Goal: Check status: Check status

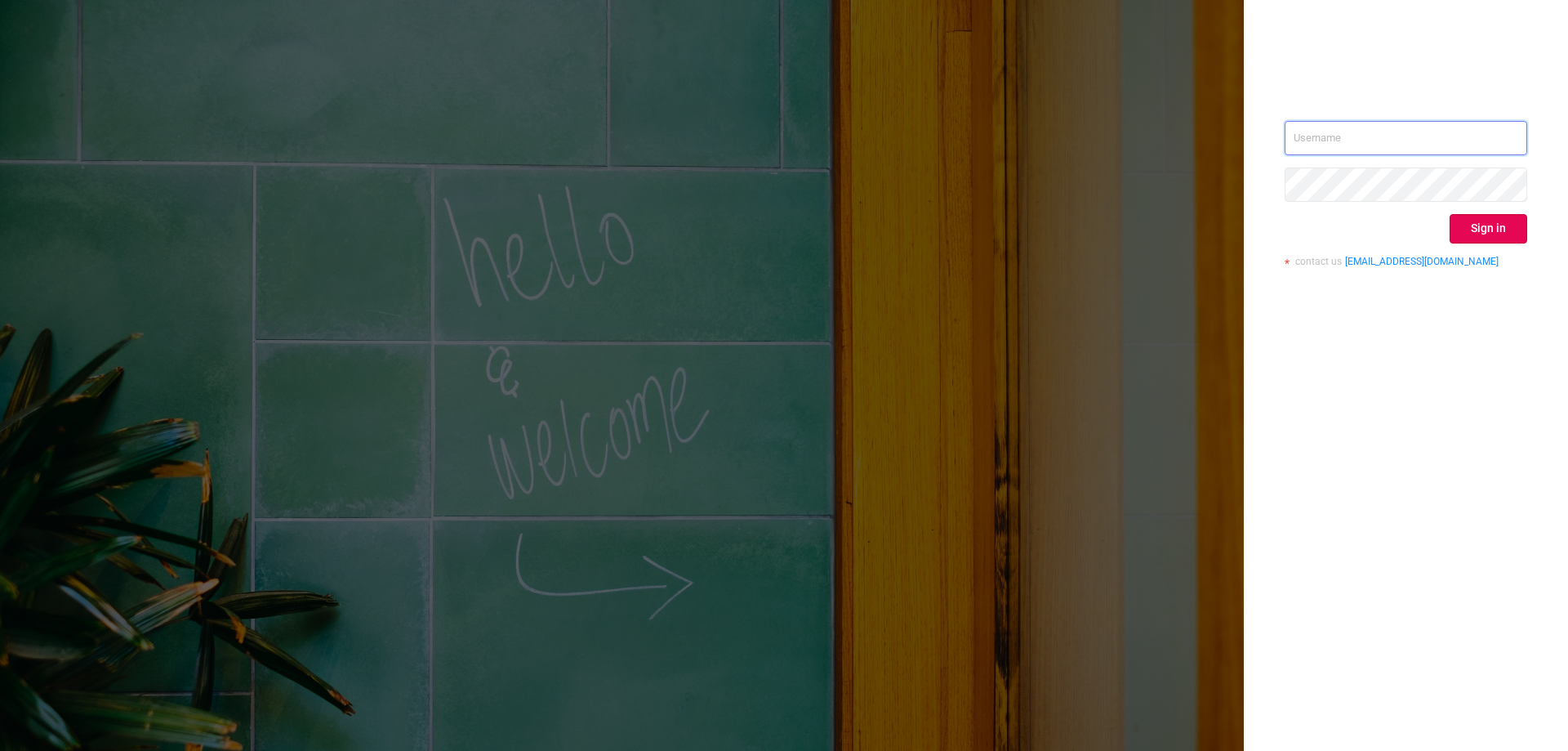
click at [1311, 138] on input "text" at bounding box center [1406, 138] width 243 height 34
click at [1342, 154] on input "text" at bounding box center [1406, 138] width 243 height 34
type input "[EMAIL_ADDRESS][DOMAIN_NAME]"
click at [1499, 248] on div "[EMAIL_ADDRESS][DOMAIN_NAME] Sign in contact us [EMAIL_ADDRESS][DOMAIN_NAME]" at bounding box center [1406, 200] width 243 height 158
click at [1493, 228] on button "Sign in" at bounding box center [1488, 228] width 77 height 30
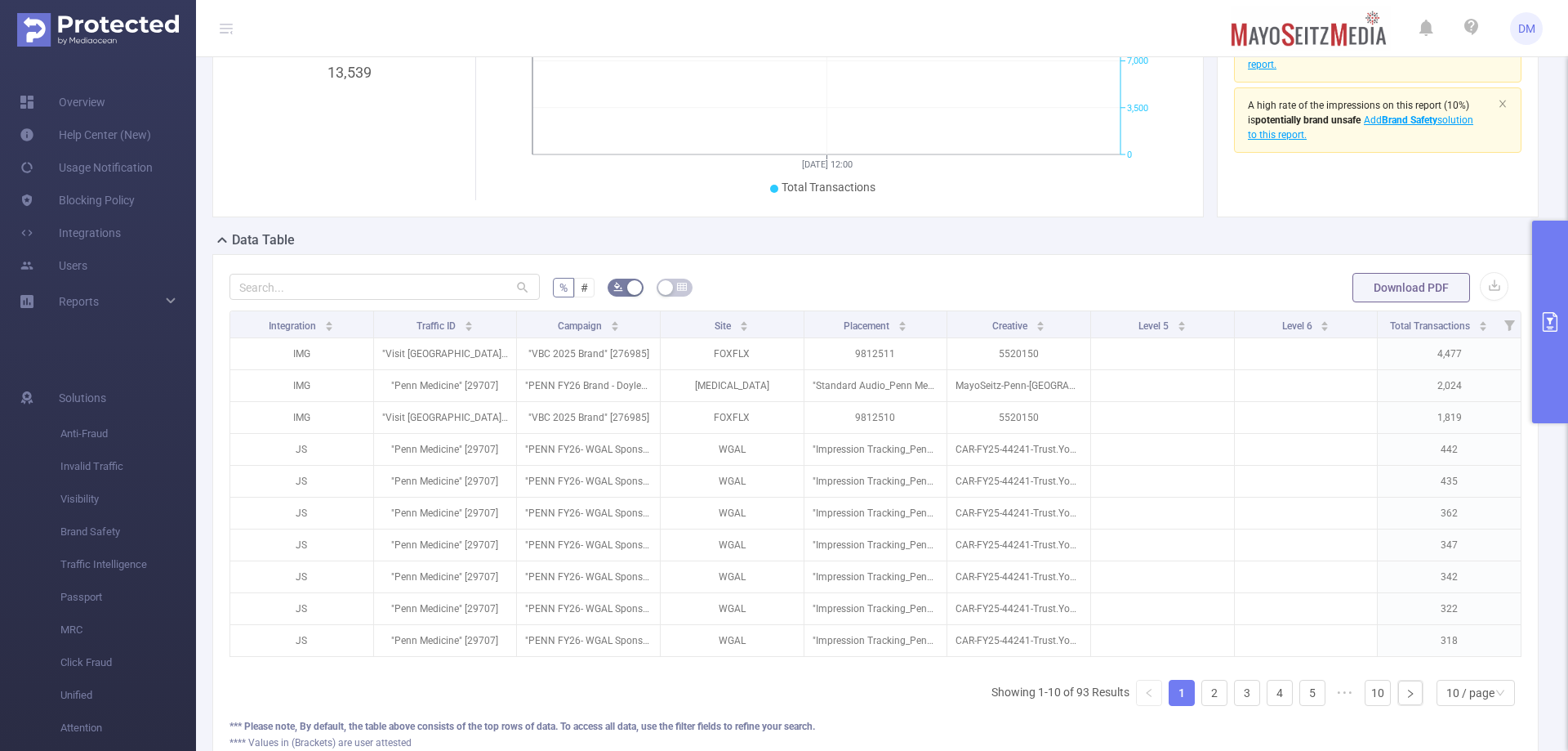
scroll to position [326, 0]
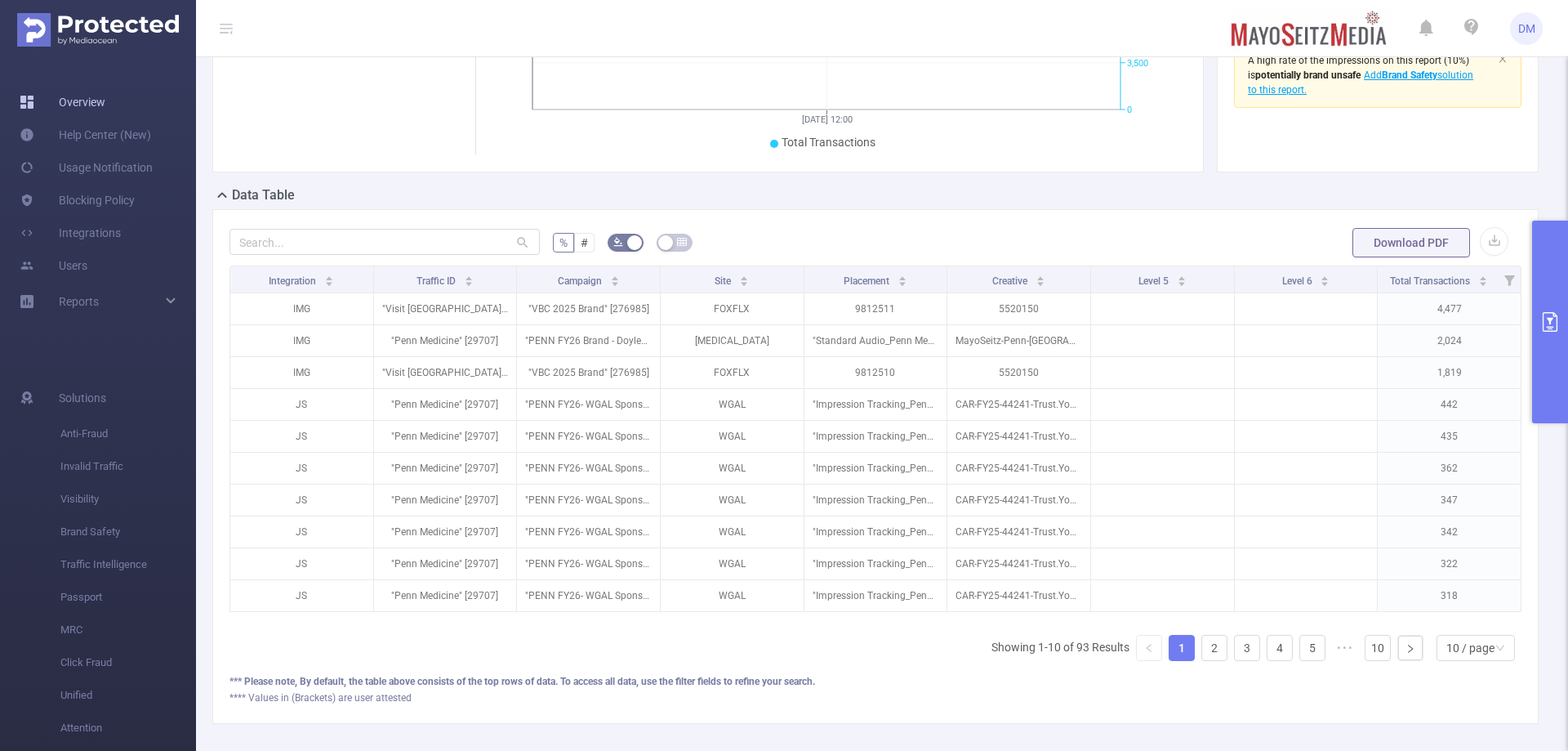
click at [105, 101] on link "Overview" at bounding box center [62, 102] width 85 height 32
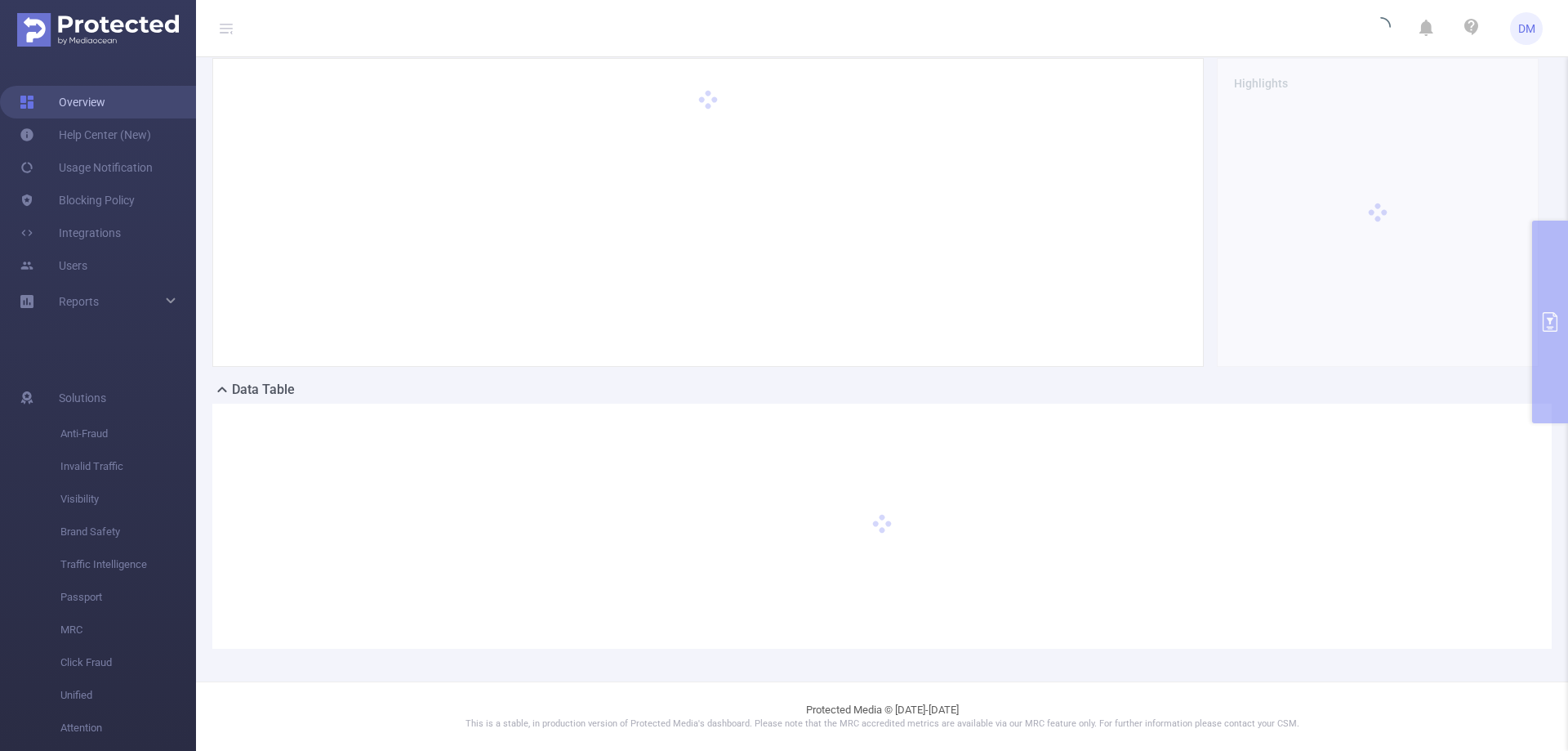
scroll to position [132, 0]
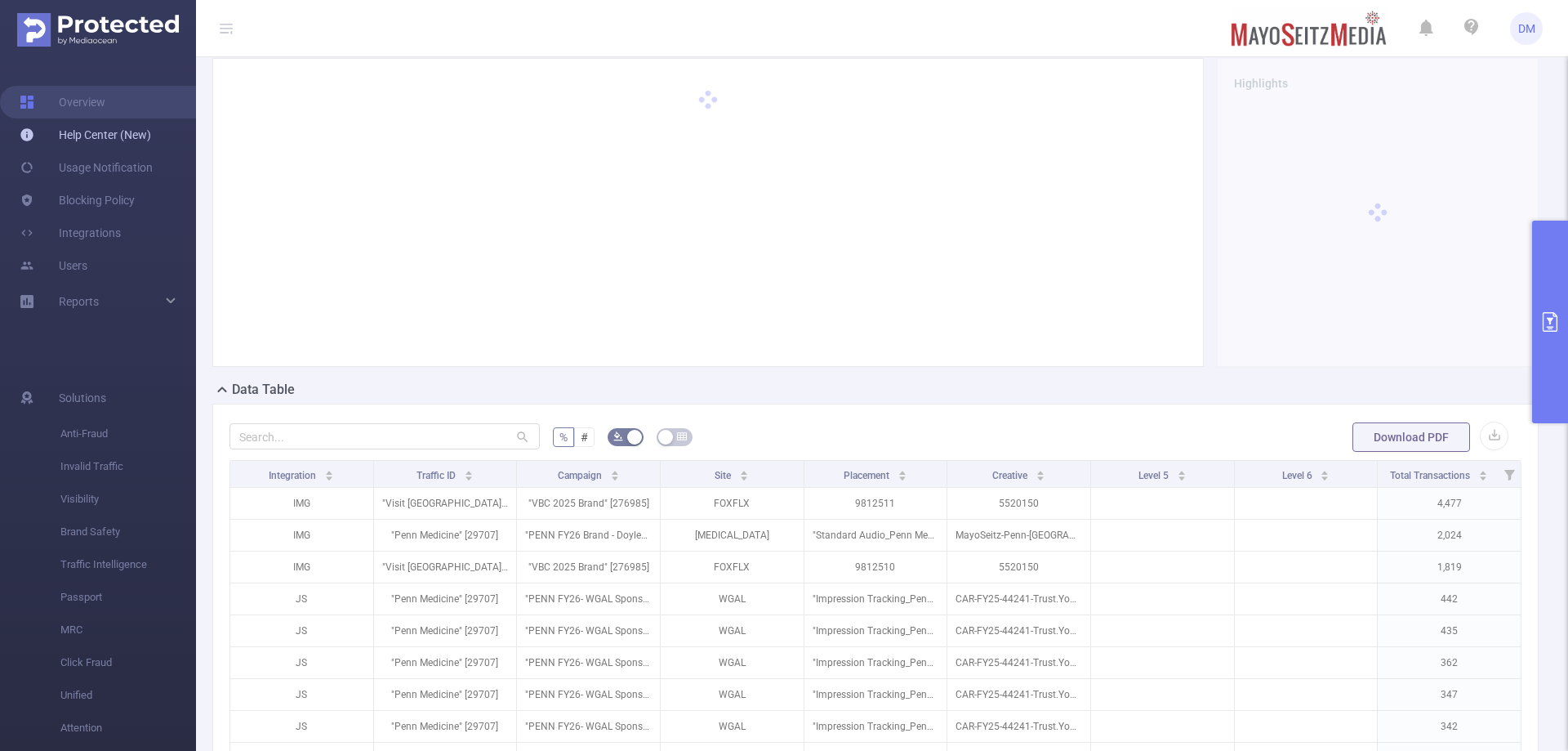
scroll to position [326, 0]
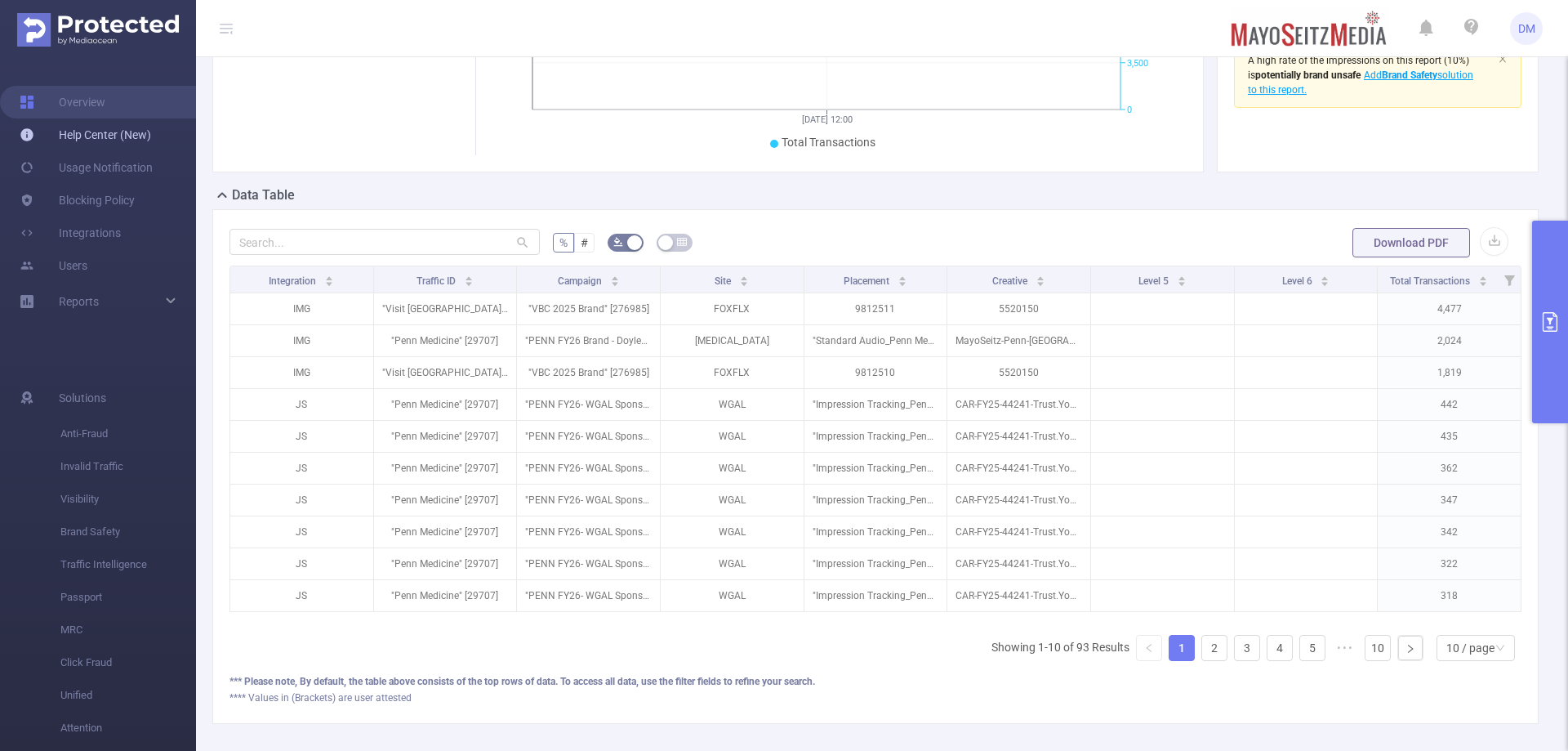
click at [148, 136] on link "Help Center (New)" at bounding box center [85, 135] width 131 height 32
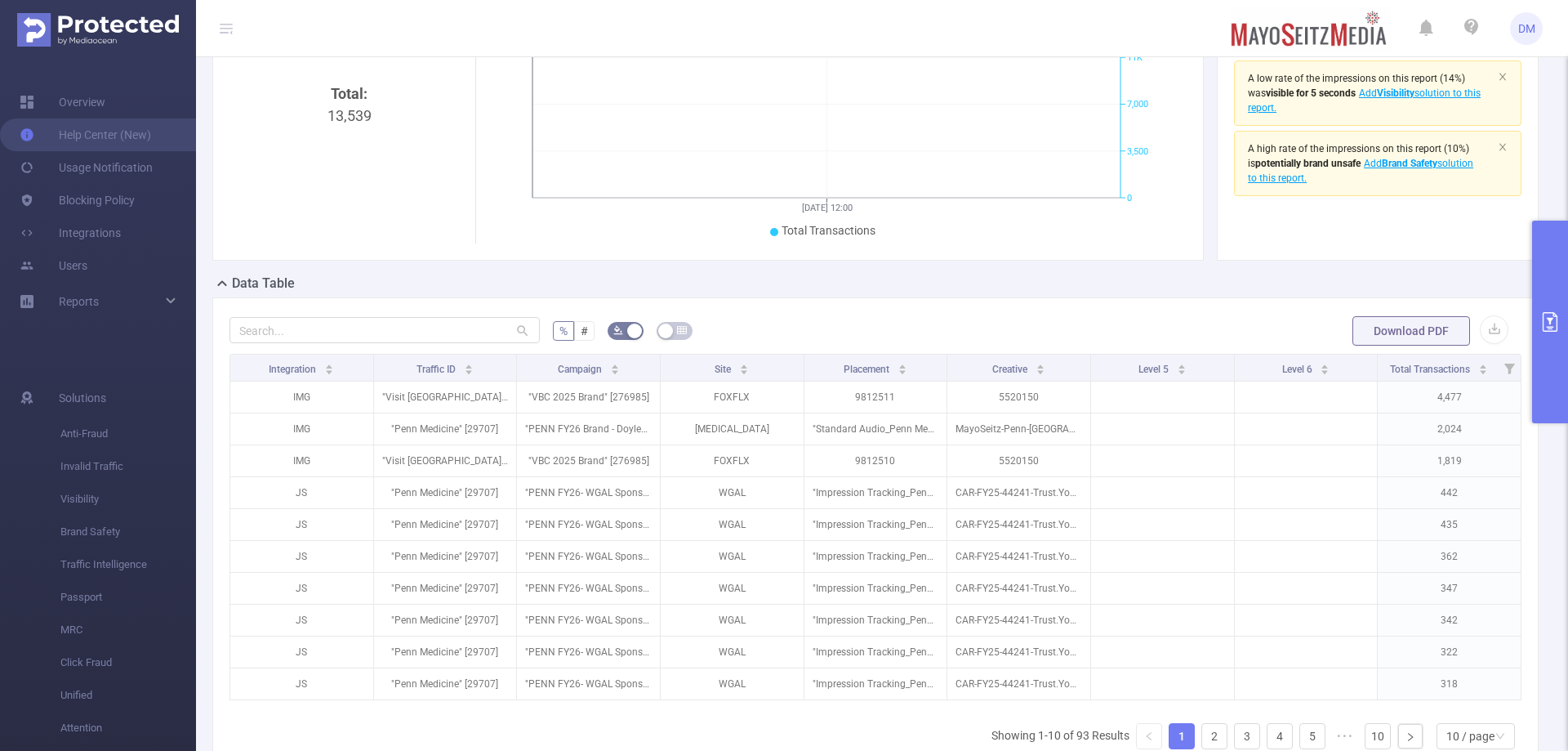
scroll to position [245, 0]
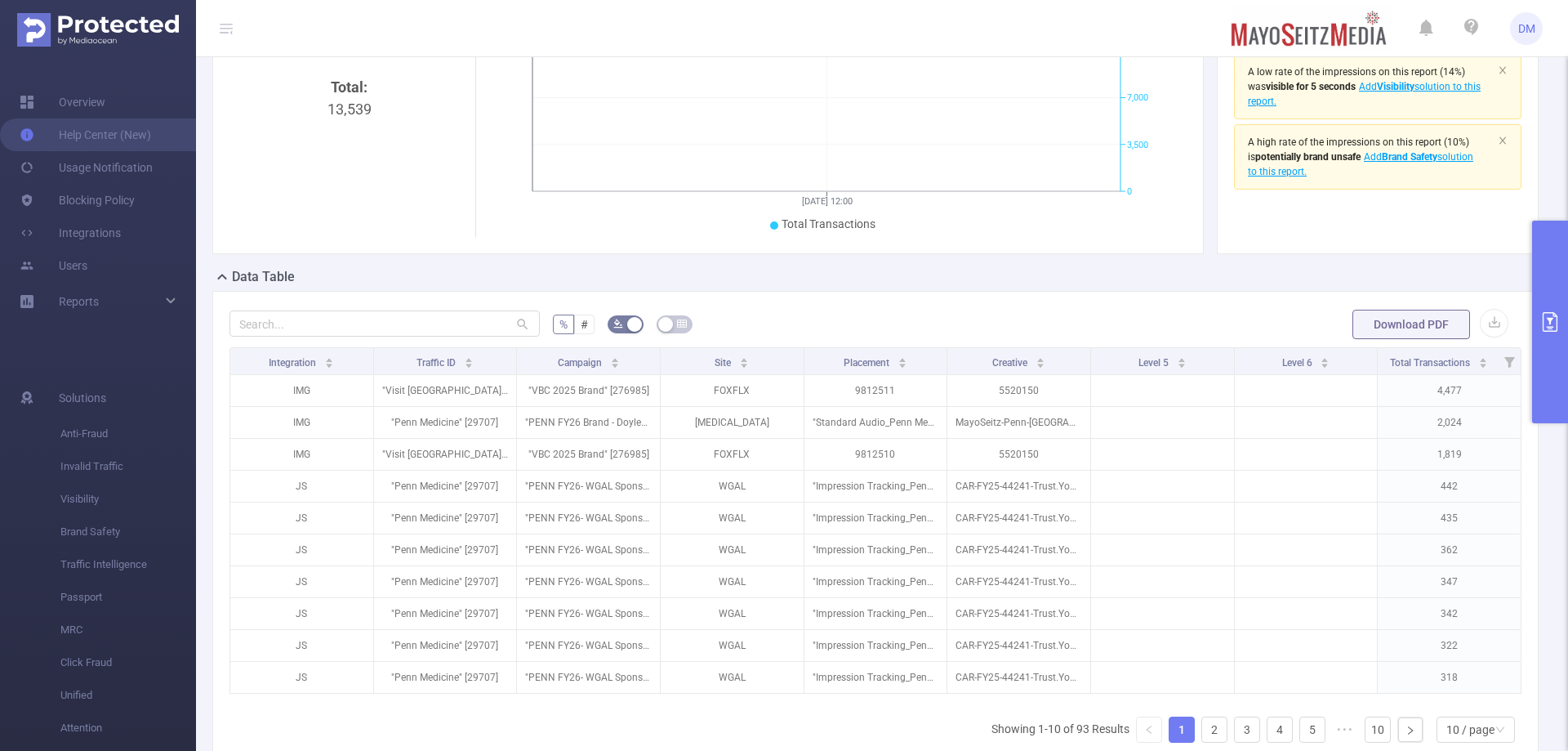
drag, startPoint x: 771, startPoint y: 698, endPoint x: 815, endPoint y: 693, distance: 44.3
click at [815, 693] on div "Integration Traffic ID Campaign Site Placement Creative Level 5 Level 6 Total T…" at bounding box center [875, 525] width 1292 height 356
click at [148, 296] on div "Reports" at bounding box center [98, 301] width 196 height 32
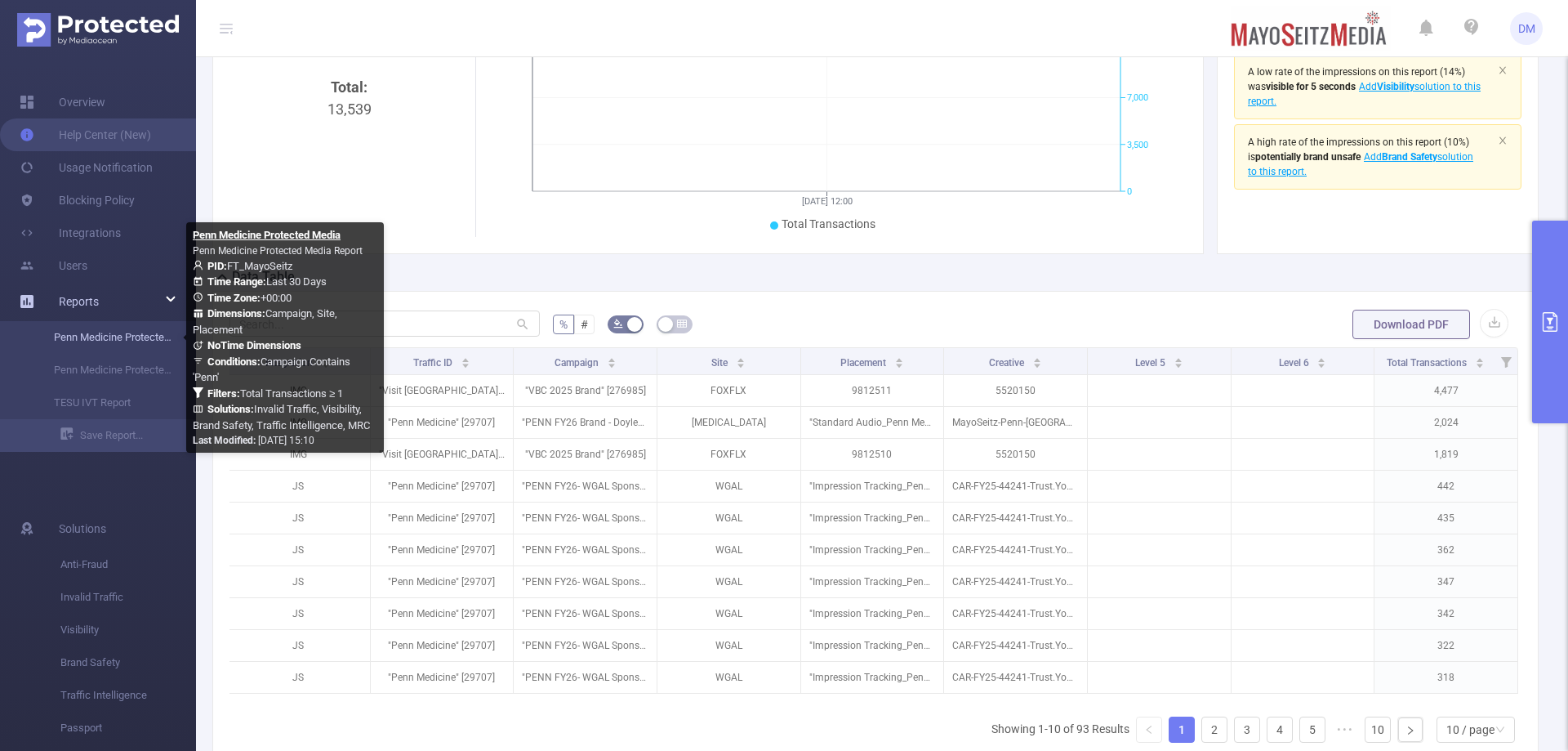
click at [150, 335] on link "Penn Medicine Protected Media" at bounding box center [104, 337] width 144 height 32
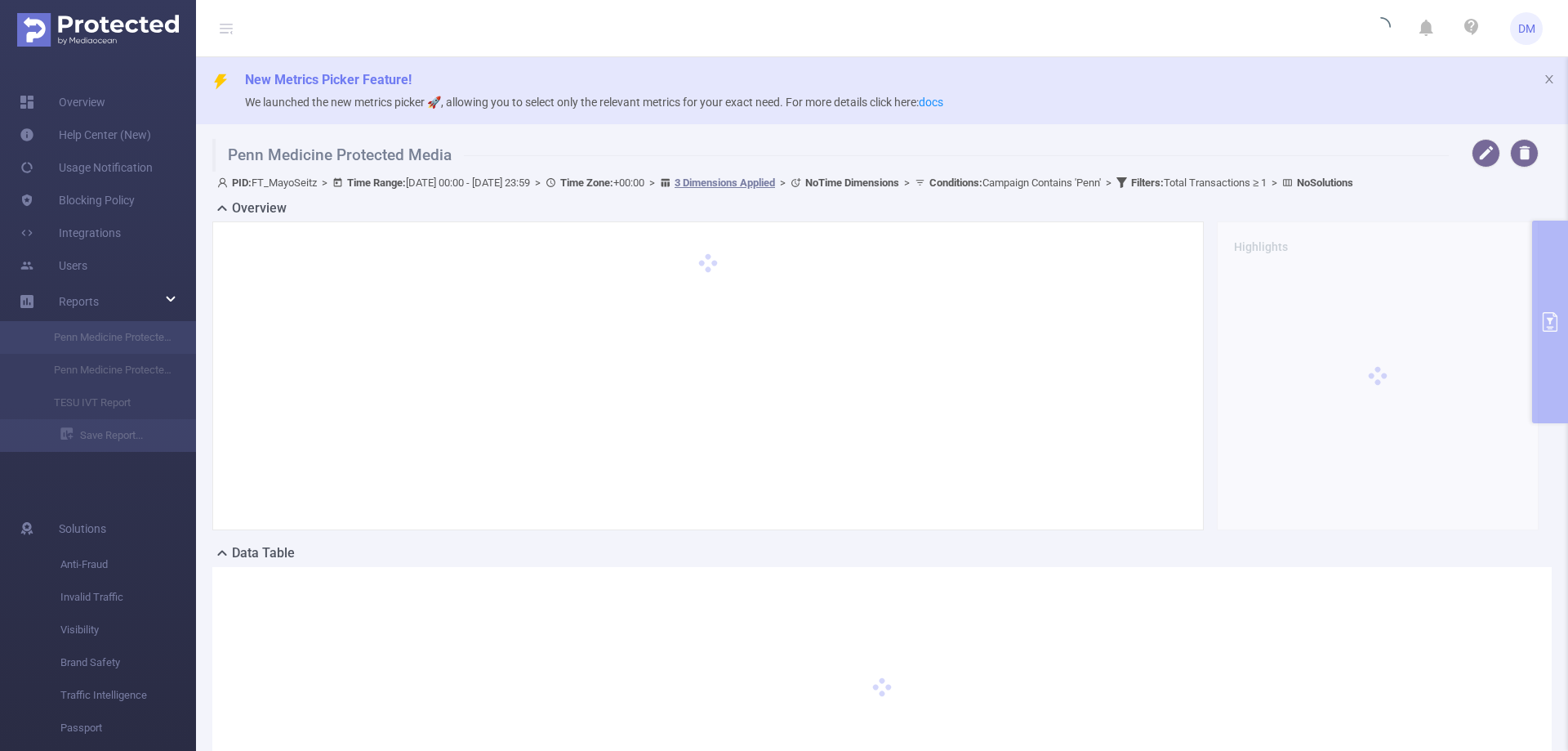
type input "[DATE] 00:00"
type input "[DATE] 23:59"
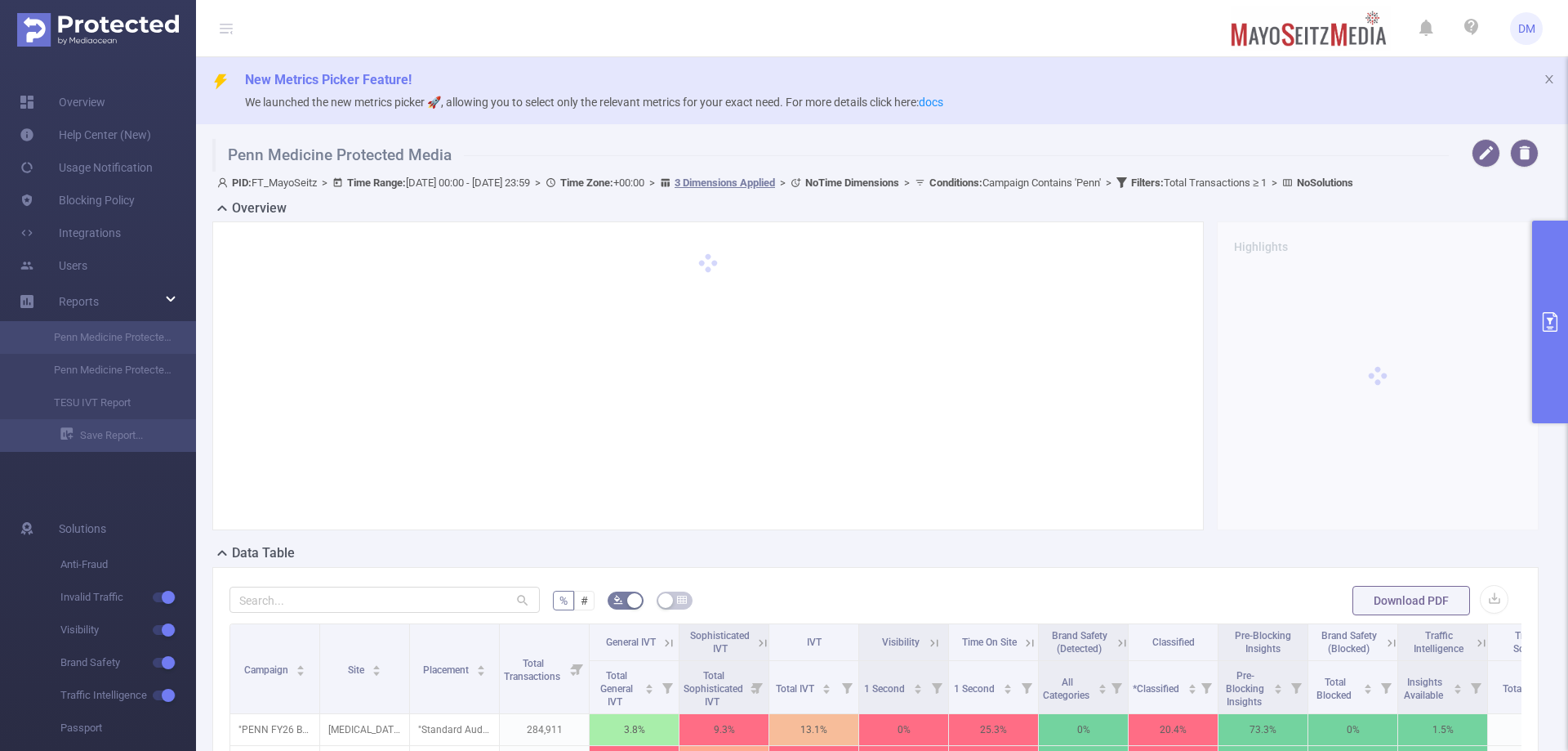
click at [535, 187] on span "PID: FT_MayoSeitz > Time Range: [DATE] 00:00 - [DATE] 23:59 > Time Zone: +00:00…" at bounding box center [785, 183] width 1136 height 13
click at [333, 177] on span ">" at bounding box center [324, 183] width 15 height 13
click at [466, 185] on span "PID: FT_MayoSeitz > Time Range: [DATE] 00:00 - [DATE] 23:59 > Time Zone: +00:00…" at bounding box center [785, 183] width 1136 height 13
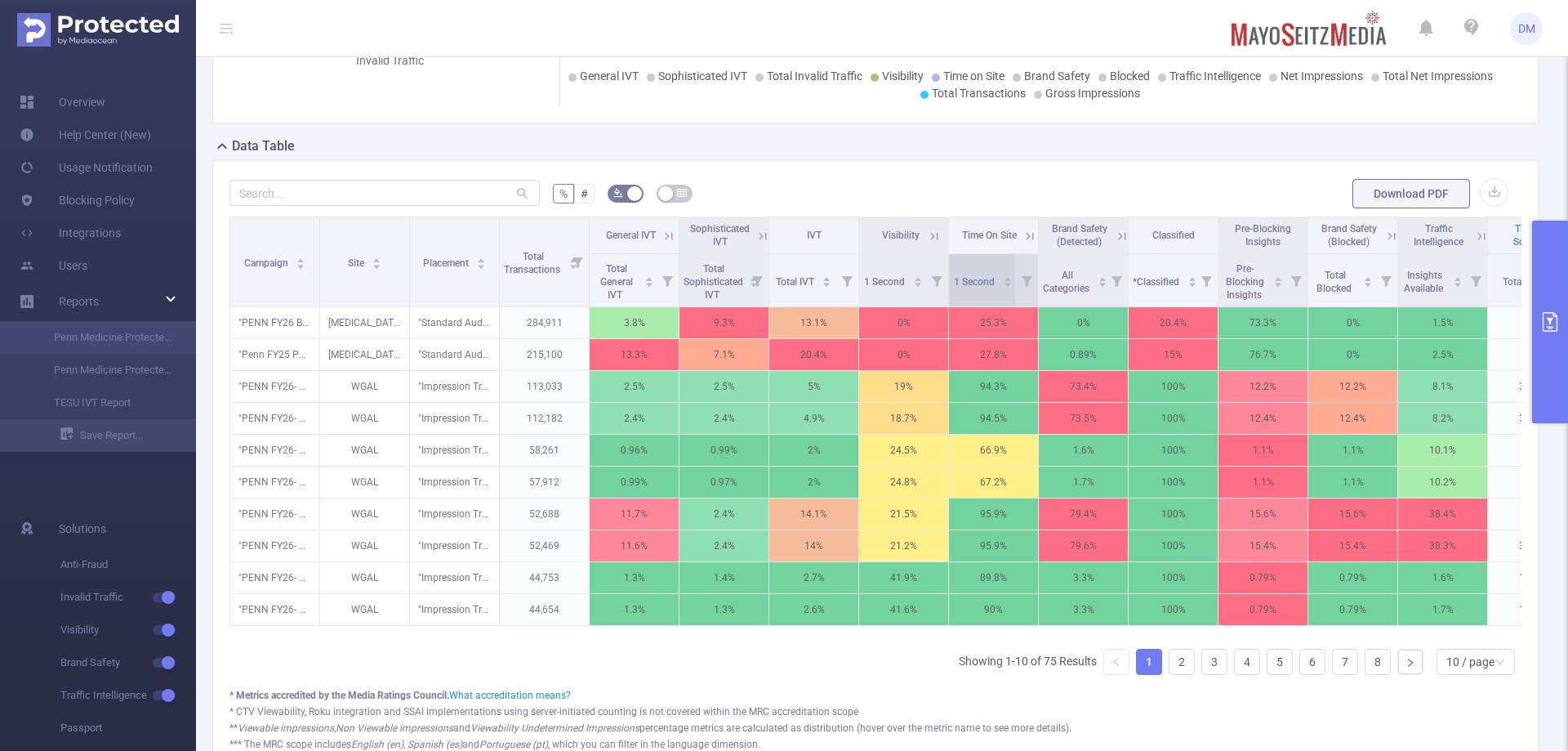
scroll to position [408, 0]
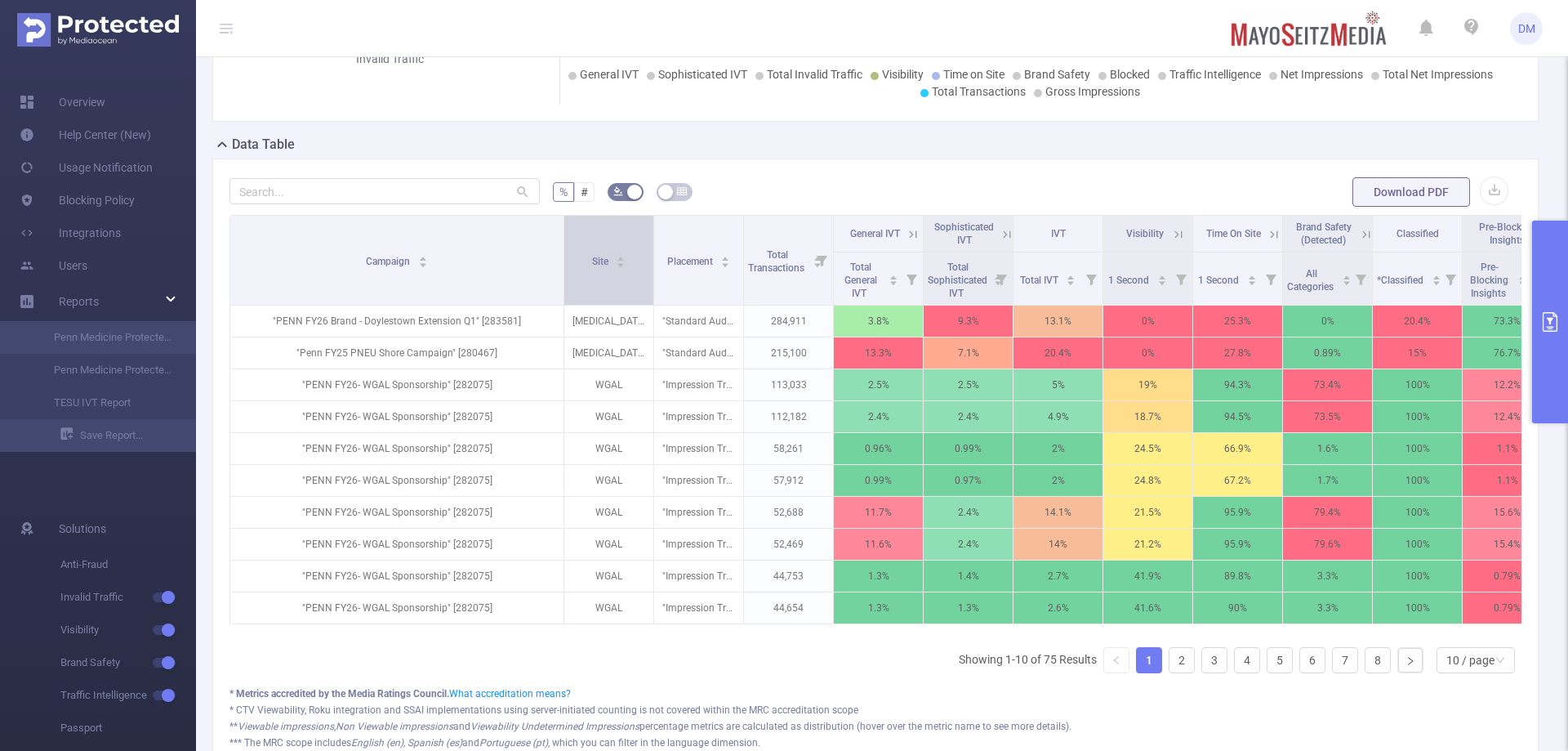
drag, startPoint x: 316, startPoint y: 233, endPoint x: 561, endPoint y: 246, distance: 245.3
click at [561, 246] on span at bounding box center [563, 260] width 8 height 89
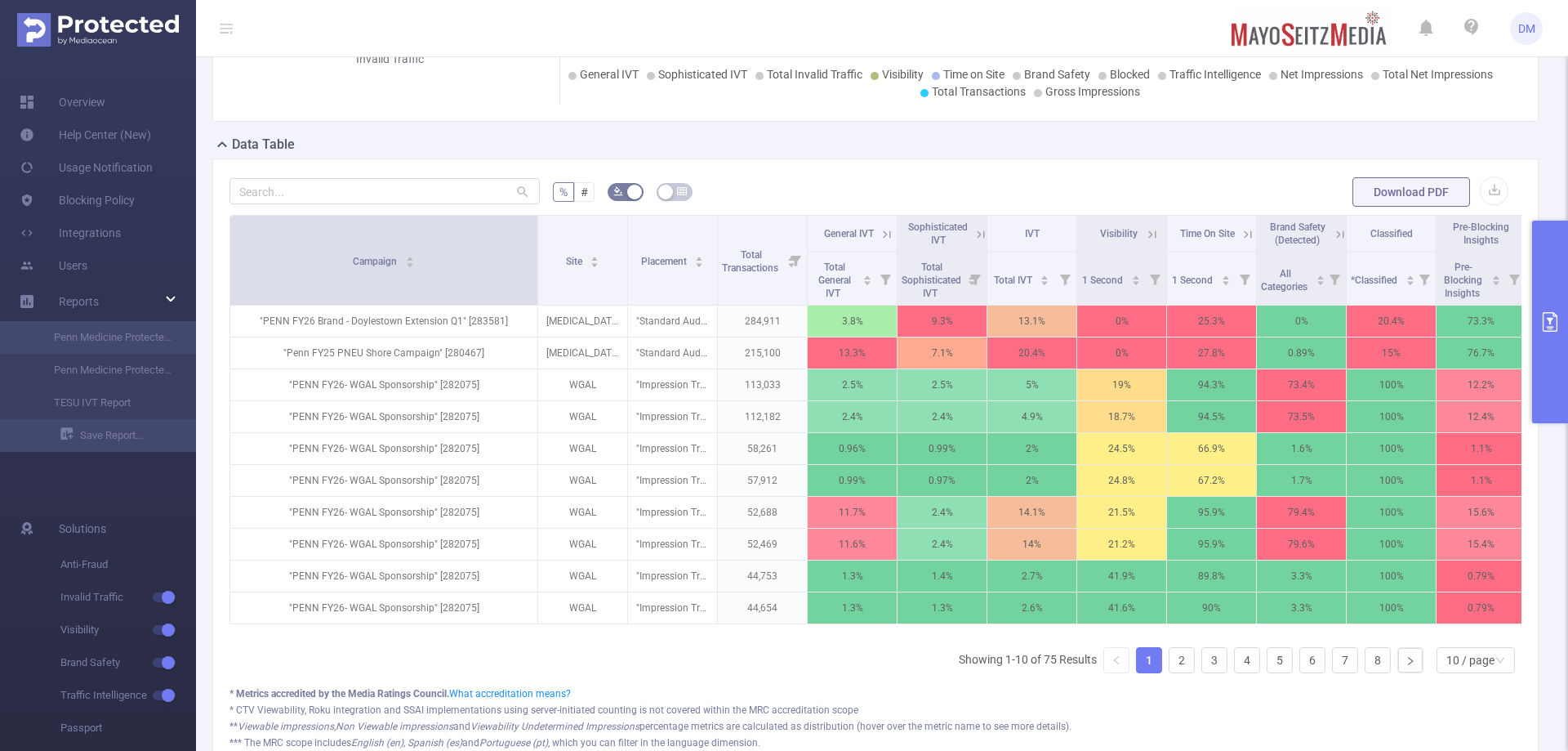
drag, startPoint x: 561, startPoint y: 246, endPoint x: 535, endPoint y: 248, distance: 26.1
click at [535, 248] on span at bounding box center [537, 260] width 8 height 89
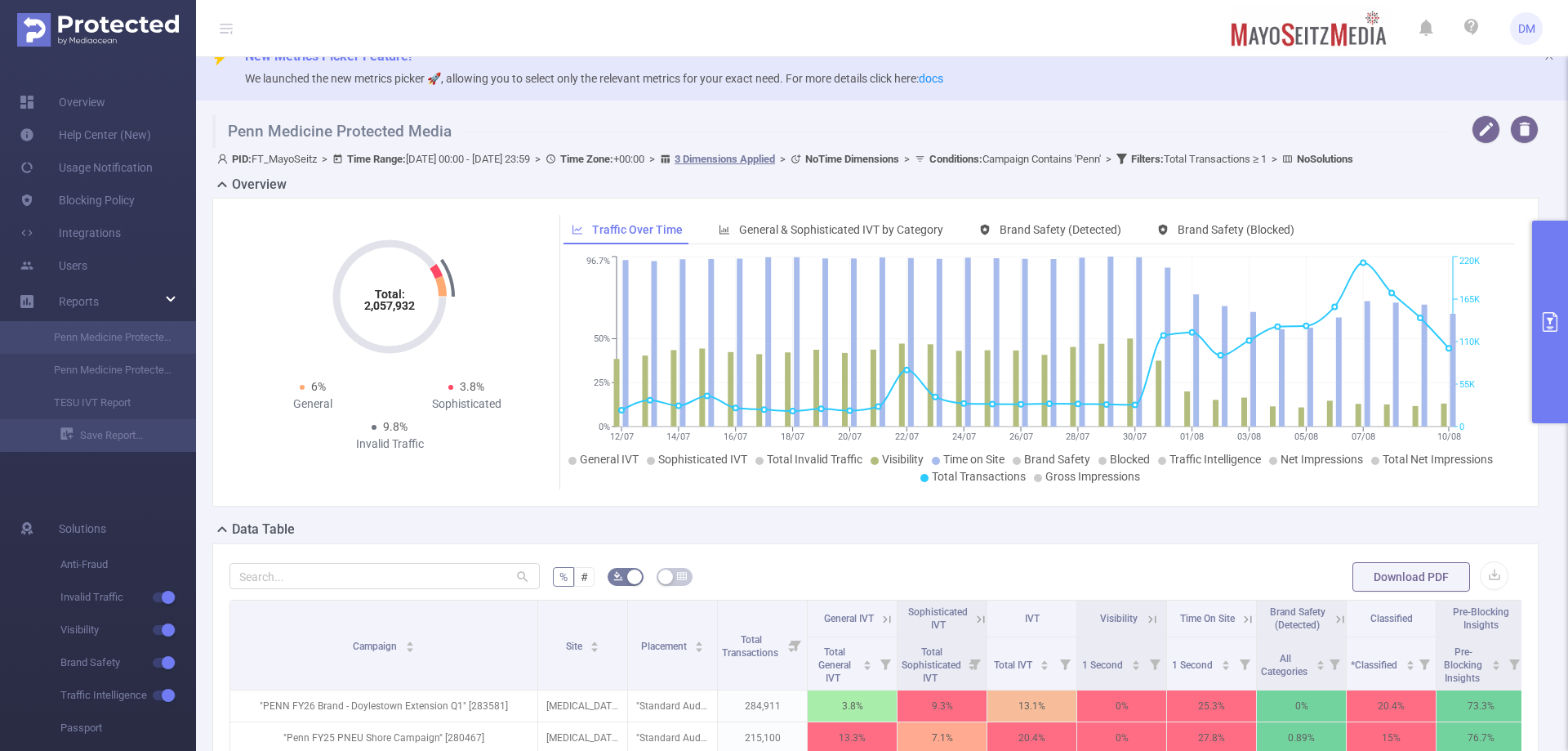
scroll to position [18, 0]
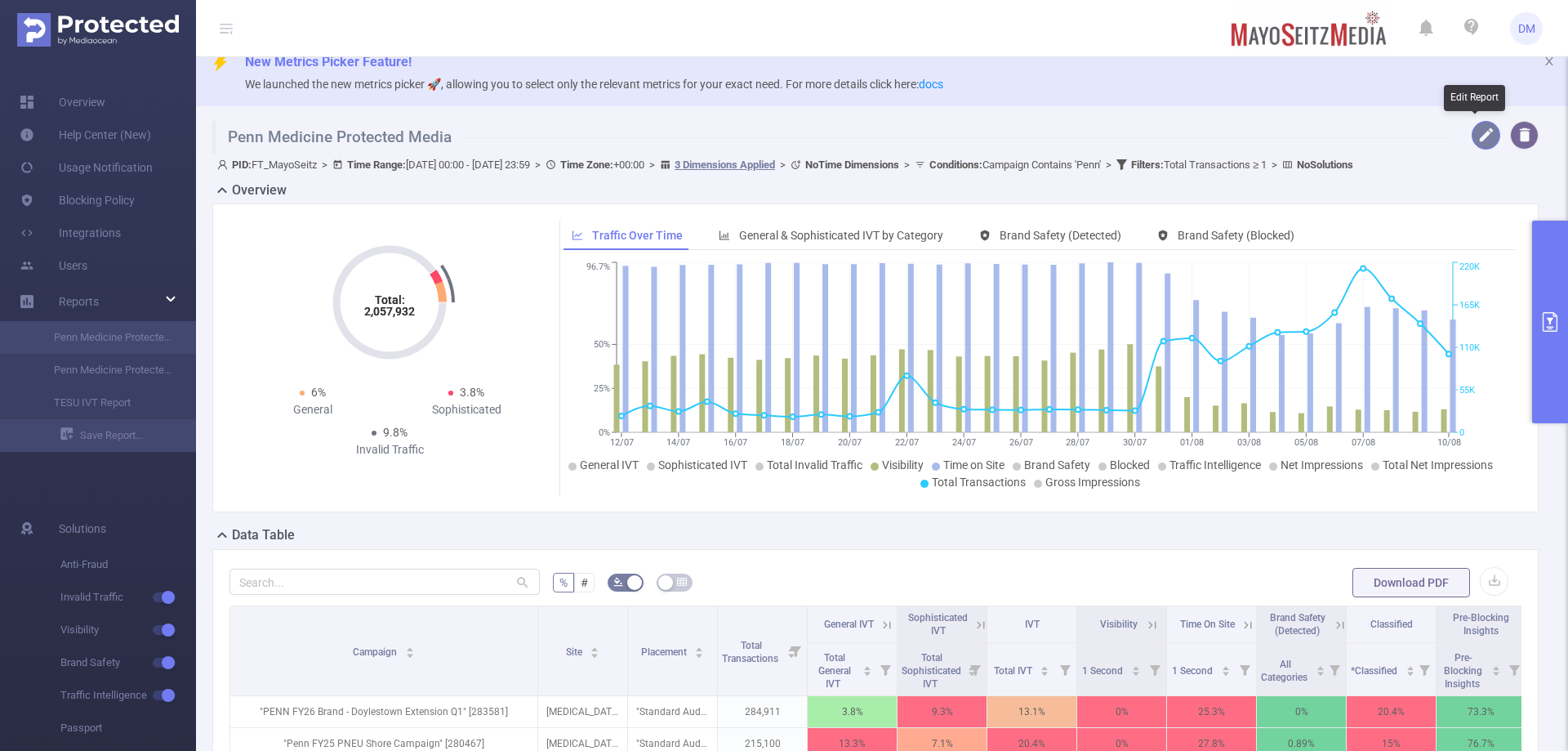
click at [1472, 145] on button "button" at bounding box center [1486, 135] width 29 height 29
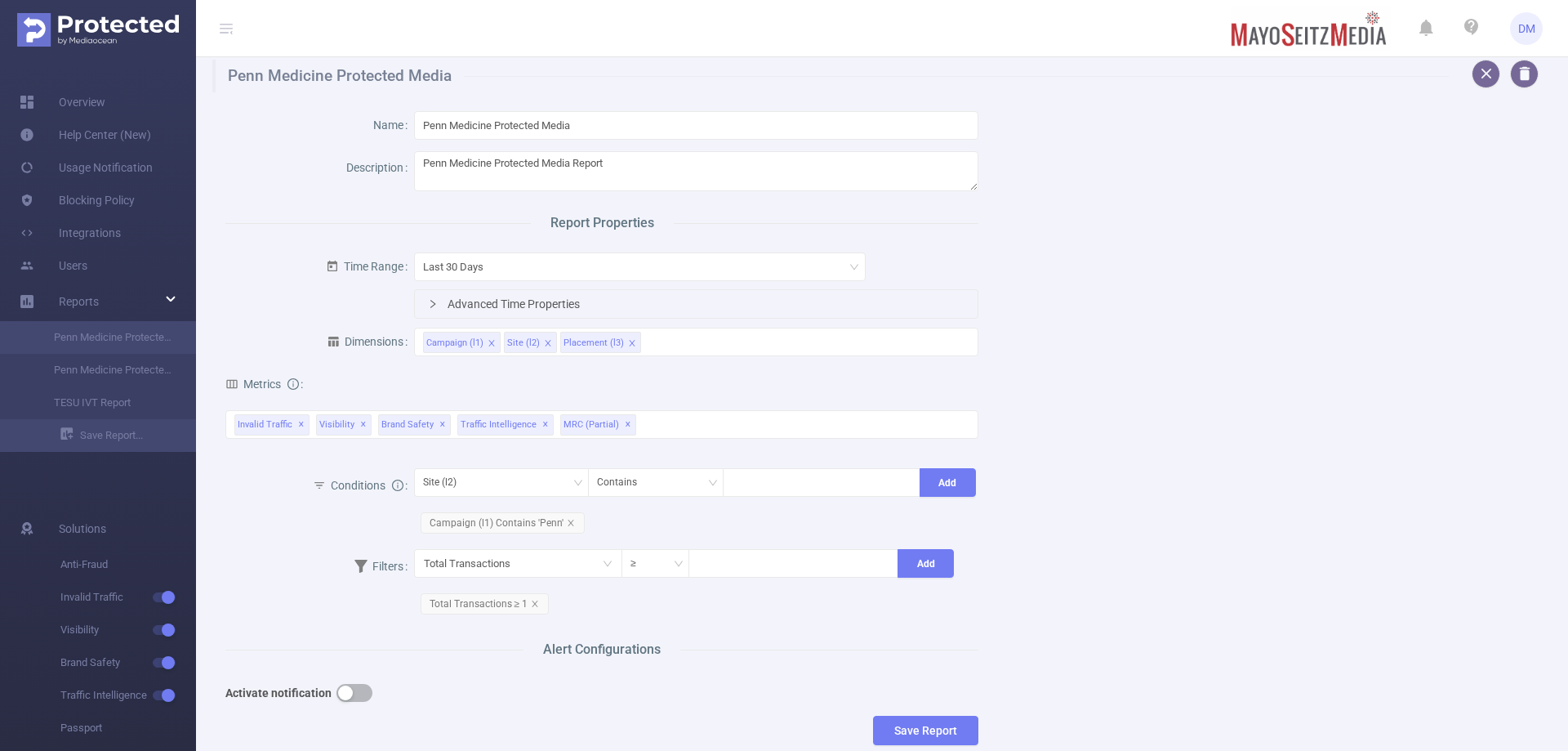
scroll to position [0, 0]
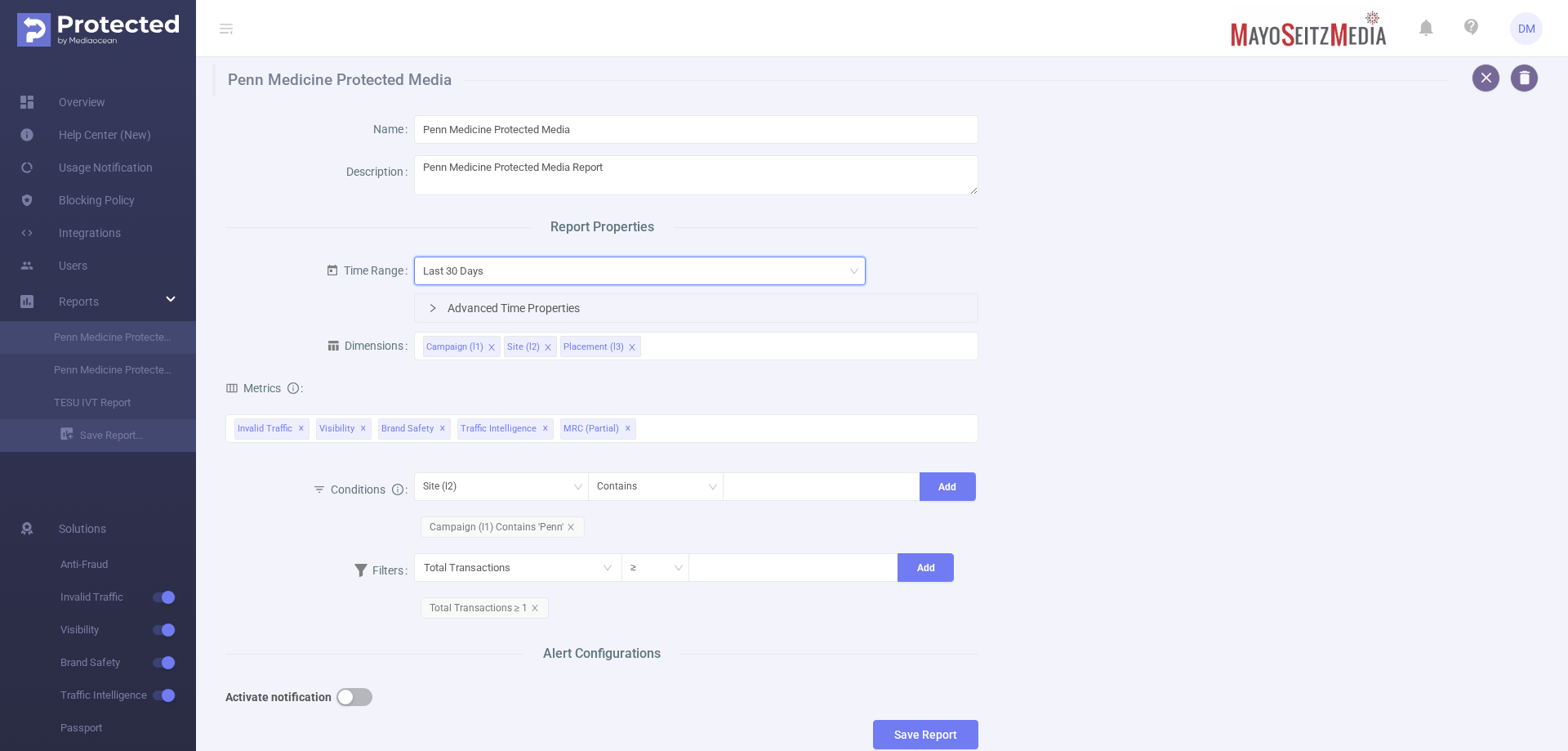
click at [833, 278] on div "Last 30 Days" at bounding box center [639, 271] width 433 height 27
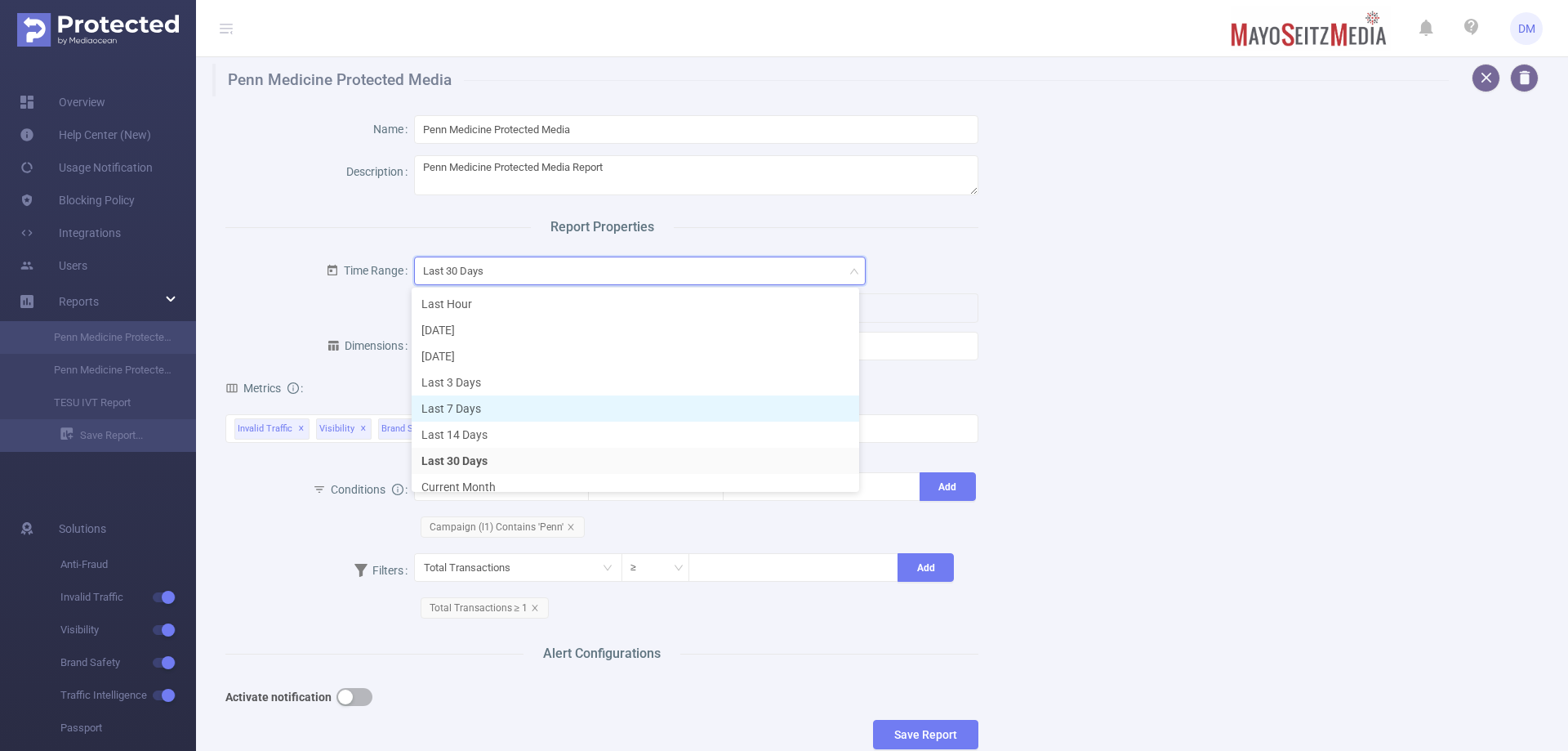
drag, startPoint x: 506, startPoint y: 408, endPoint x: 517, endPoint y: 398, distance: 14.9
click at [512, 407] on li "Last 7 Days" at bounding box center [636, 408] width 448 height 26
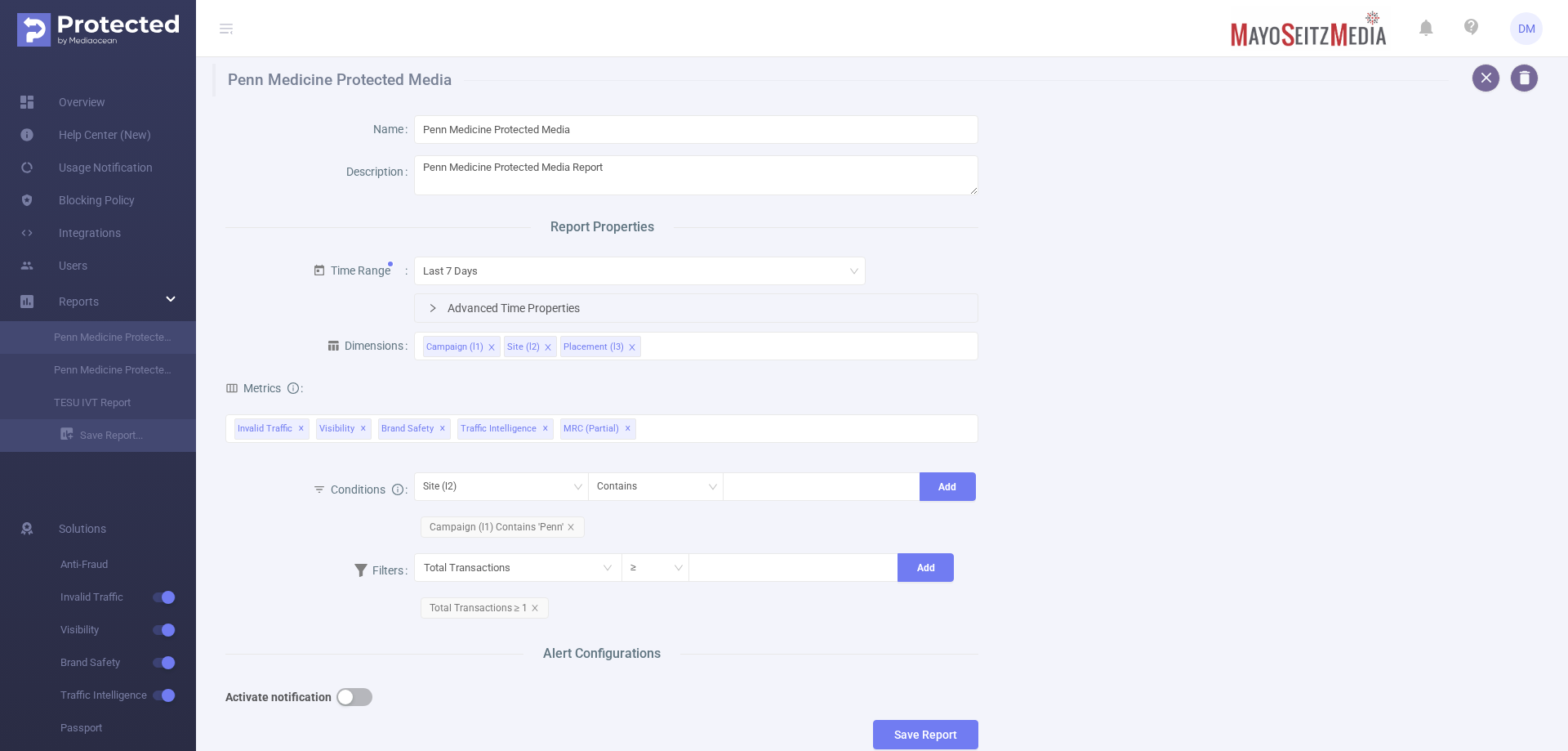
click at [1125, 390] on div "Name Penn Medicine Protected Media Description Penn Medicine Protected Media Re…" at bounding box center [875, 435] width 1339 height 679
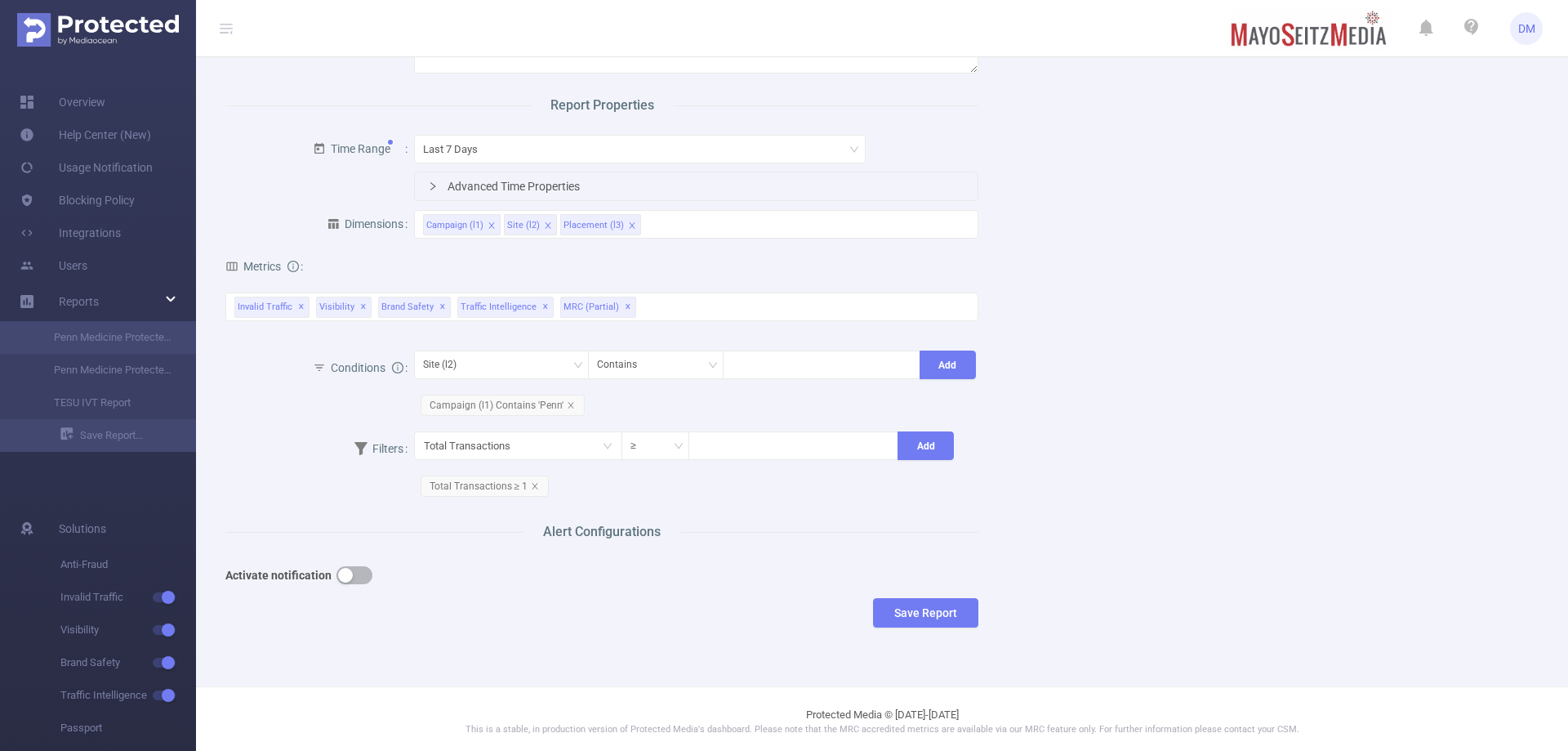
scroll to position [125, 0]
click at [965, 605] on button "Save Report" at bounding box center [925, 609] width 105 height 30
click at [998, 557] on button "Save" at bounding box center [995, 559] width 38 height 20
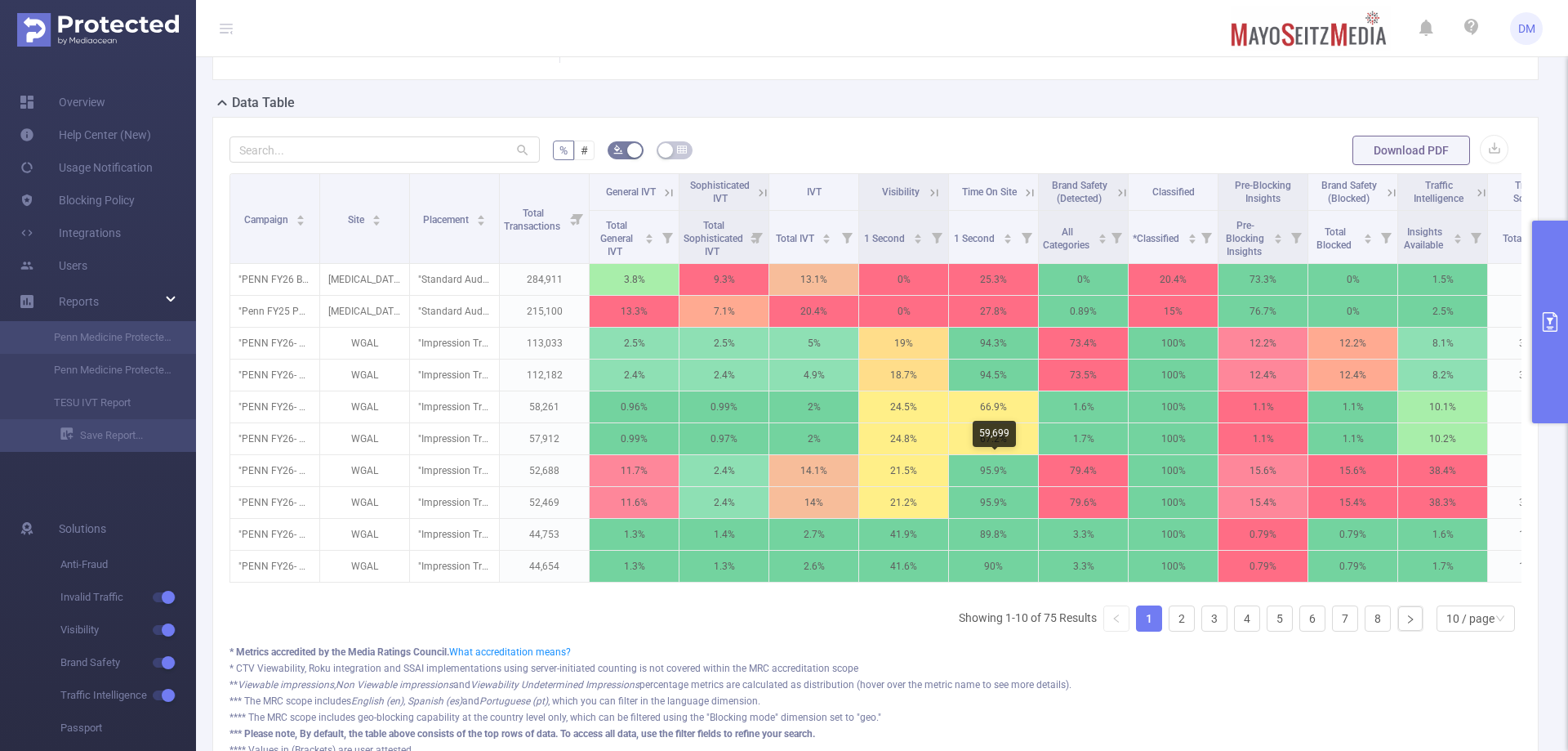
scroll to position [451, 0]
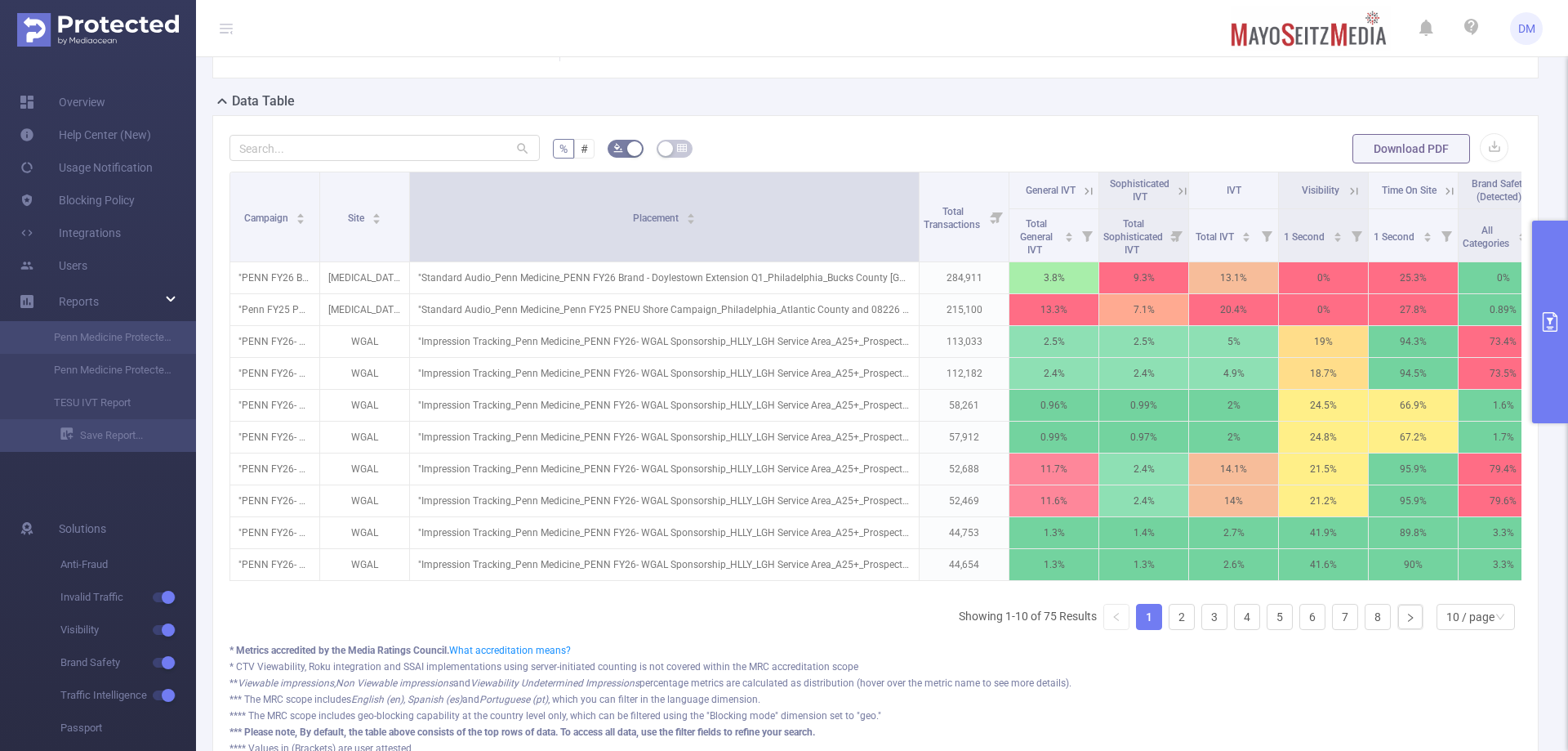
drag, startPoint x: 497, startPoint y: 194, endPoint x: 917, endPoint y: 255, distance: 424.4
click at [917, 255] on span at bounding box center [918, 217] width 8 height 89
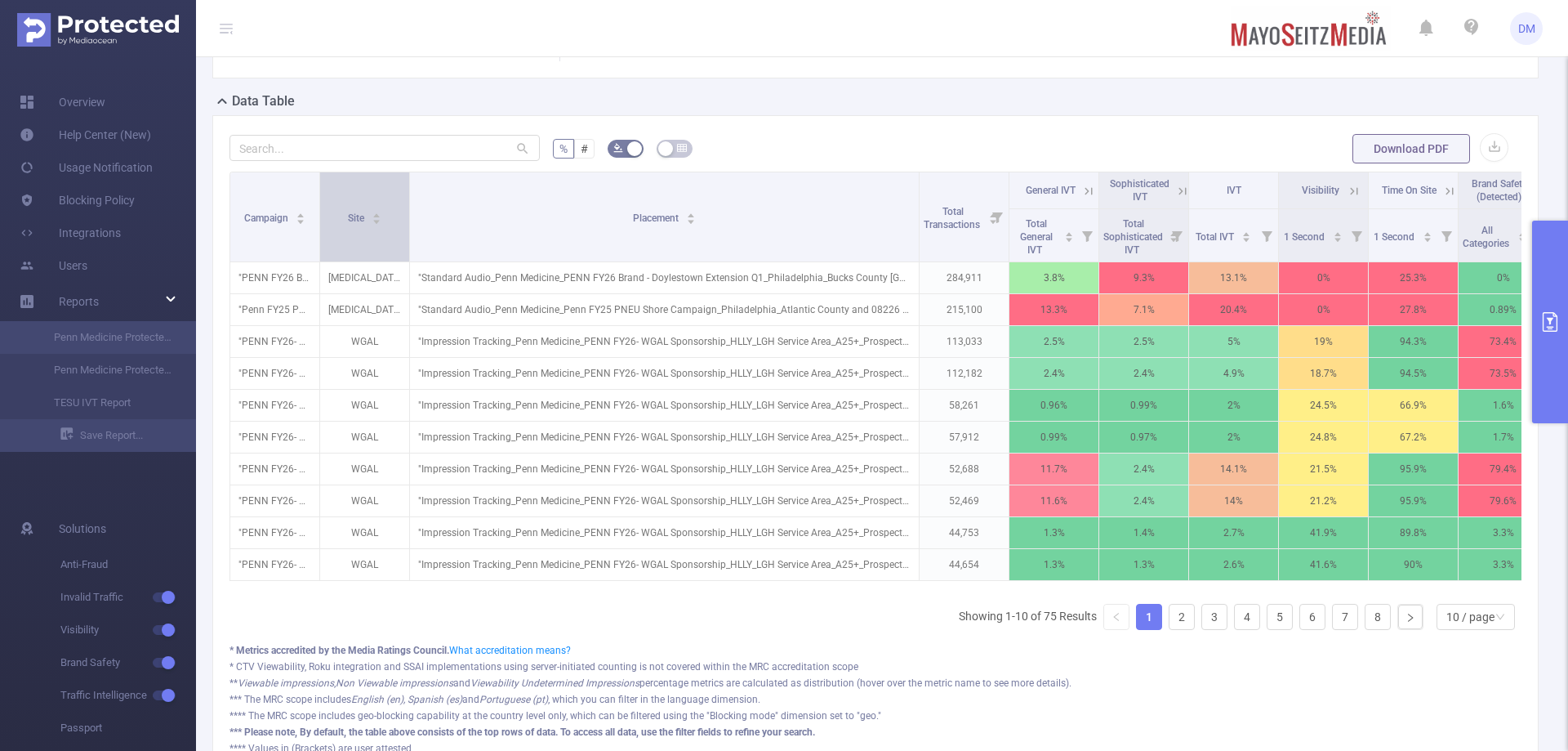
drag, startPoint x: 325, startPoint y: 189, endPoint x: 345, endPoint y: 189, distance: 20.0
click at [348, 209] on div "Site" at bounding box center [365, 217] width 34 height 16
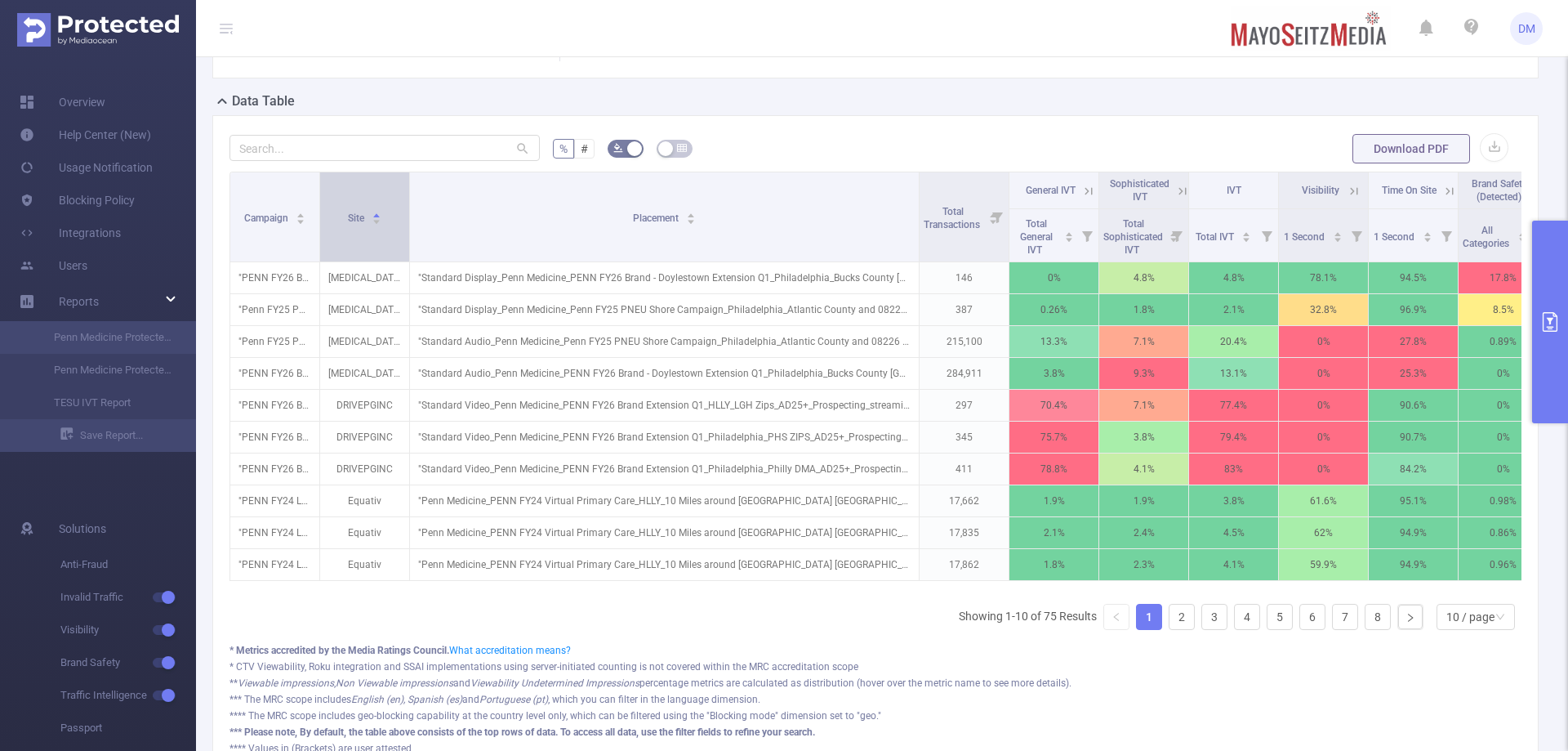
click at [375, 209] on div "Site" at bounding box center [365, 217] width 34 height 16
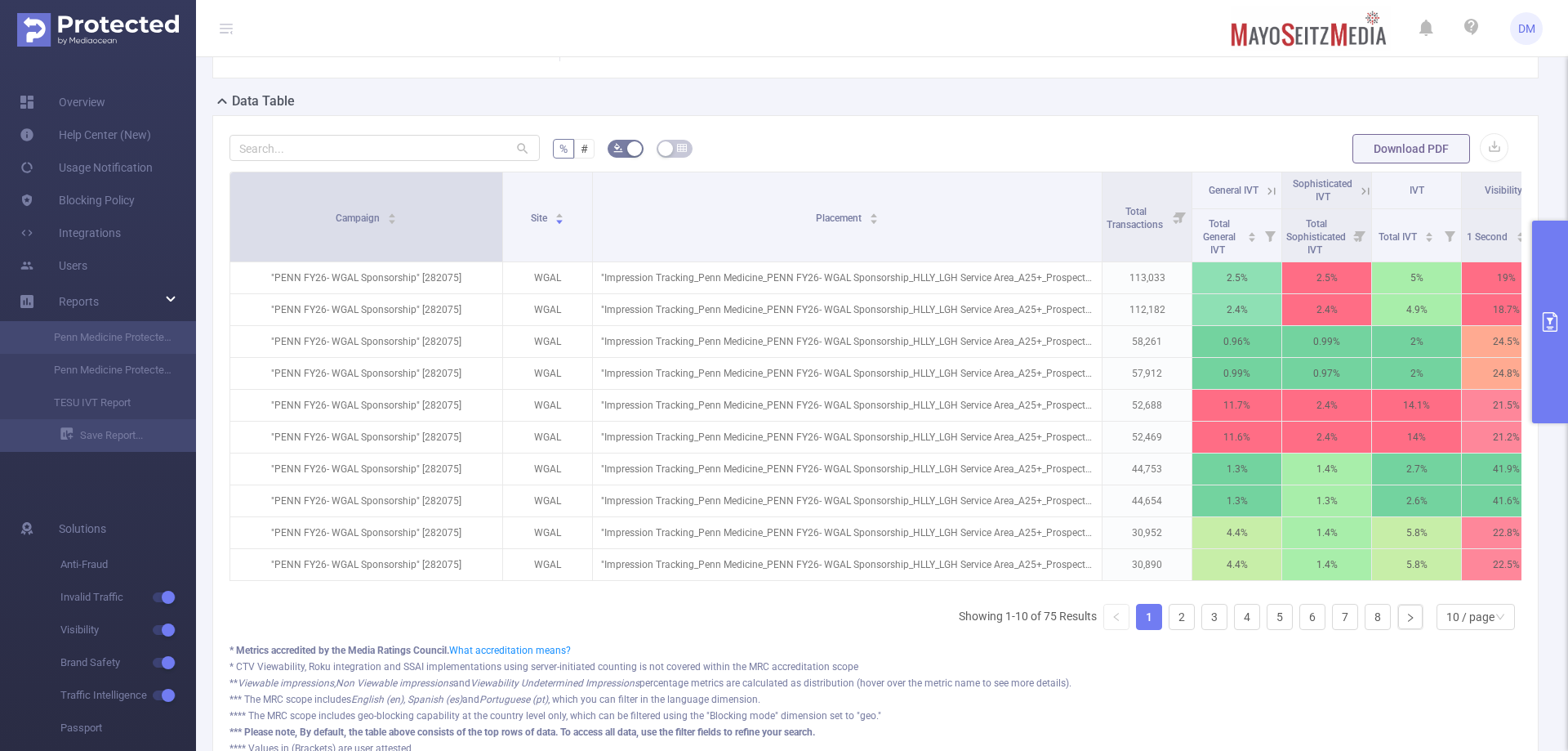
drag, startPoint x: 317, startPoint y: 199, endPoint x: 505, endPoint y: 212, distance: 188.4
click at [505, 212] on span at bounding box center [502, 217] width 8 height 89
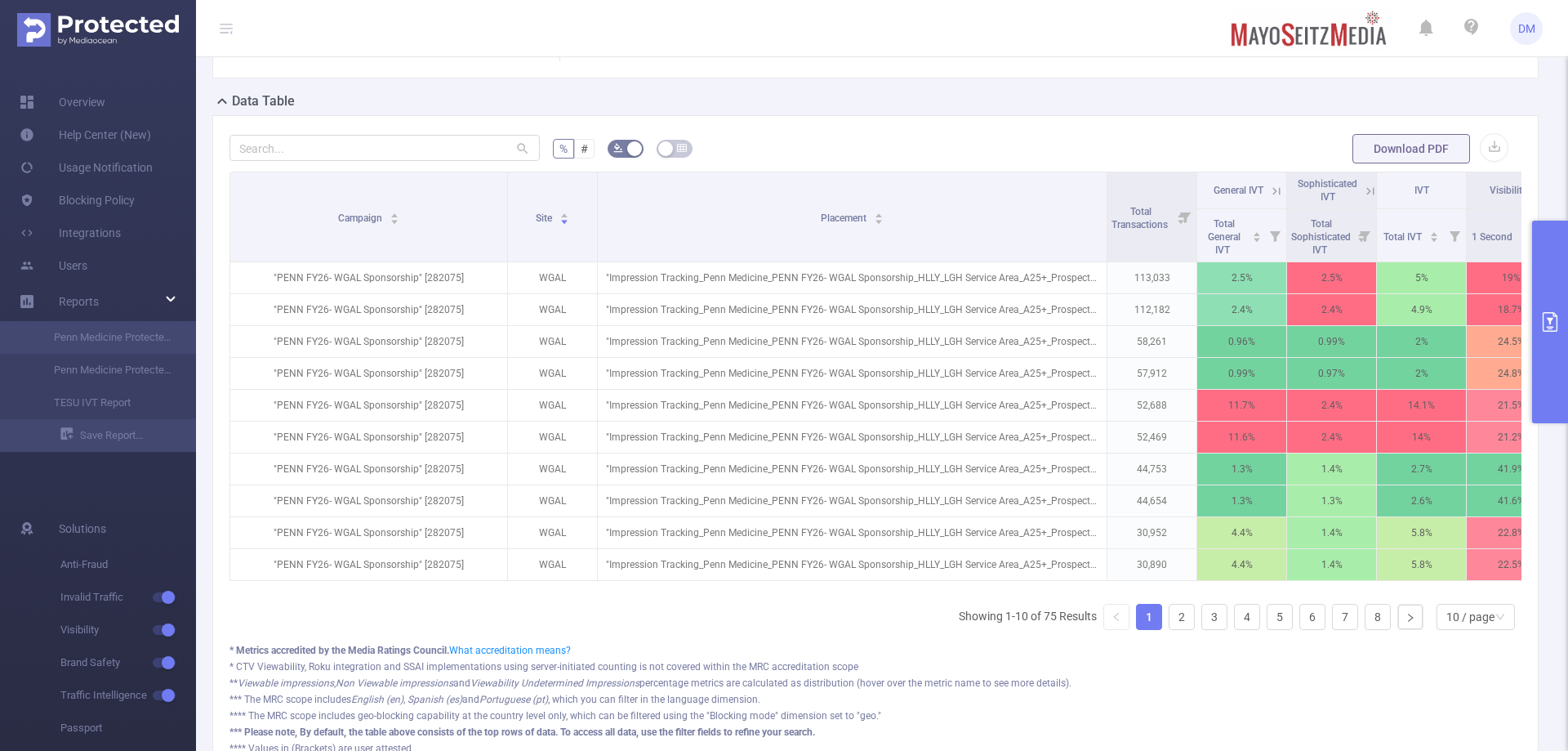
click at [1468, 642] on div "Campaign Site Placement Total Transactions General IVT Sophisticated IVT IVT Vi…" at bounding box center [875, 407] width 1292 height 471
click at [1475, 629] on div "10 / page" at bounding box center [1470, 616] width 49 height 24
drag, startPoint x: 1455, startPoint y: 594, endPoint x: 1435, endPoint y: 589, distance: 20.6
click at [1454, 594] on li "50 / page" at bounding box center [1462, 599] width 78 height 26
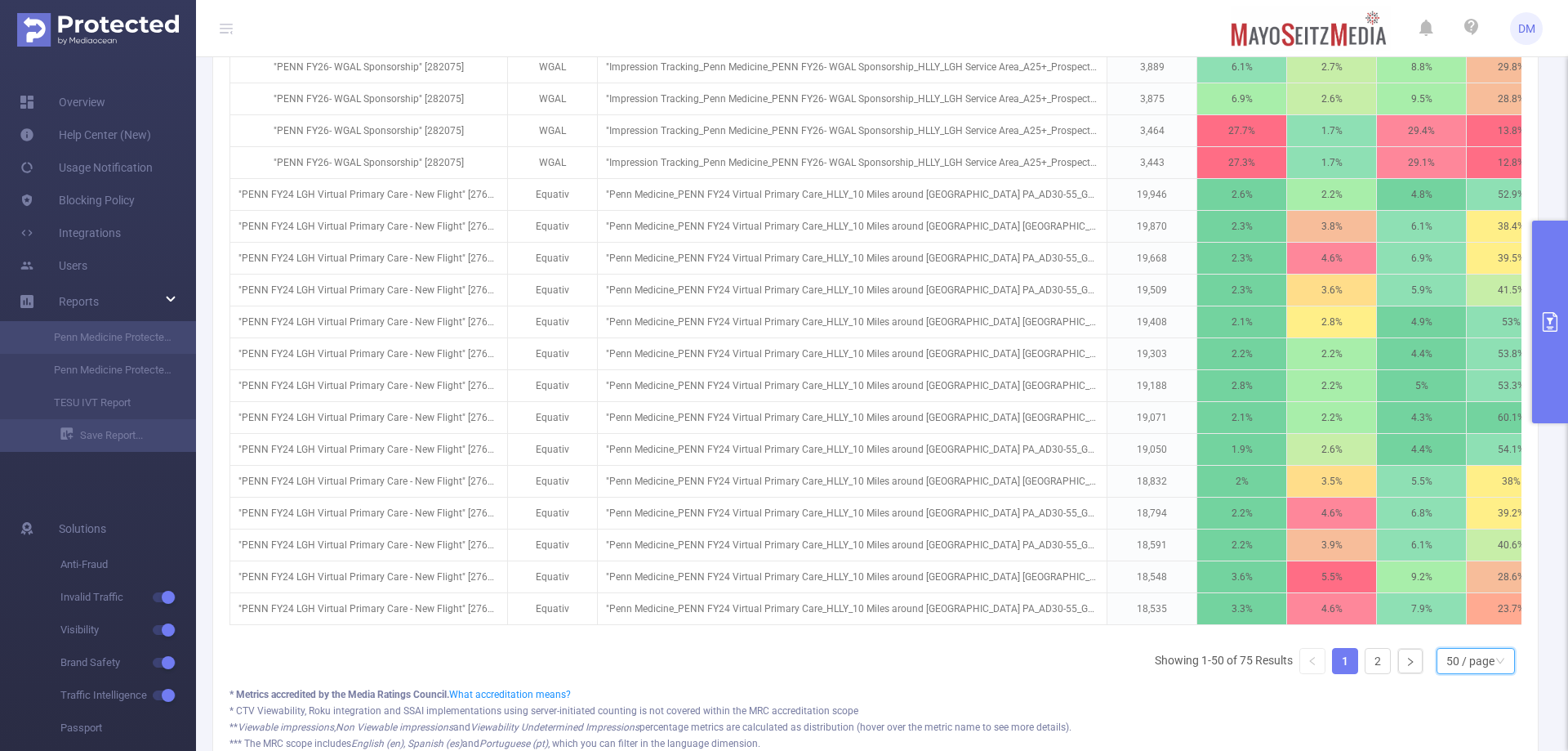
scroll to position [1864, 0]
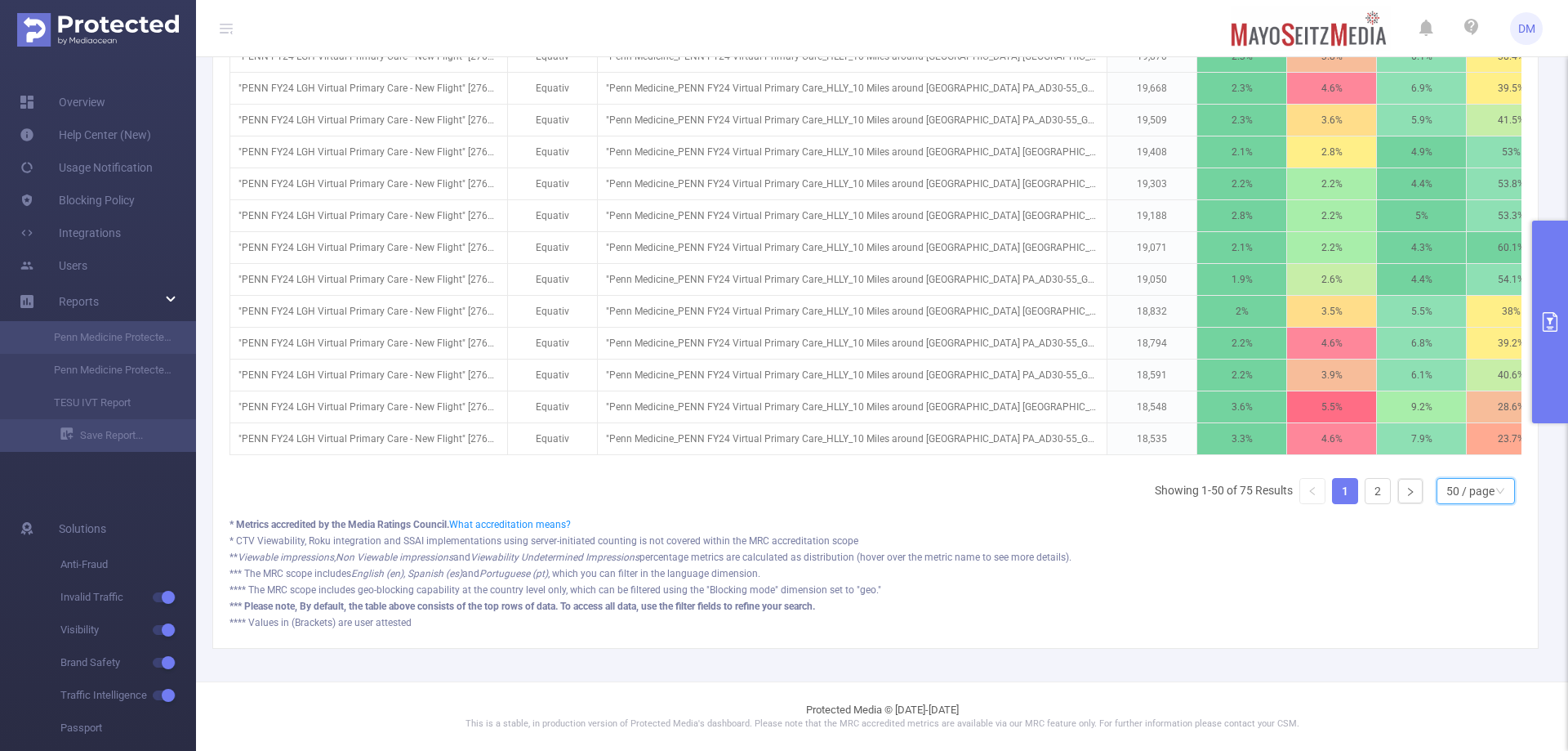
click at [1459, 495] on div "50 / page" at bounding box center [1470, 490] width 49 height 24
click at [1462, 356] on li "10 / page" at bounding box center [1462, 369] width 78 height 26
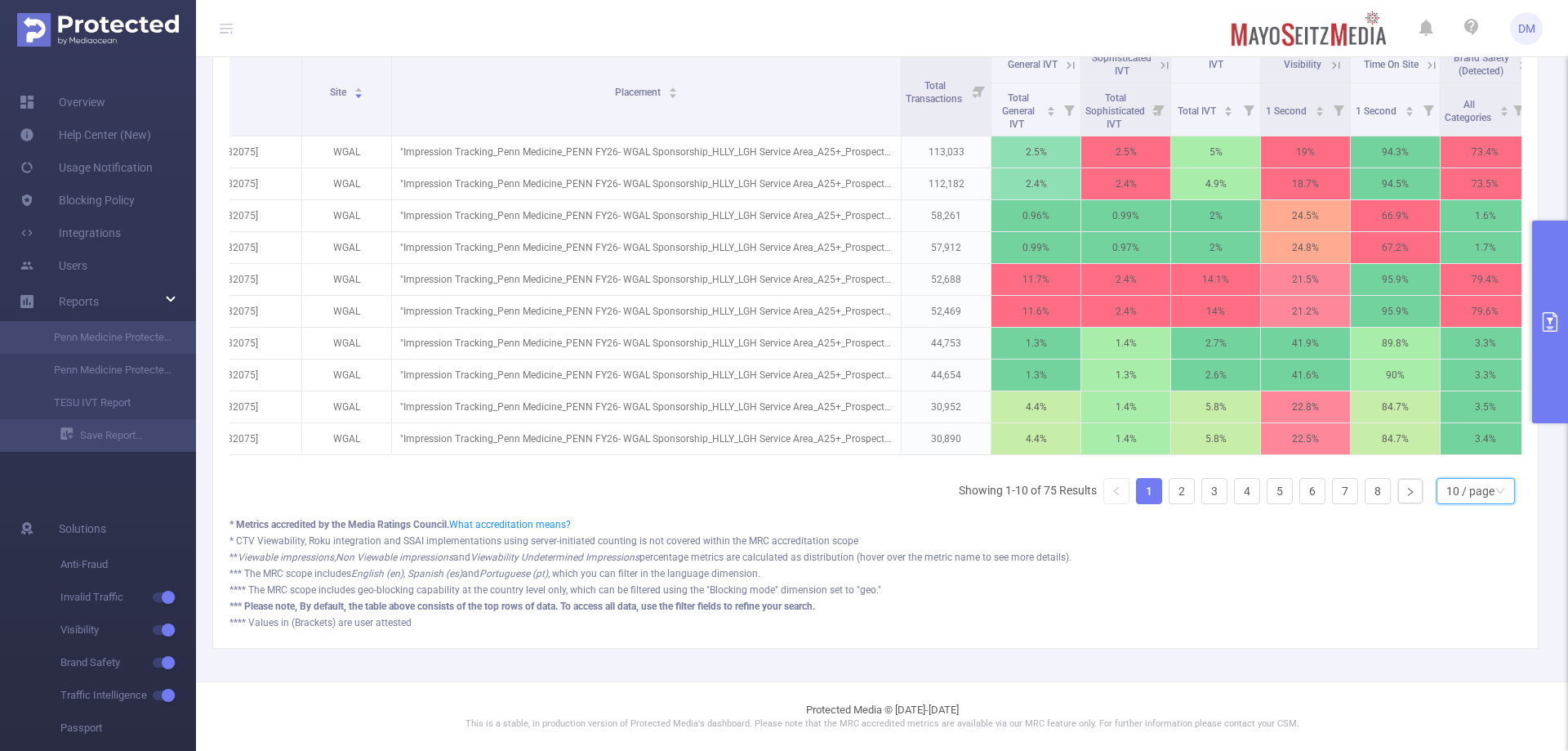
scroll to position [0, 205]
drag, startPoint x: 899, startPoint y: 483, endPoint x: 718, endPoint y: 505, distance: 182.3
click at [718, 505] on div "Campaign Site Placement Total Transactions General IVT Sophisticated IVT IVT Vi…" at bounding box center [875, 282] width 1292 height 471
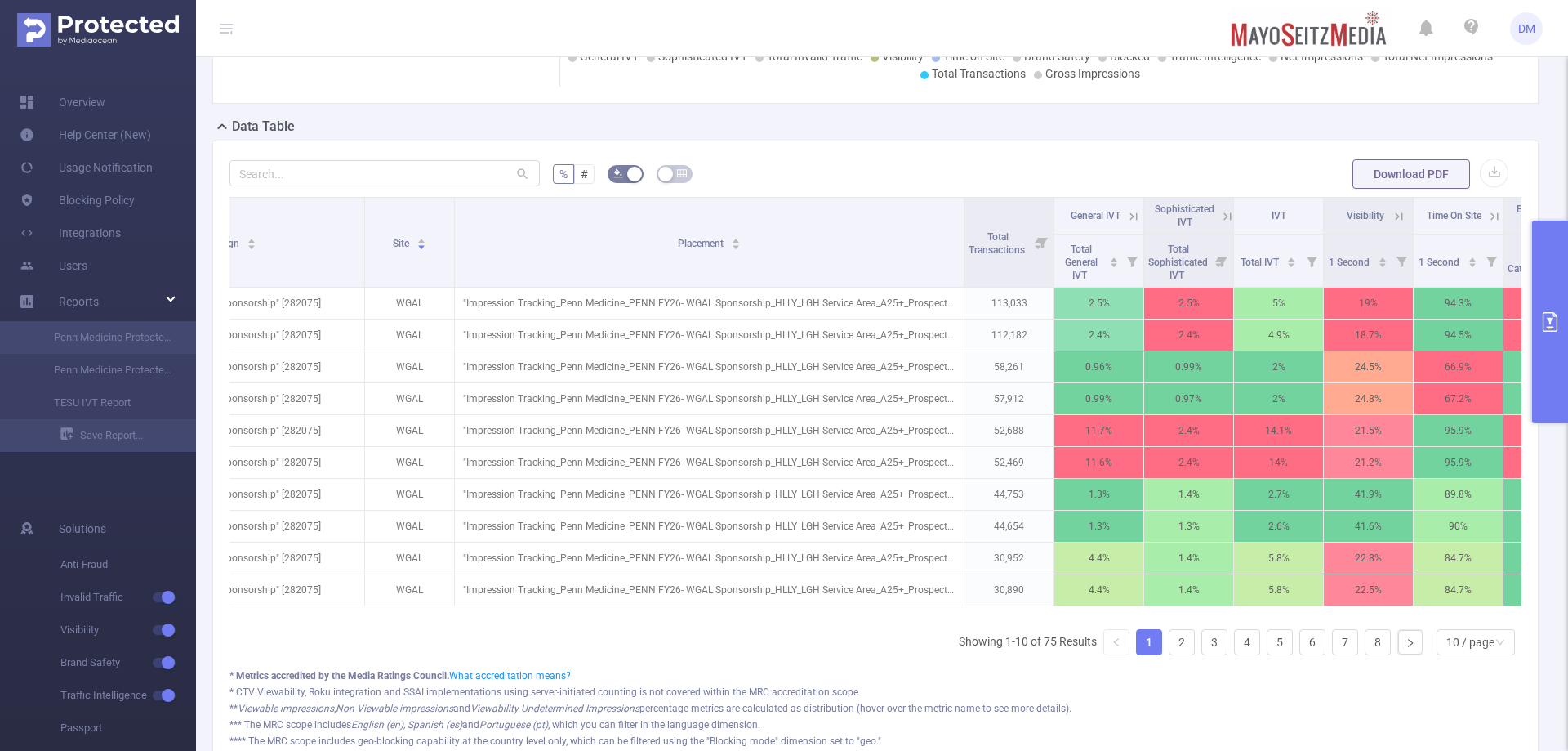
scroll to position [0, 147]
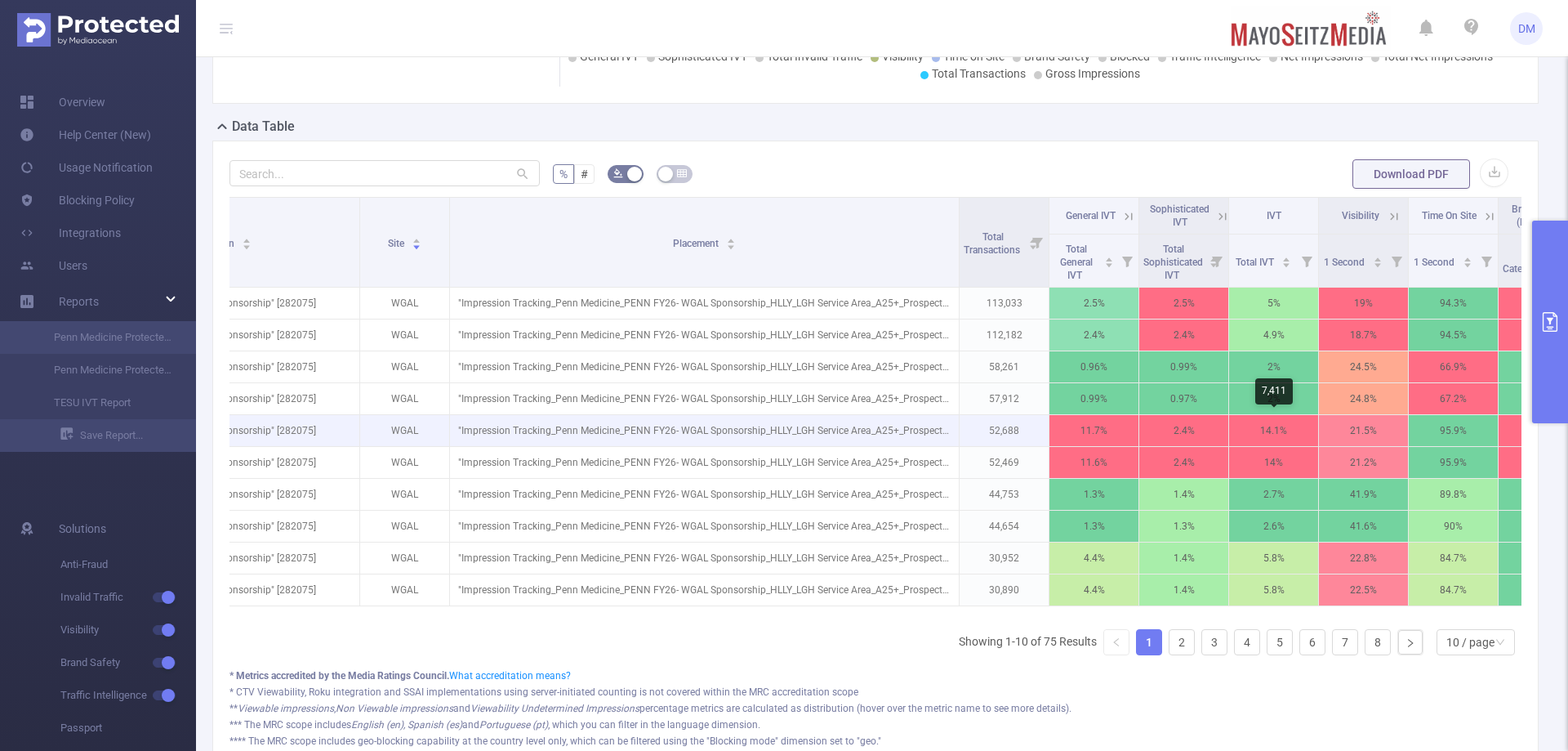
click at [1285, 434] on p "14.1%" at bounding box center [1273, 430] width 89 height 31
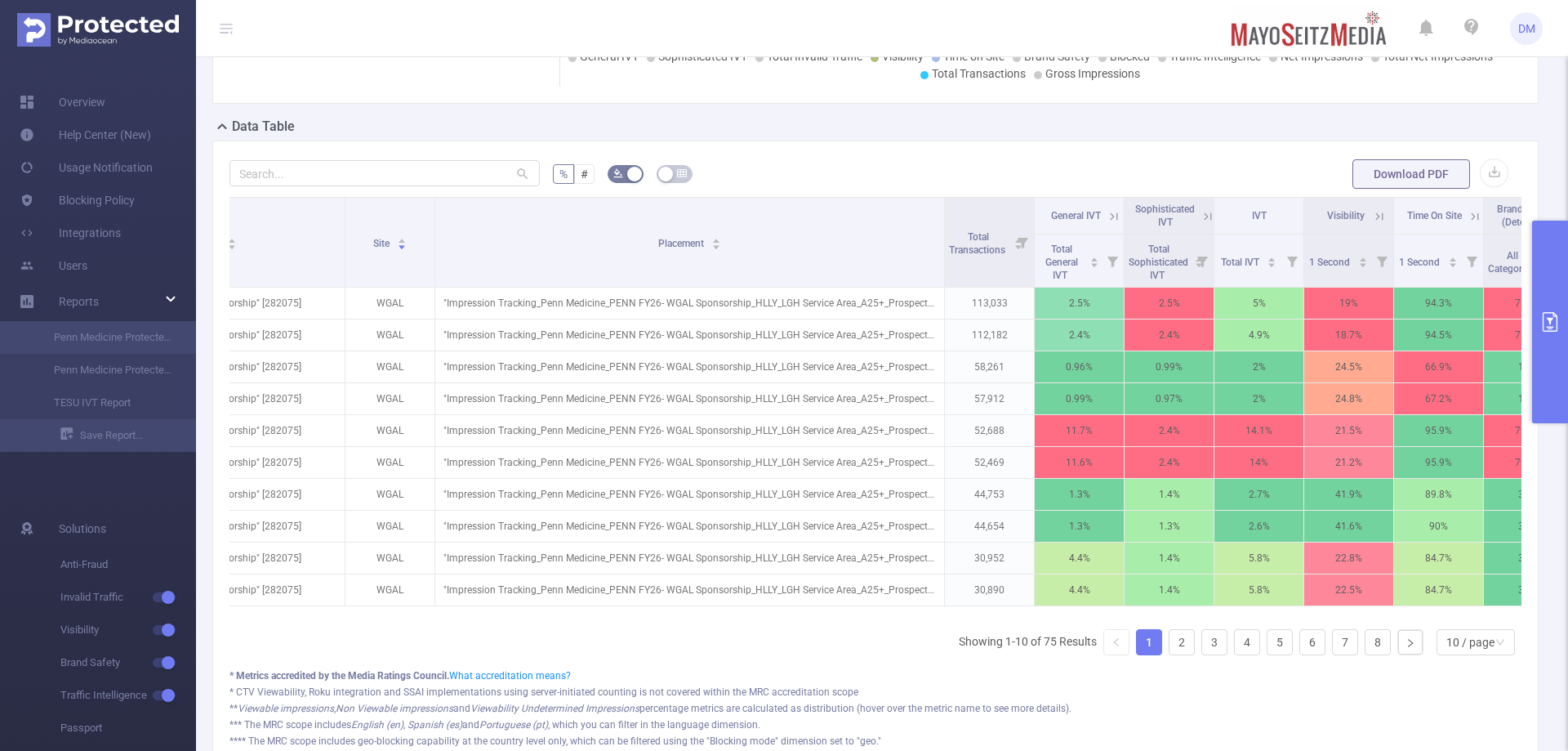
scroll to position [0, 159]
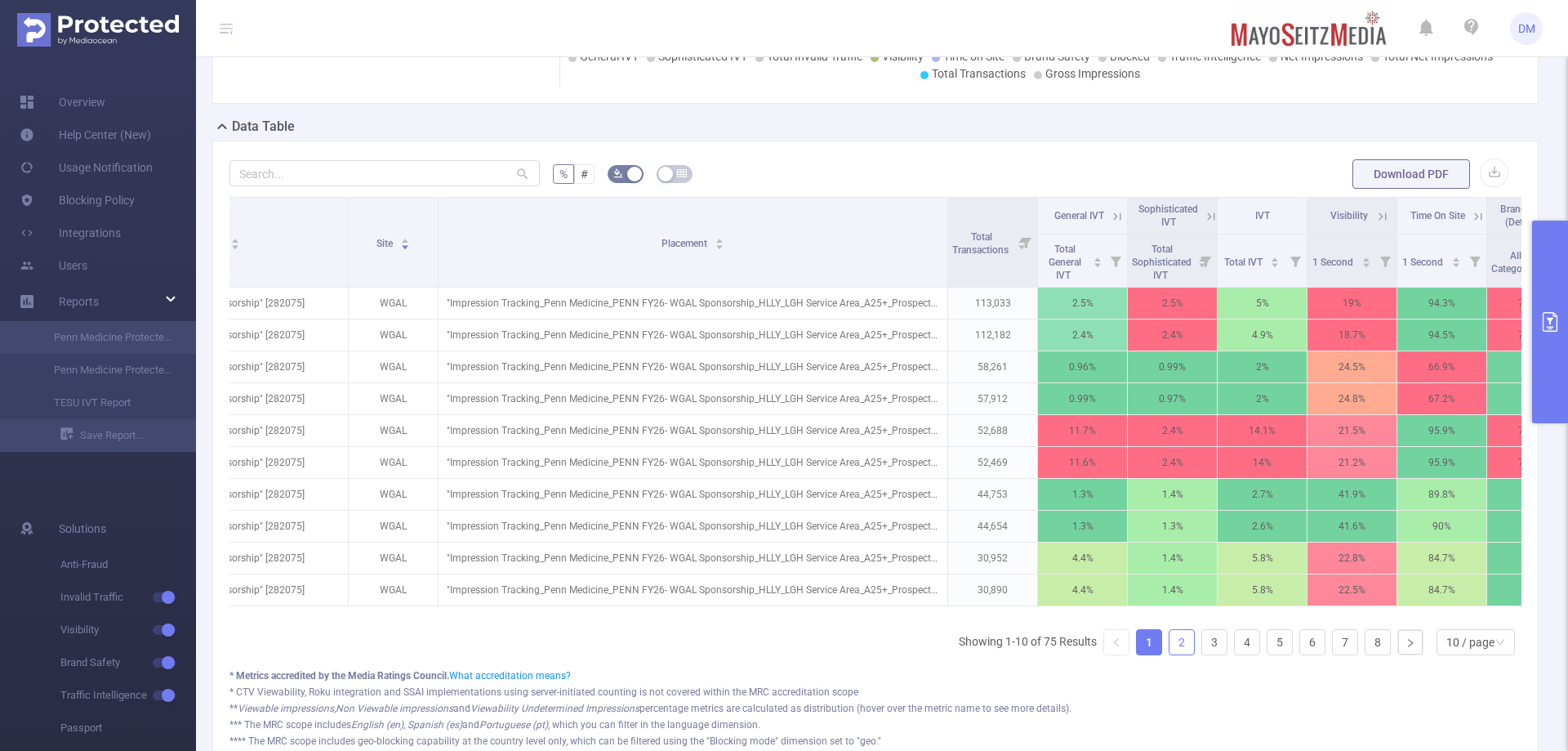
click at [1174, 653] on link "2" at bounding box center [1181, 641] width 24 height 24
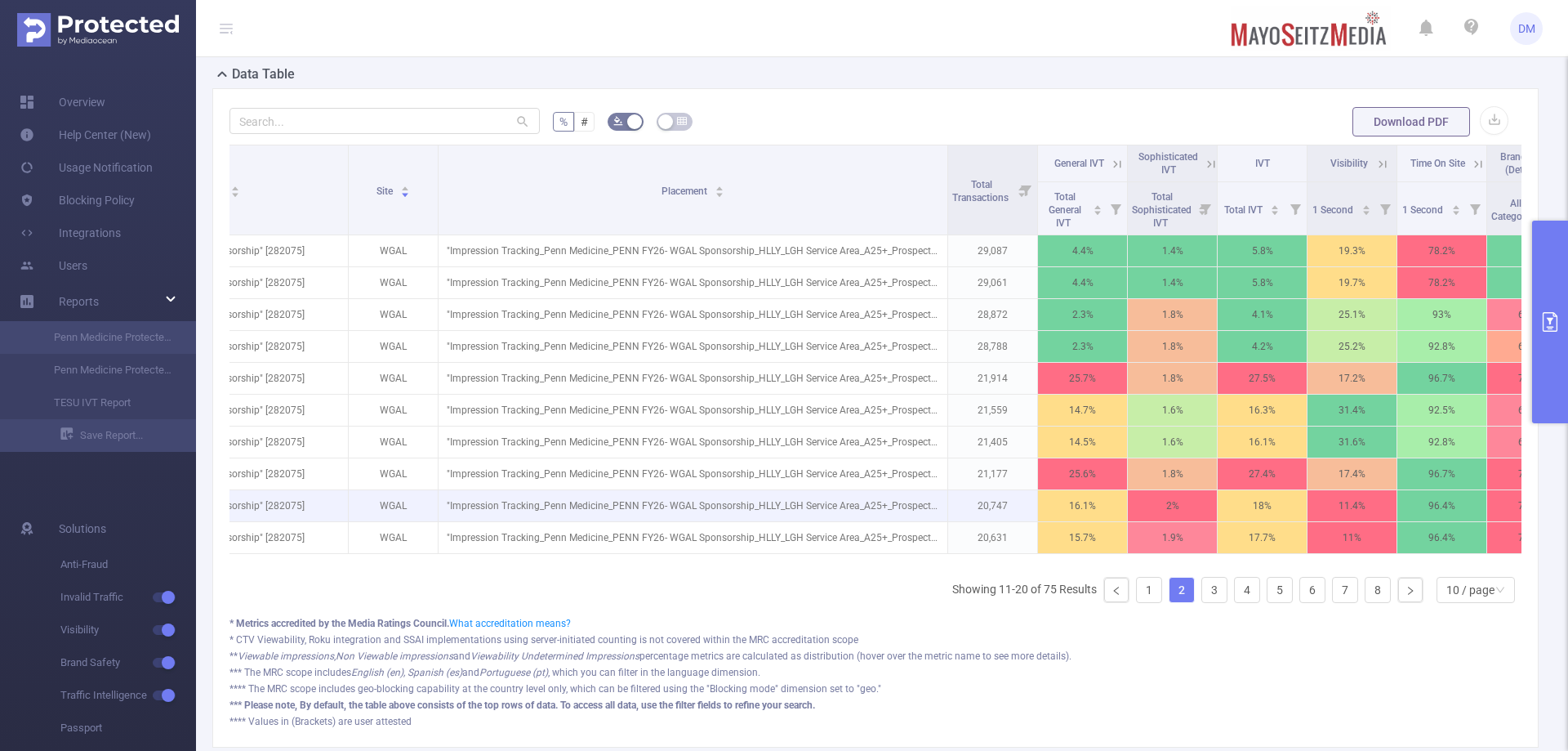
scroll to position [508, 0]
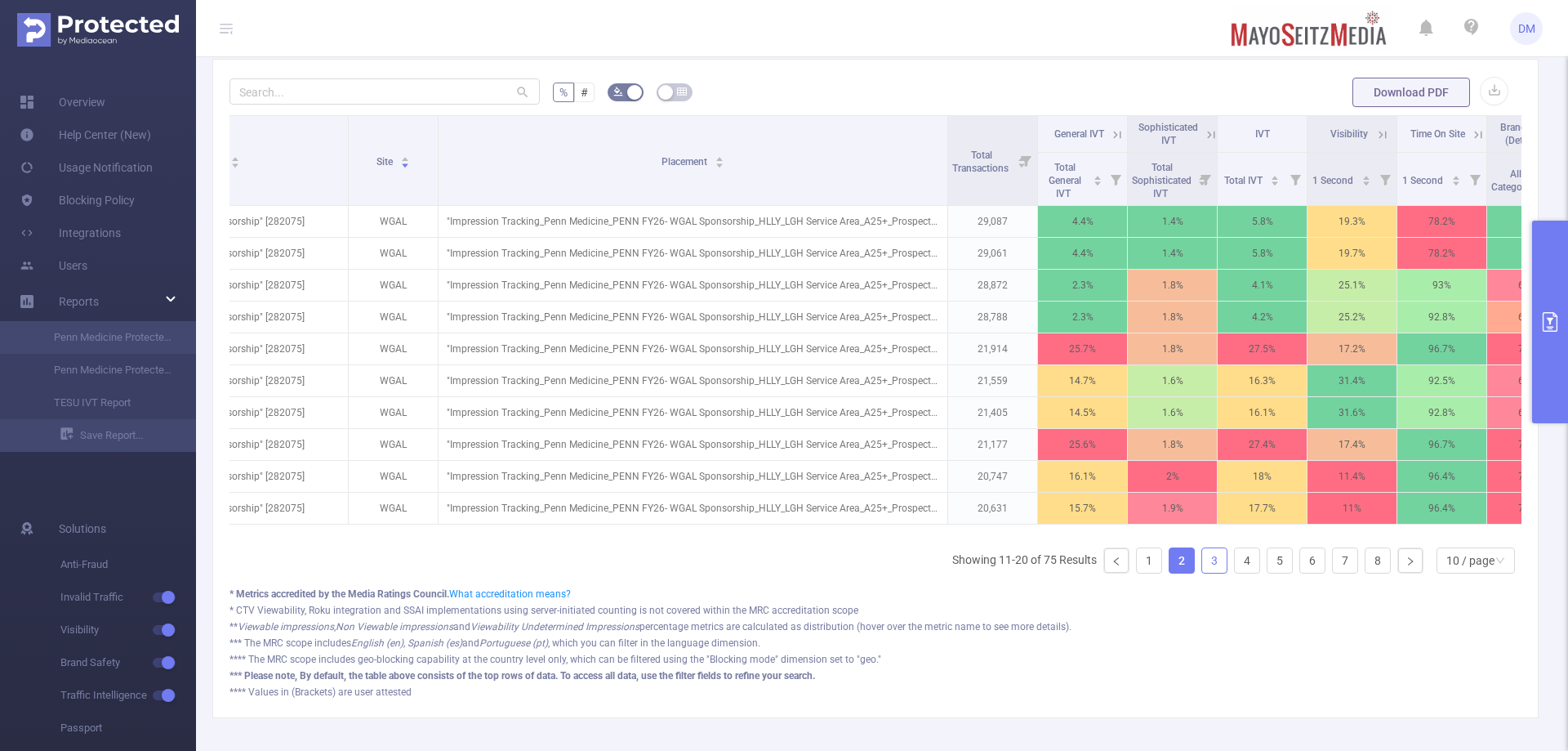
click at [1202, 573] on link "3" at bounding box center [1214, 559] width 24 height 24
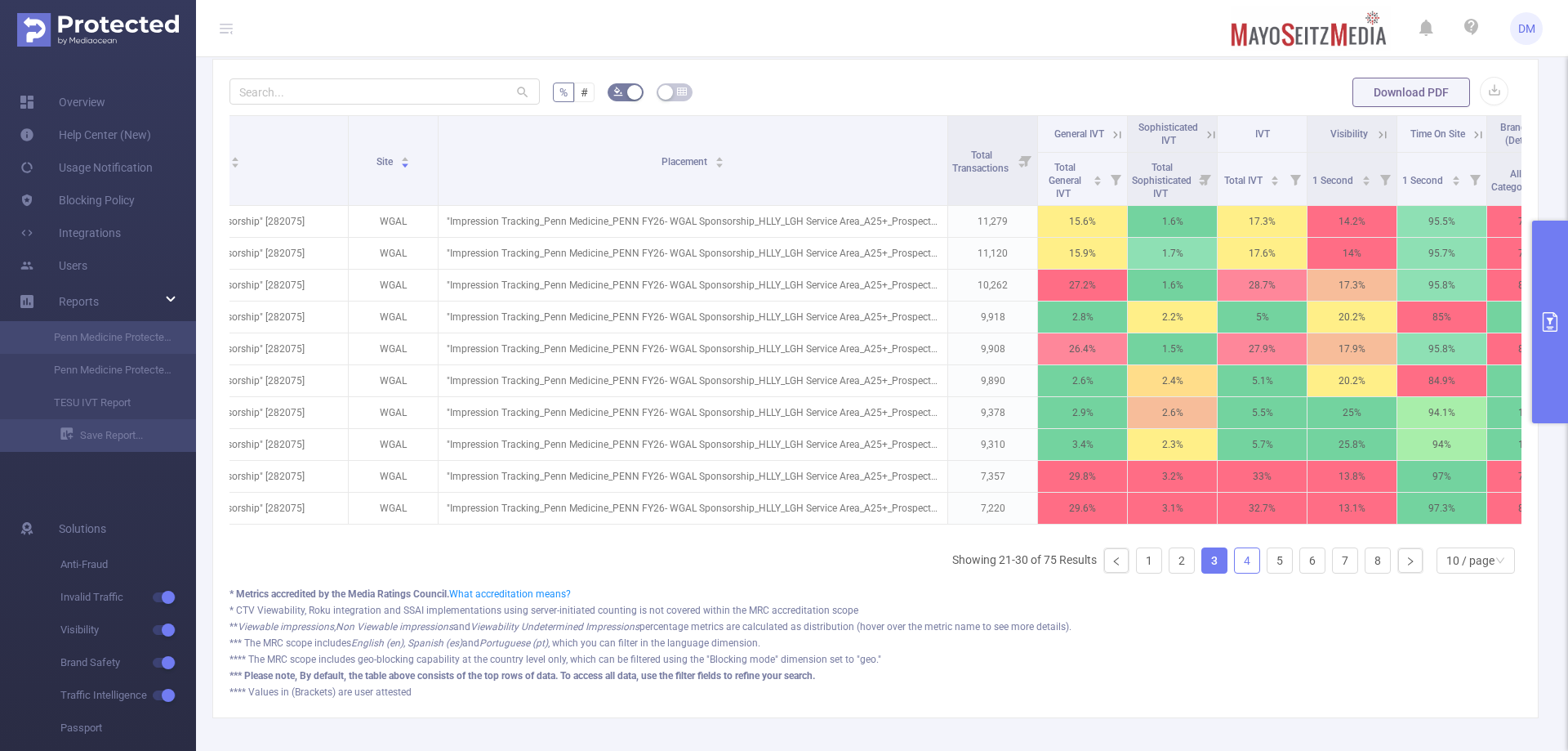
click at [1234, 571] on link "4" at bounding box center [1246, 559] width 24 height 24
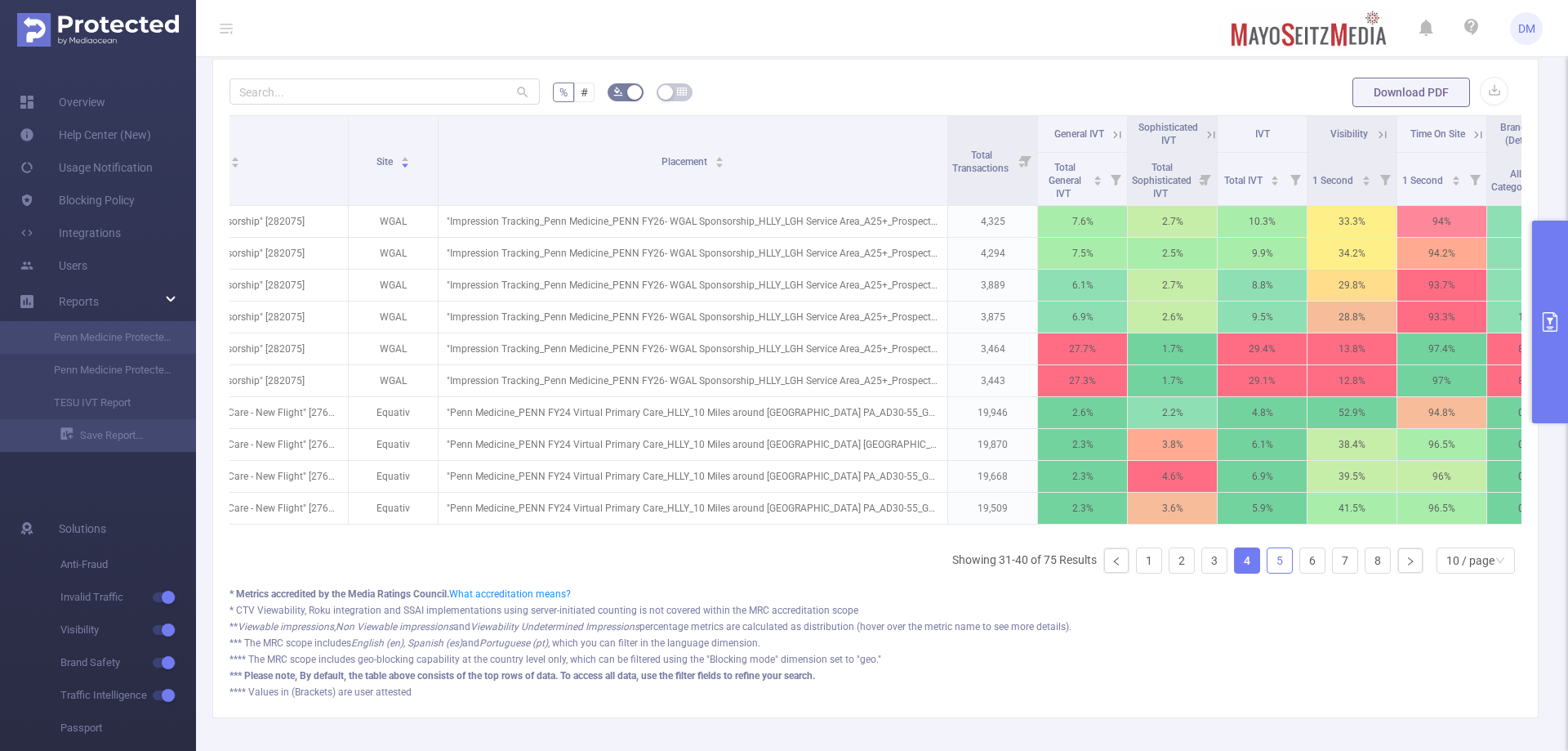
click at [1273, 573] on link "5" at bounding box center [1278, 559] width 24 height 24
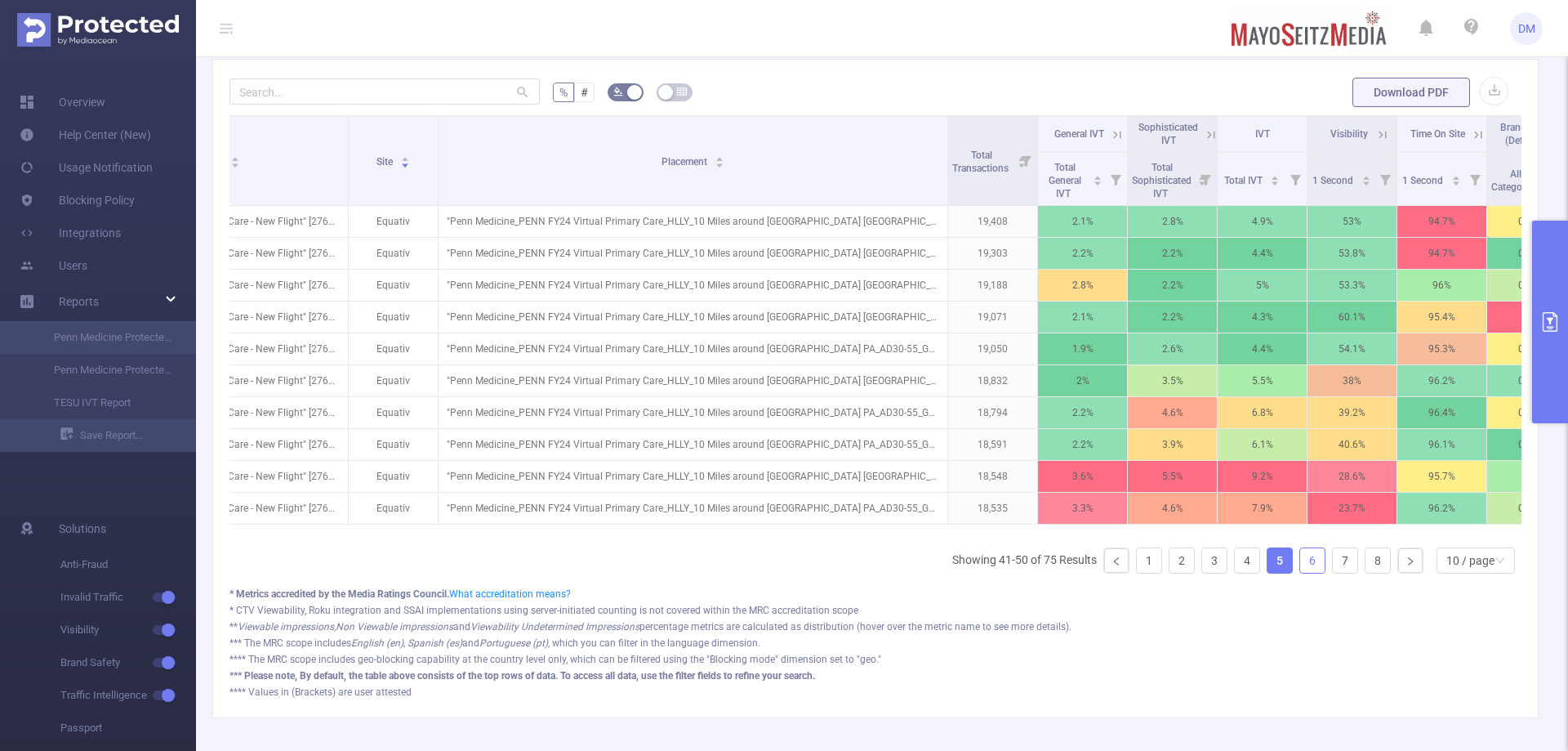
click at [1306, 573] on link "6" at bounding box center [1312, 559] width 24 height 24
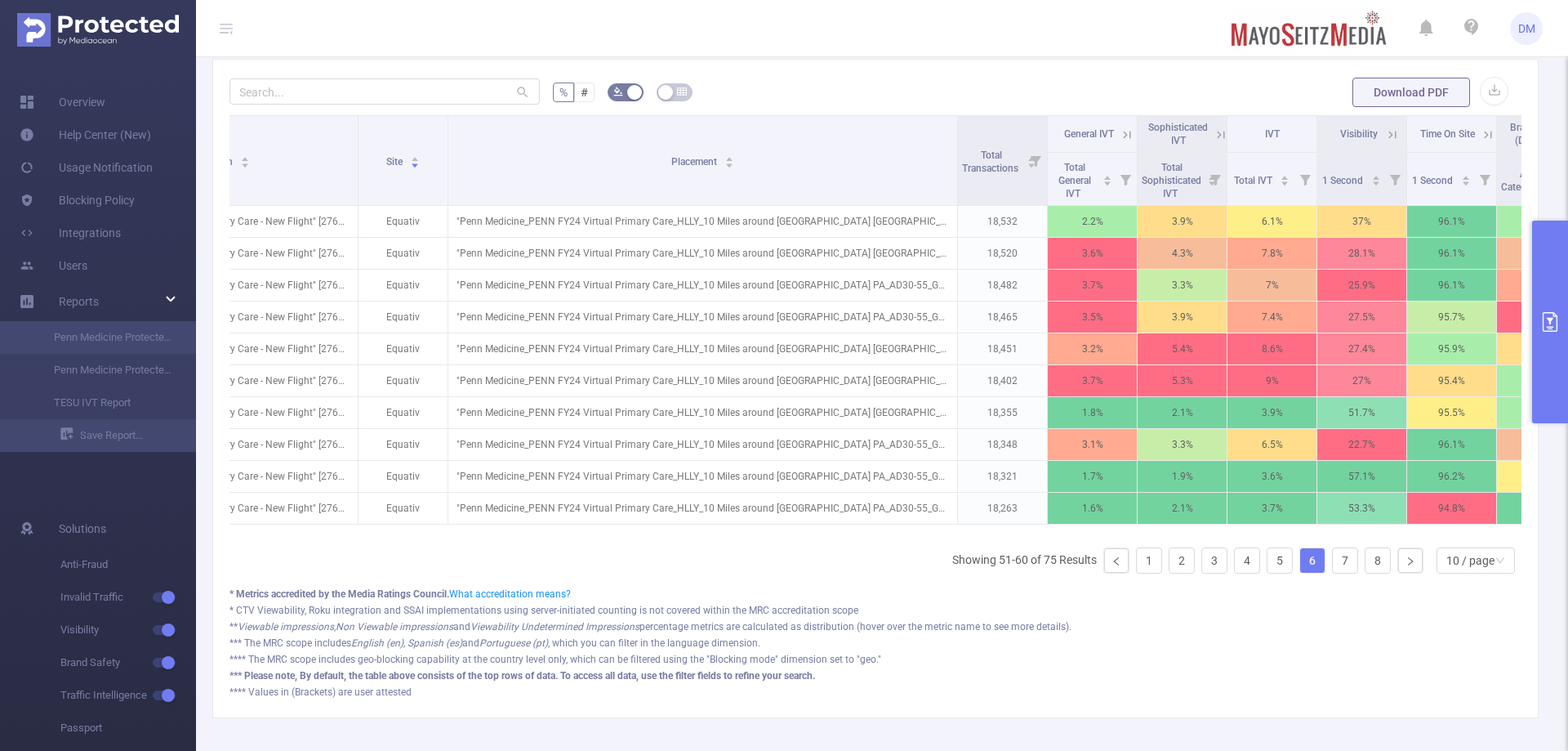
scroll to position [0, 161]
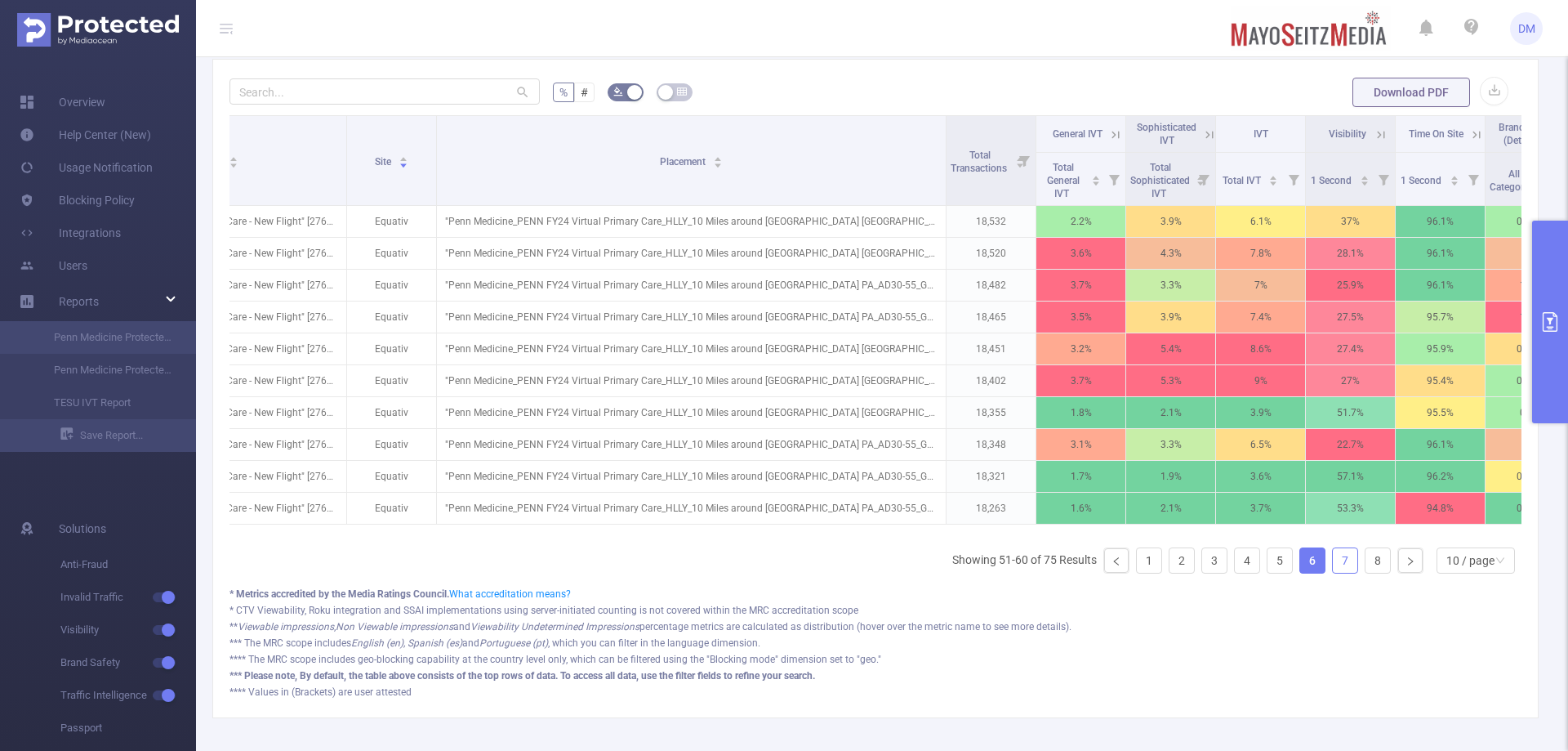
click at [1333, 573] on link "7" at bounding box center [1344, 559] width 24 height 24
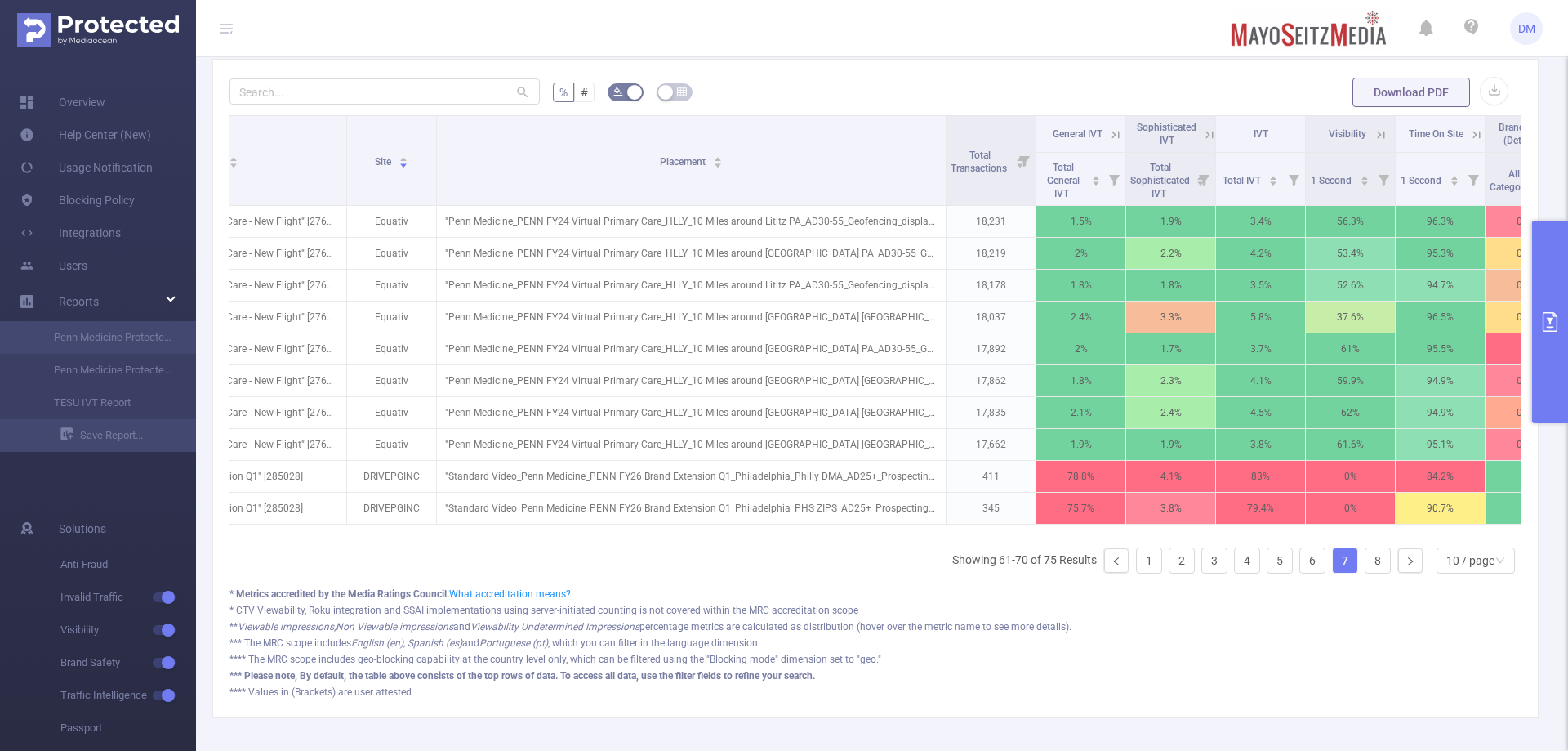
scroll to position [0, 107]
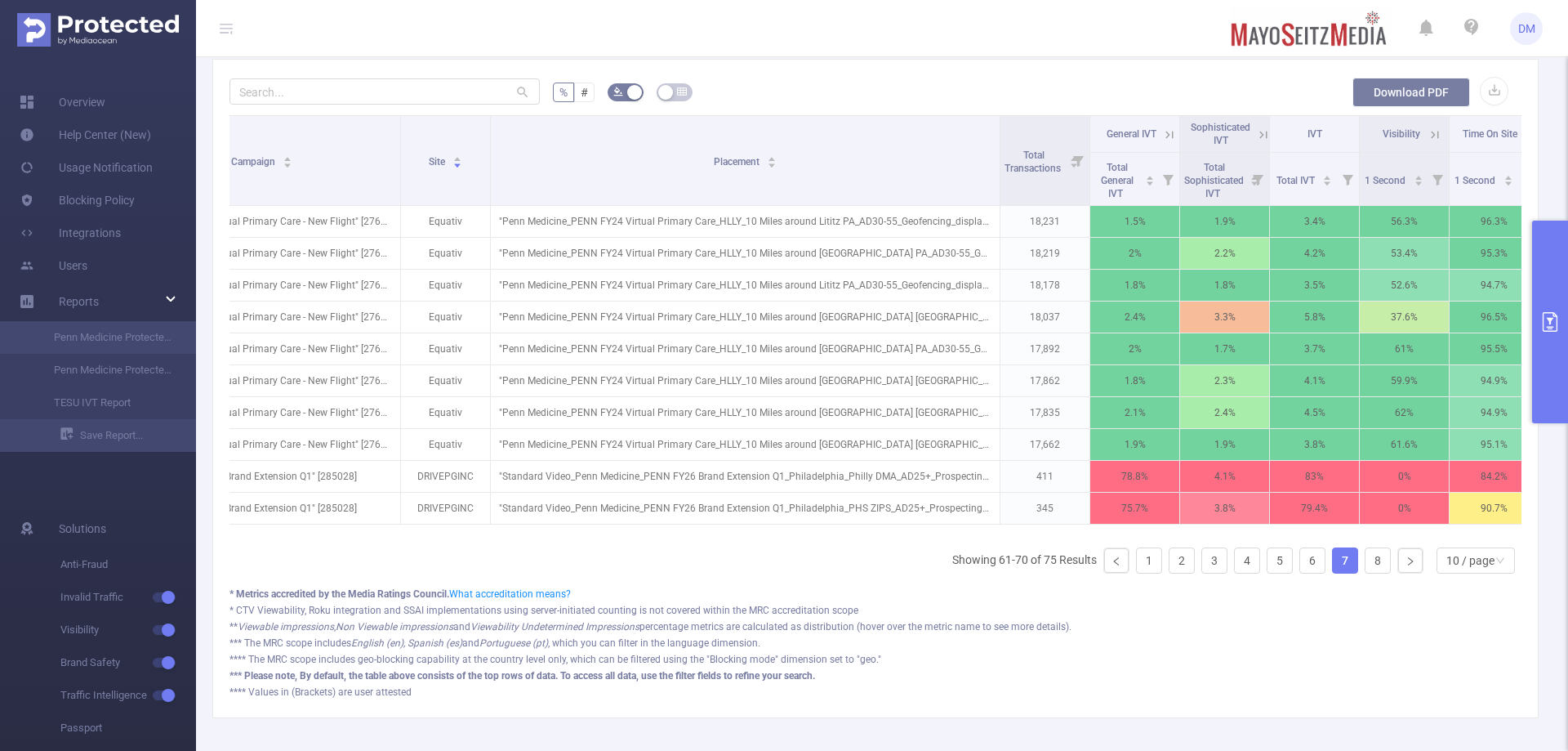
click at [1411, 77] on button "Download PDF" at bounding box center [1411, 92] width 118 height 30
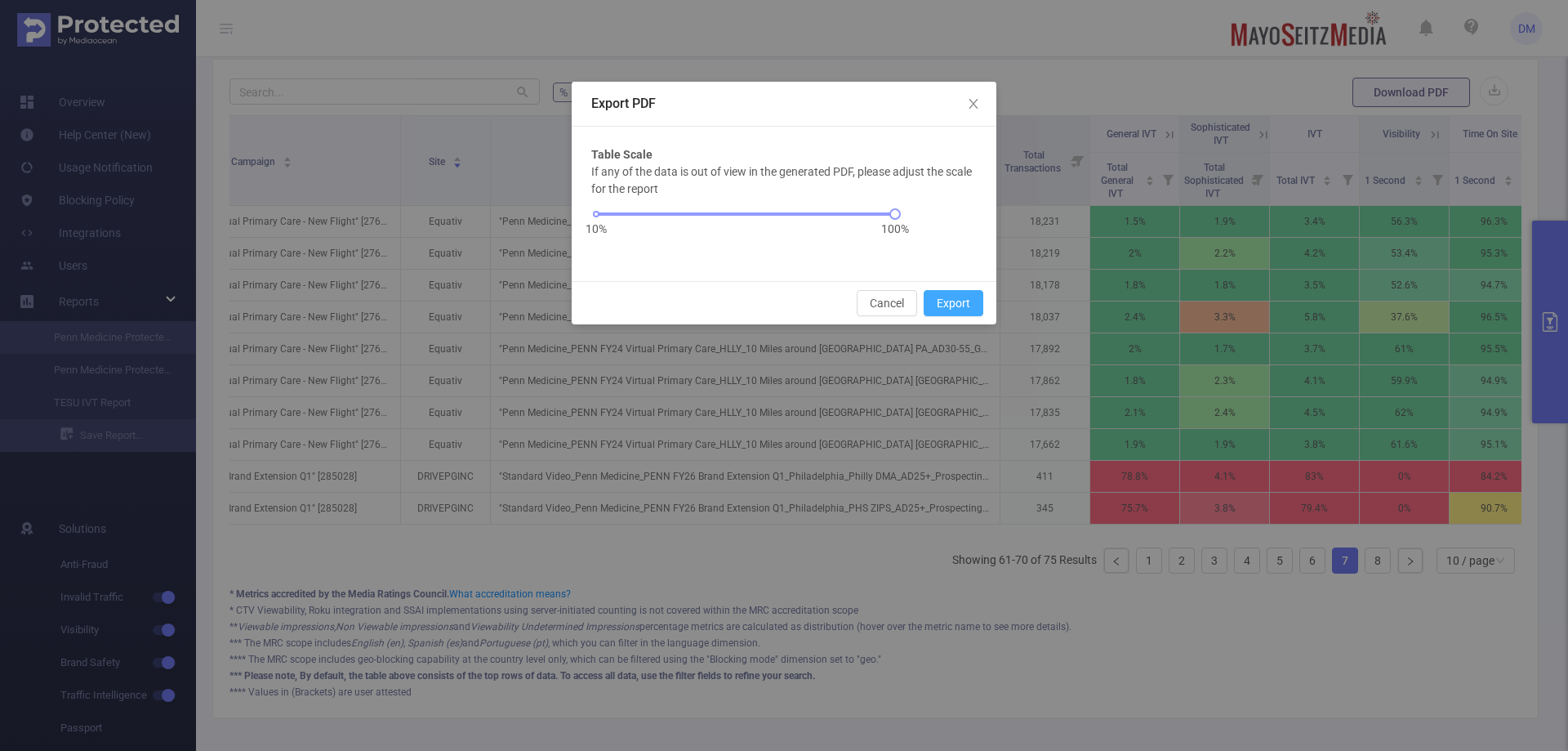
click at [947, 303] on button "Export" at bounding box center [953, 302] width 59 height 26
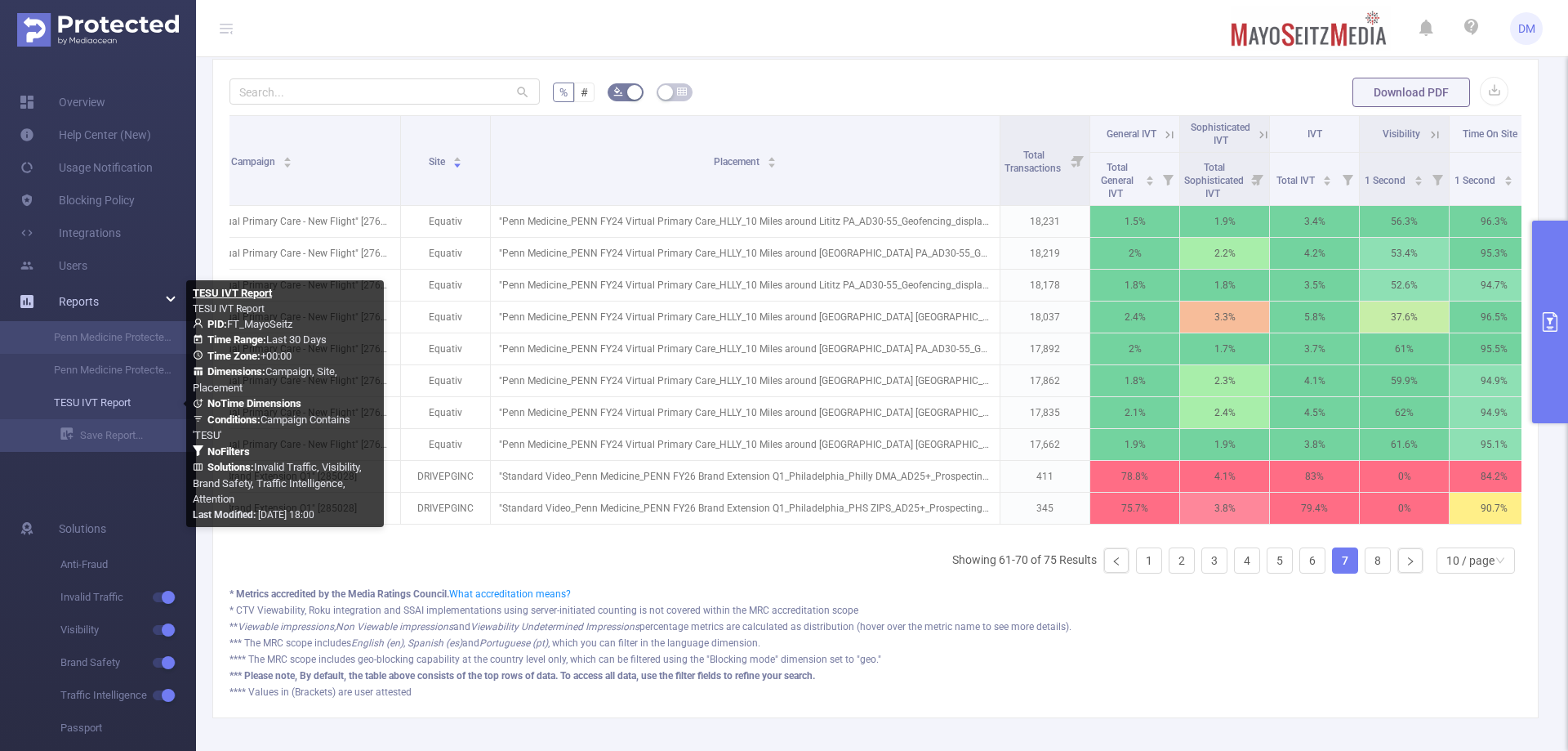
click at [124, 396] on link "TESU IVT Report" at bounding box center [104, 403] width 144 height 32
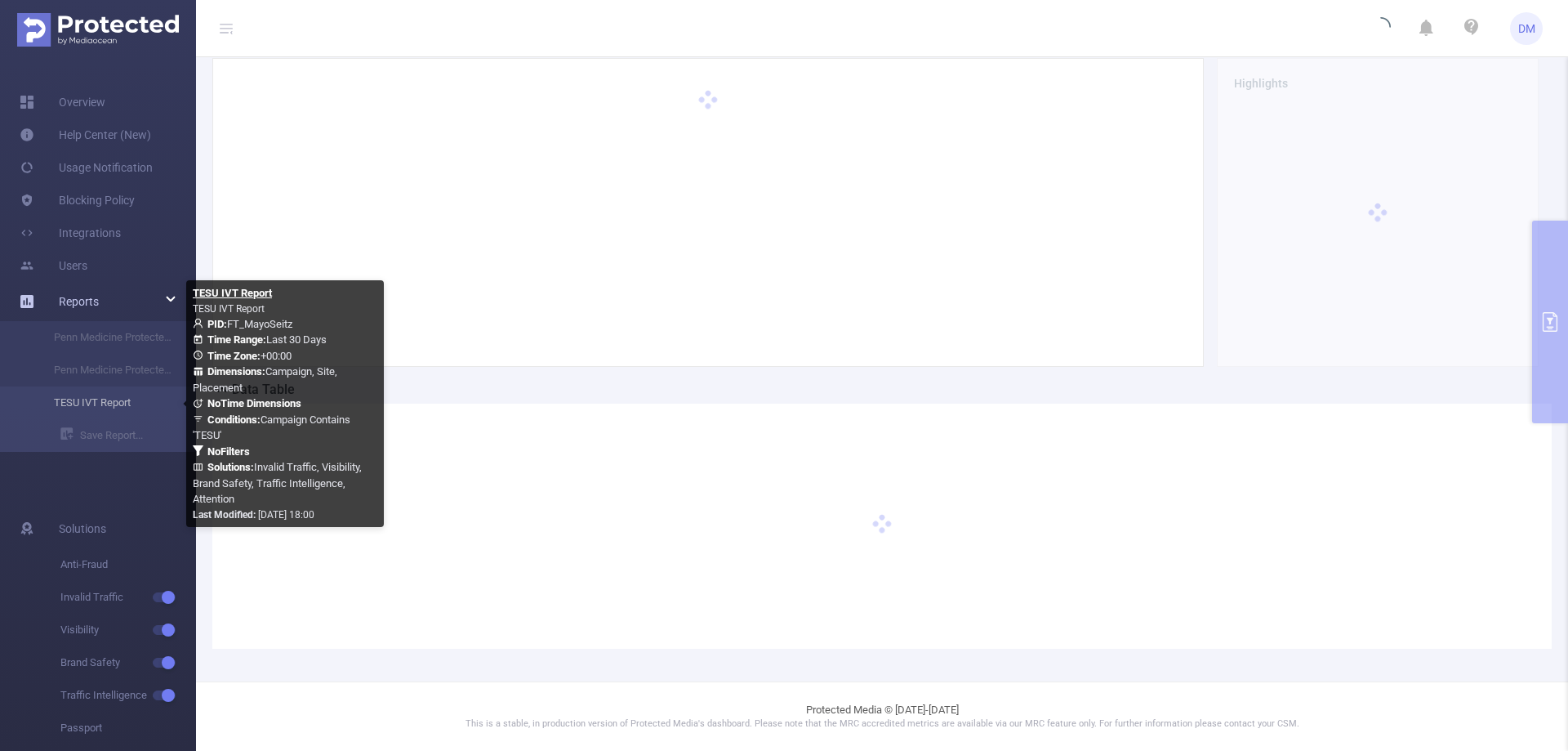
scroll to position [164, 0]
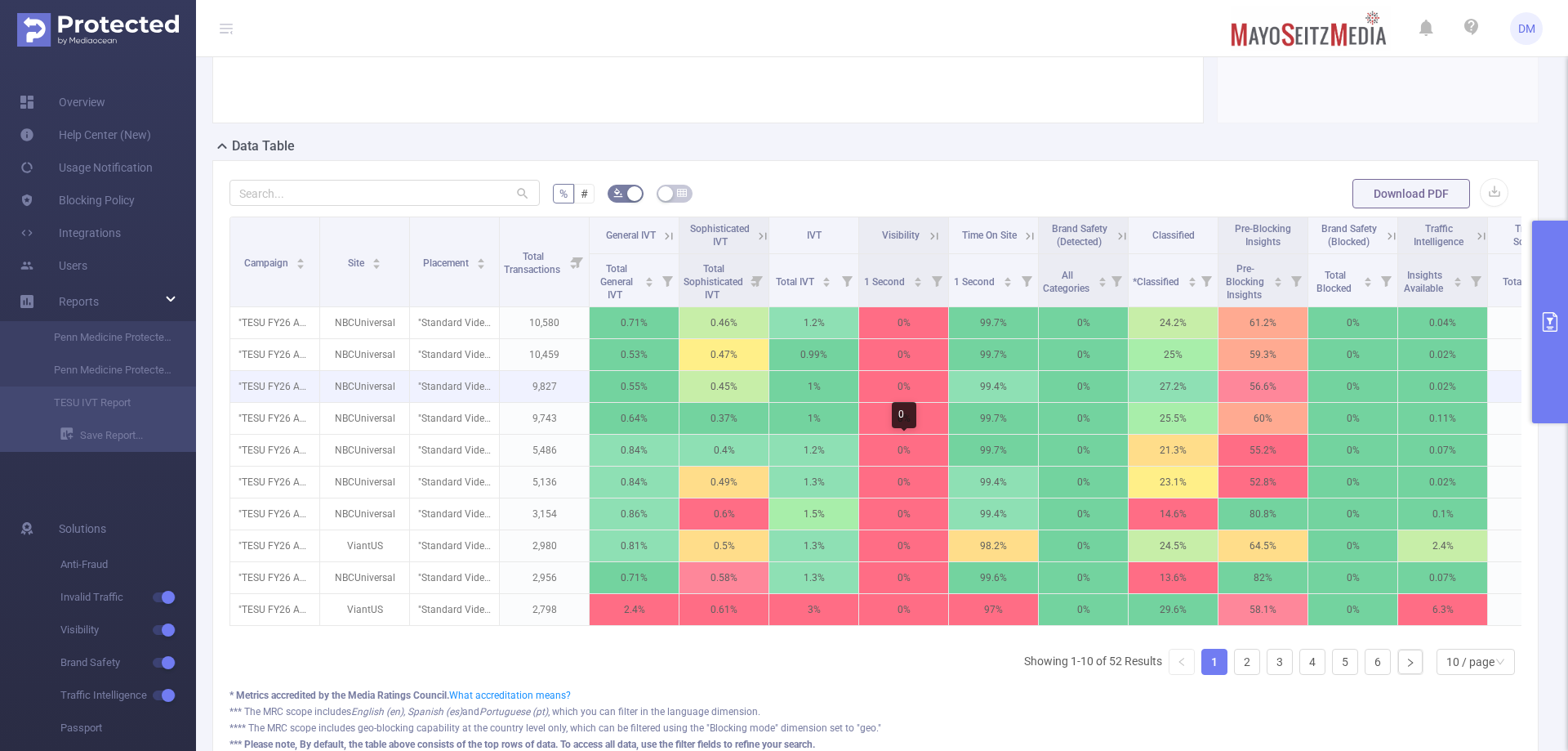
scroll to position [408, 0]
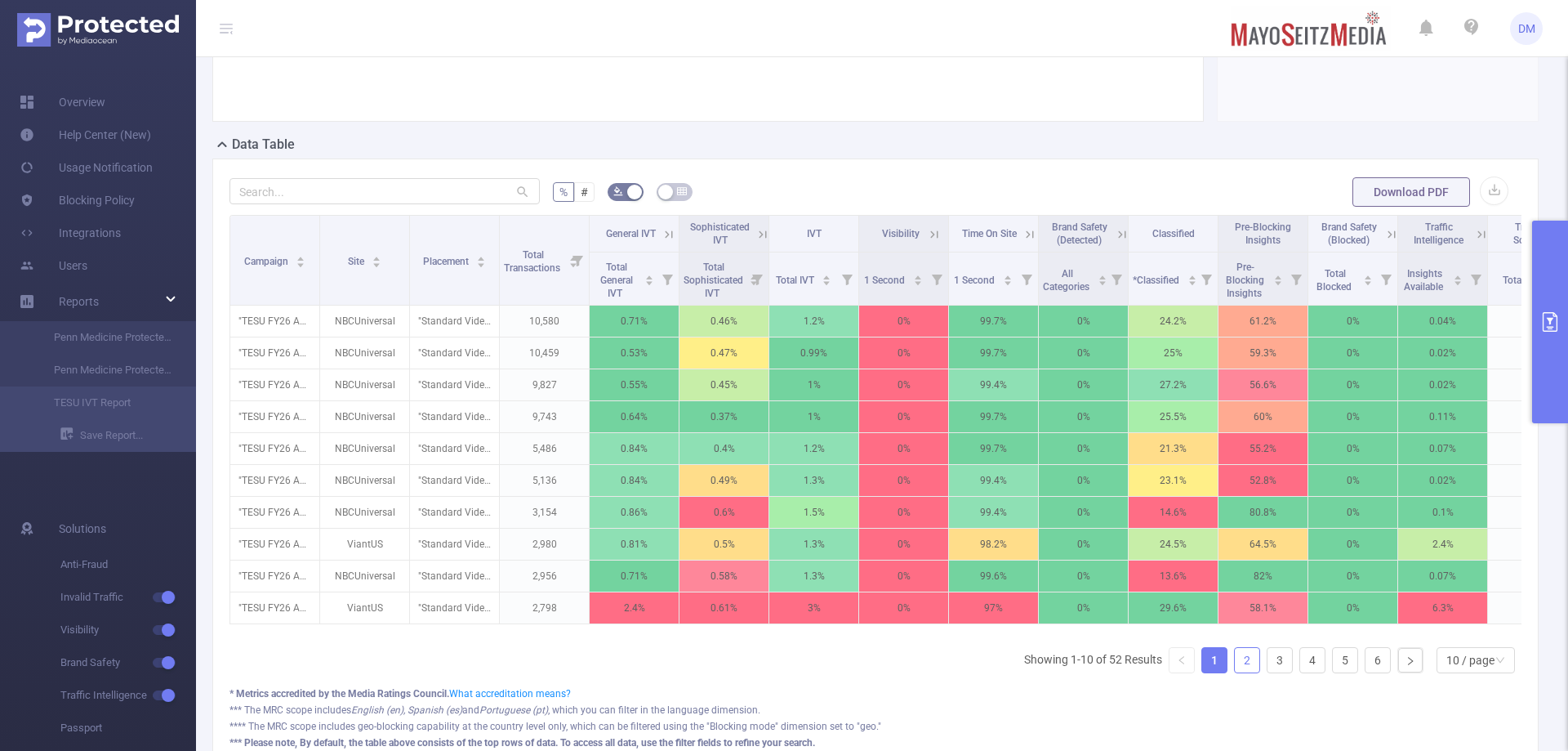
click at [1234, 672] on link "2" at bounding box center [1246, 659] width 24 height 24
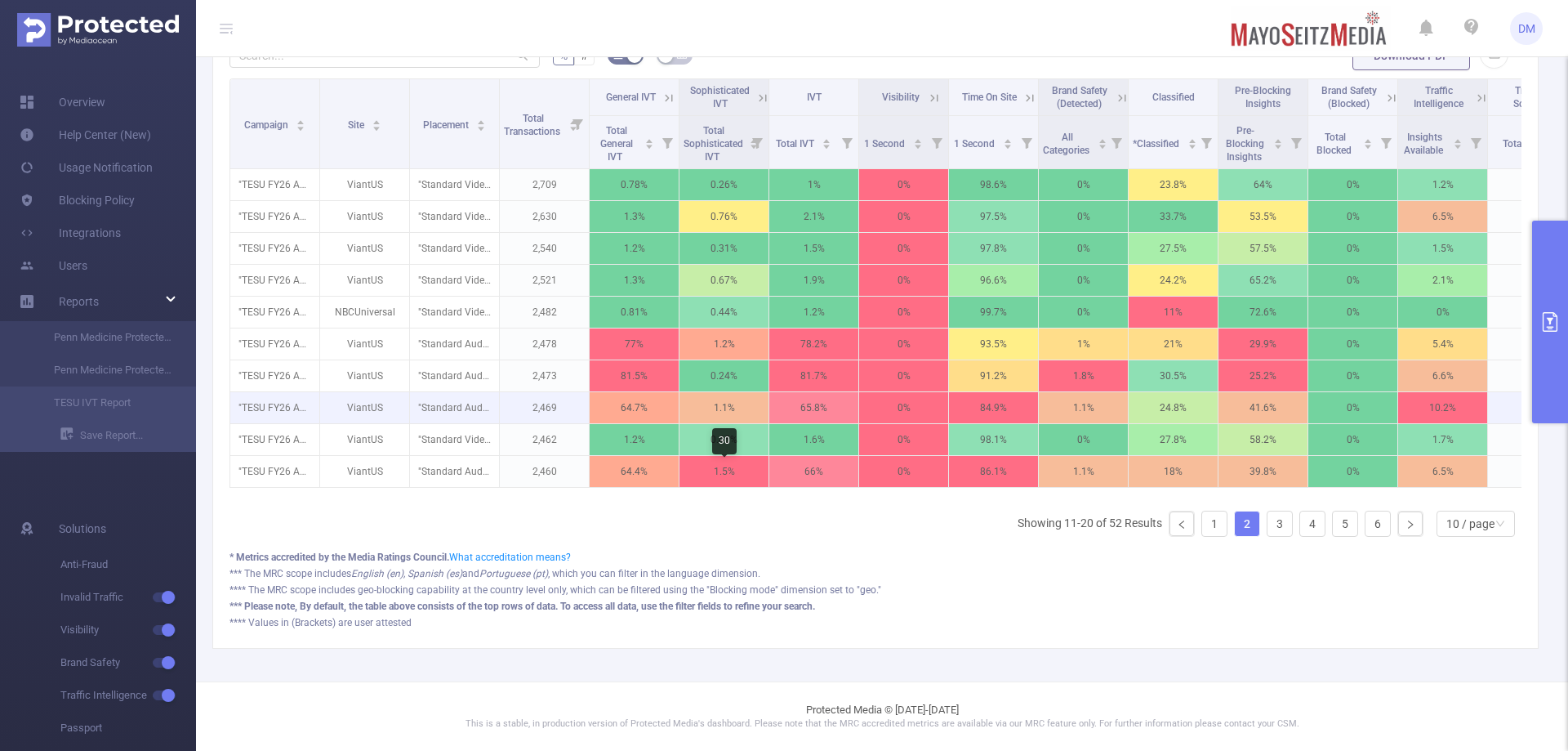
scroll to position [557, 0]
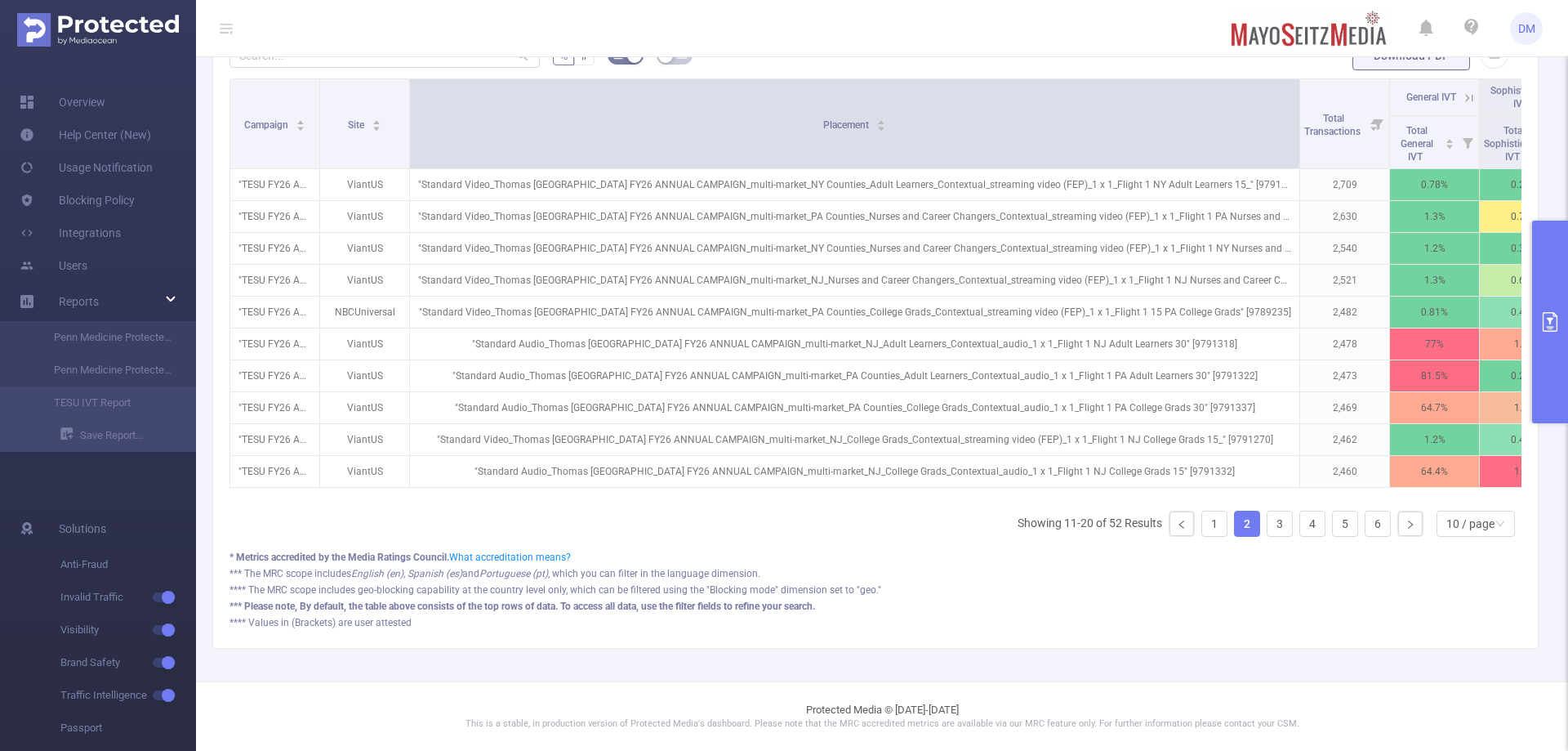
drag, startPoint x: 579, startPoint y: 99, endPoint x: 1296, endPoint y: 156, distance: 719.3
click at [1296, 156] on th "Placement" at bounding box center [855, 124] width 890 height 90
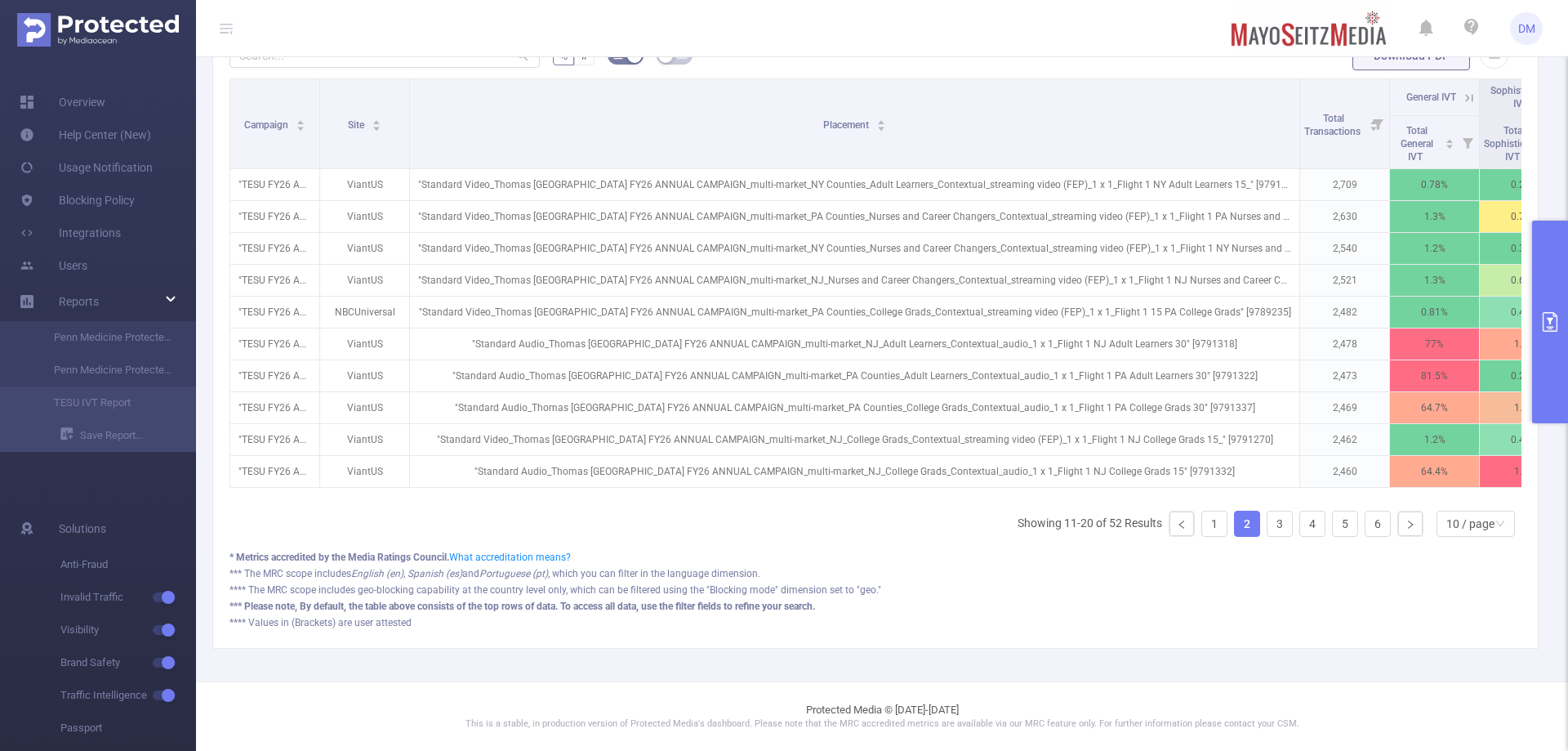
drag, startPoint x: 716, startPoint y: 506, endPoint x: 744, endPoint y: 514, distance: 29.1
click at [744, 514] on div "Campaign Site Placement Total Transactions General IVT Sophisticated IVT IVT Vi…" at bounding box center [875, 314] width 1292 height 471
drag, startPoint x: 736, startPoint y: 502, endPoint x: 780, endPoint y: 502, distance: 44.0
click at [780, 502] on div "Campaign Site Placement Total Transactions General IVT Sophisticated IVT IVT Vi…" at bounding box center [875, 314] width 1292 height 471
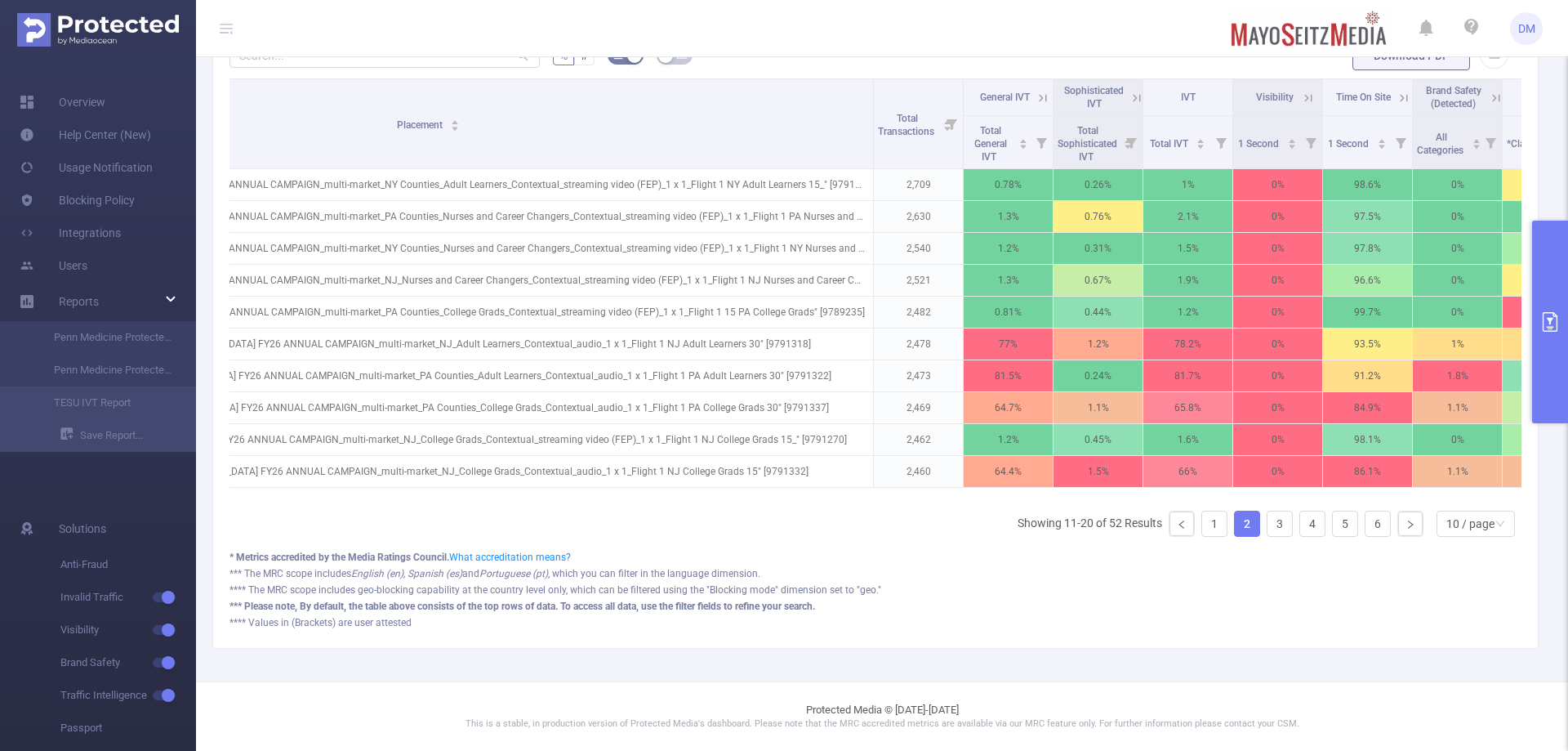
scroll to position [0, 432]
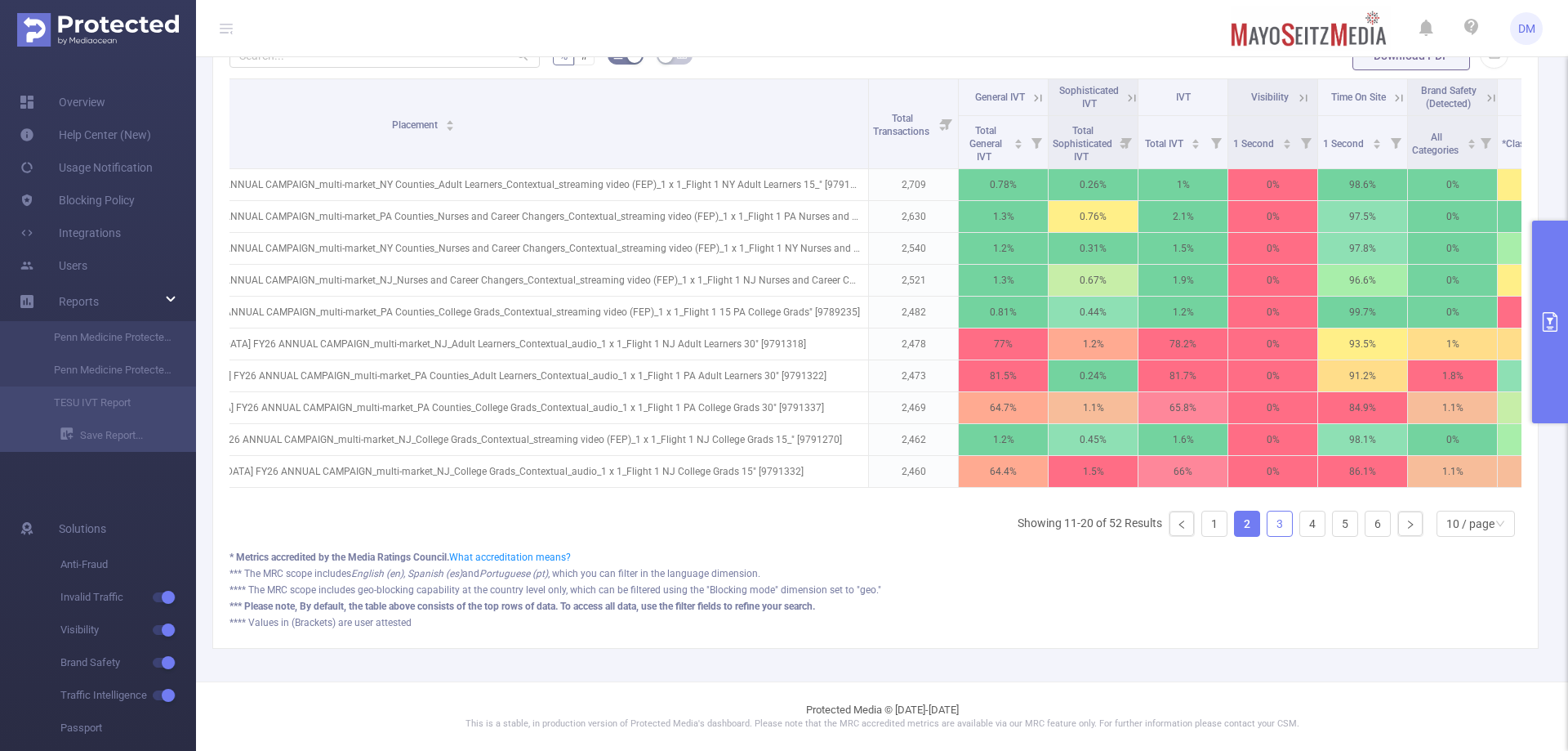
click at [1274, 523] on link "3" at bounding box center [1278, 523] width 24 height 24
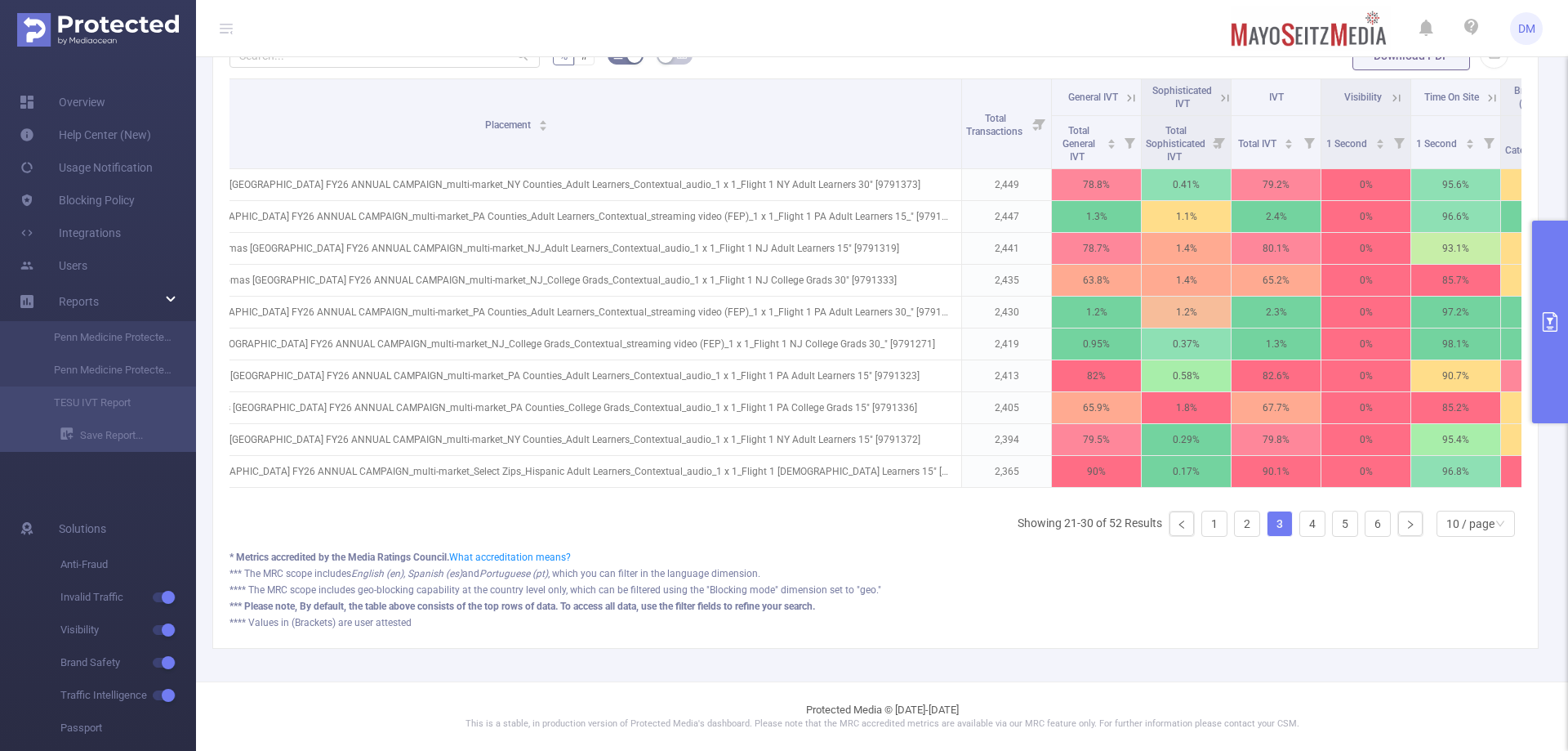
scroll to position [0, 340]
click at [1300, 523] on link "4" at bounding box center [1312, 523] width 24 height 24
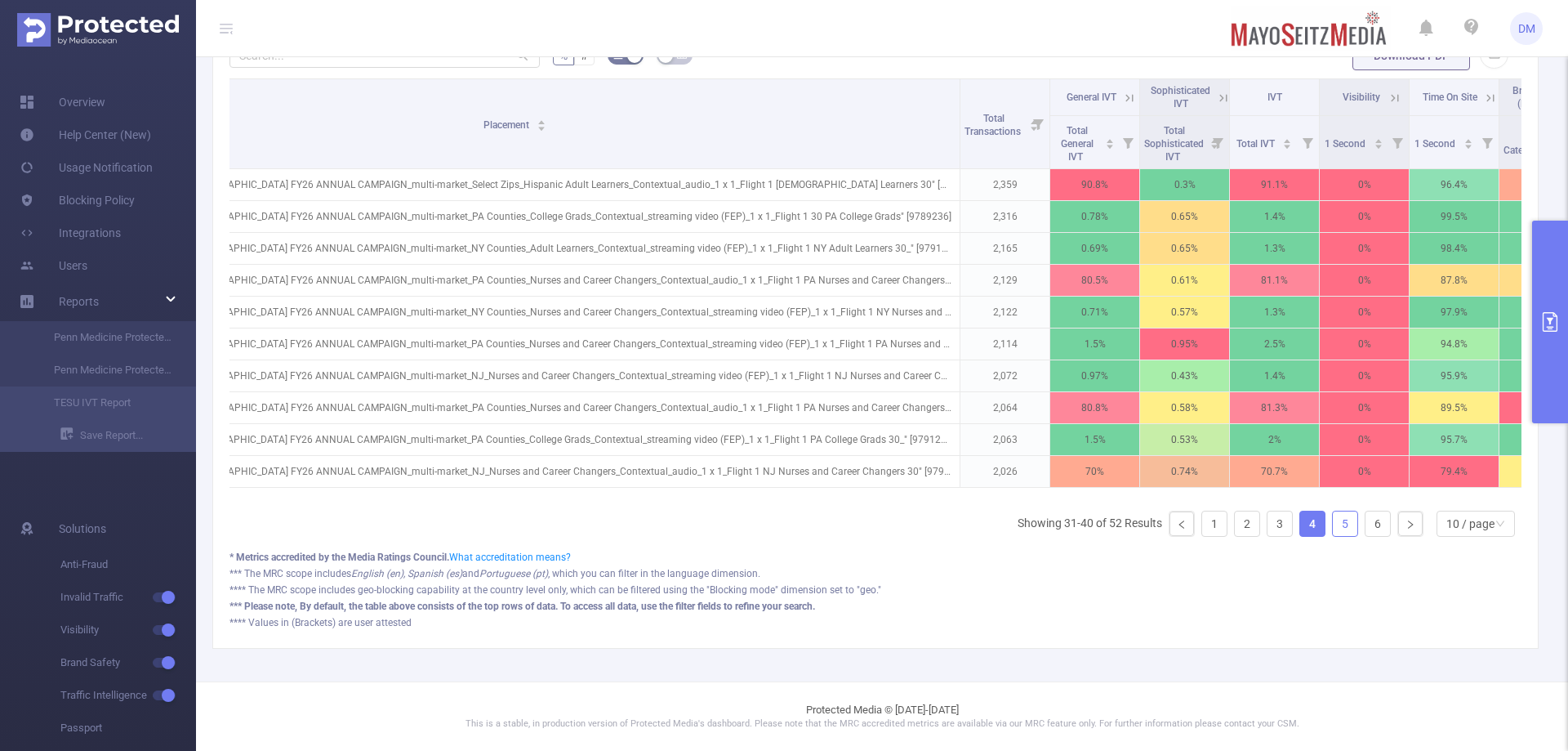
click at [1336, 518] on link "5" at bounding box center [1344, 523] width 24 height 24
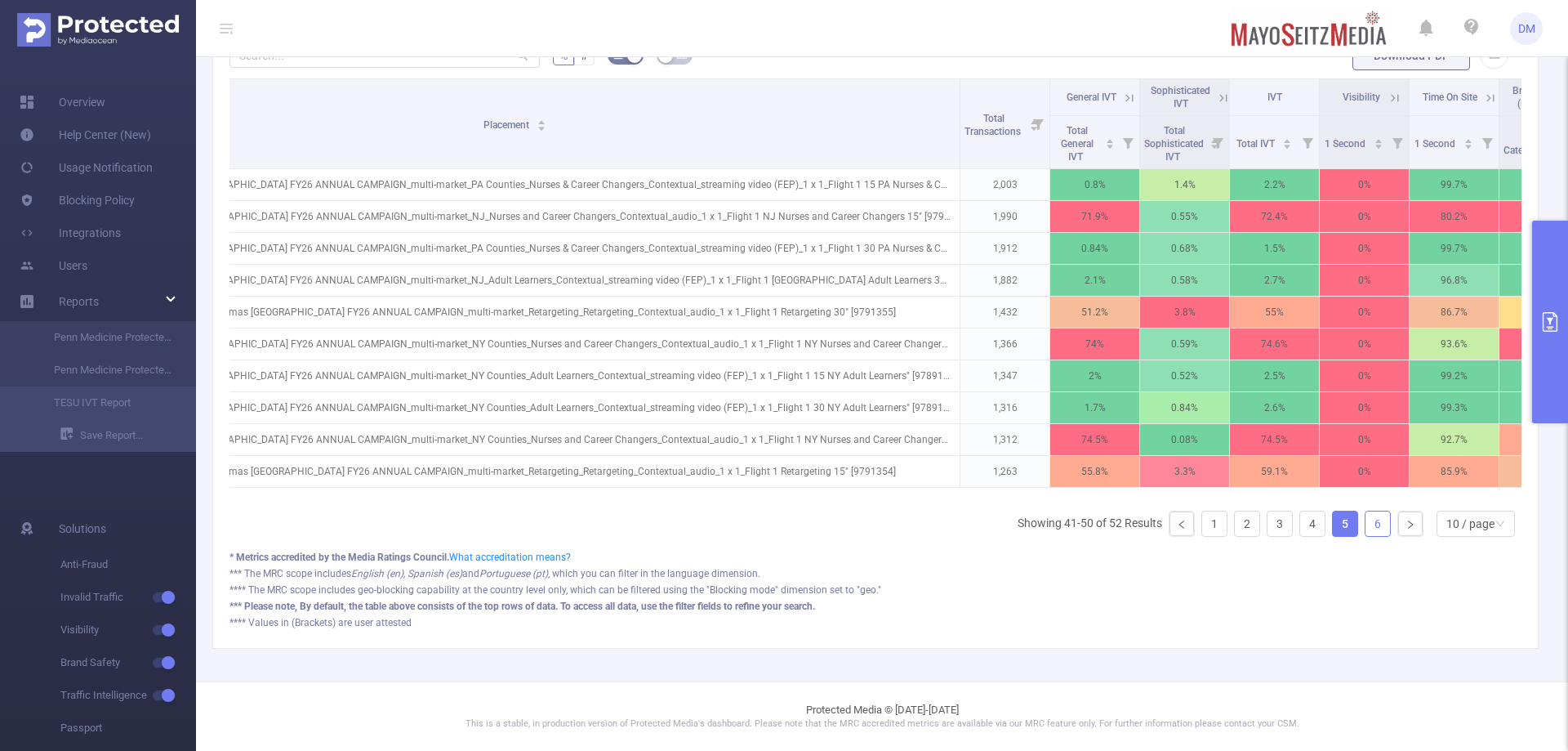
click at [1368, 528] on link "6" at bounding box center [1376, 523] width 24 height 24
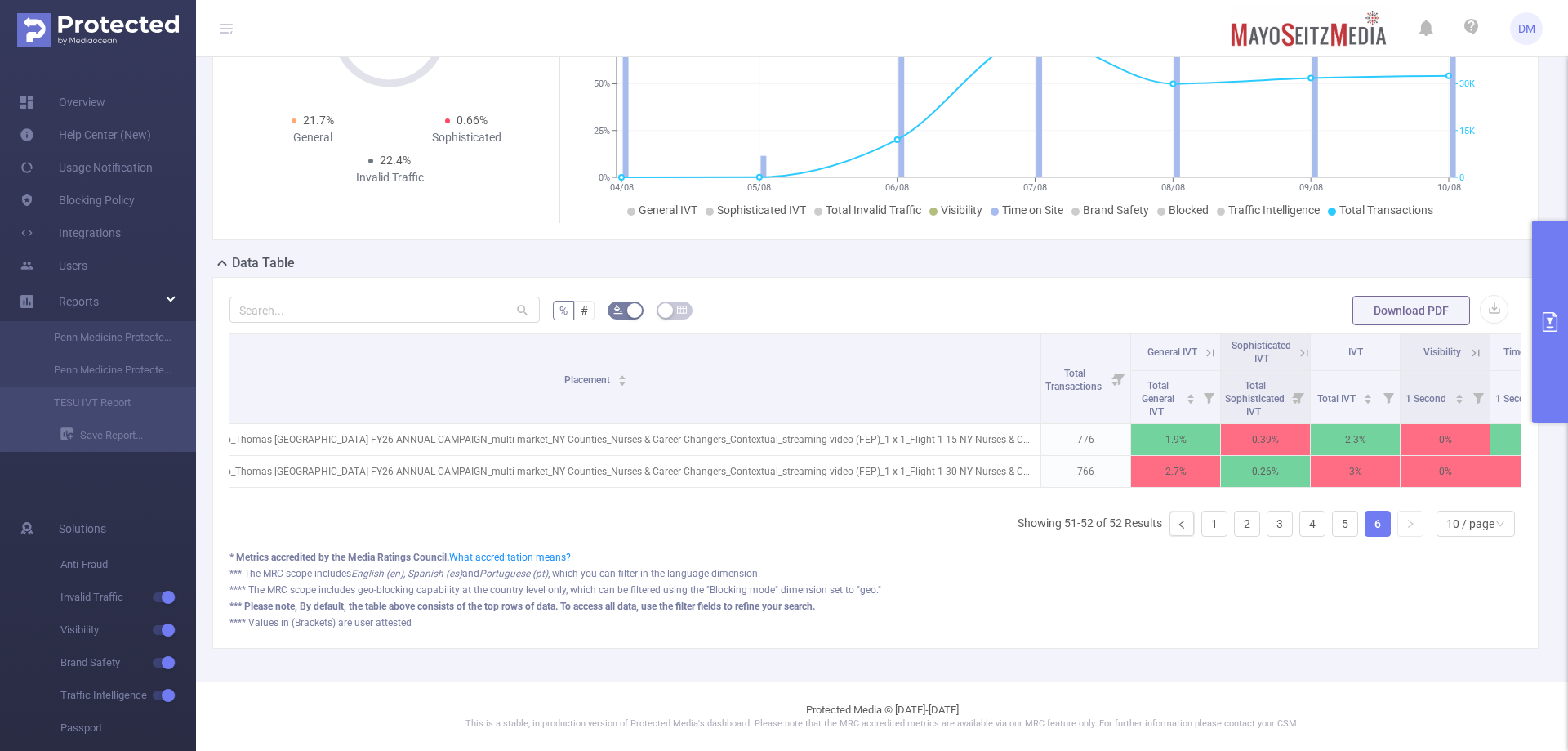
scroll to position [0, 261]
drag, startPoint x: 975, startPoint y: 496, endPoint x: 936, endPoint y: 528, distance: 50.4
click at [936, 528] on div "Campaign Site Placement Total Transactions General IVT Sophisticated IVT IVT Vi…" at bounding box center [875, 442] width 1292 height 217
click at [1398, 519] on link at bounding box center [1410, 523] width 24 height 24
click at [1405, 524] on icon "icon: right" at bounding box center [1410, 523] width 10 height 10
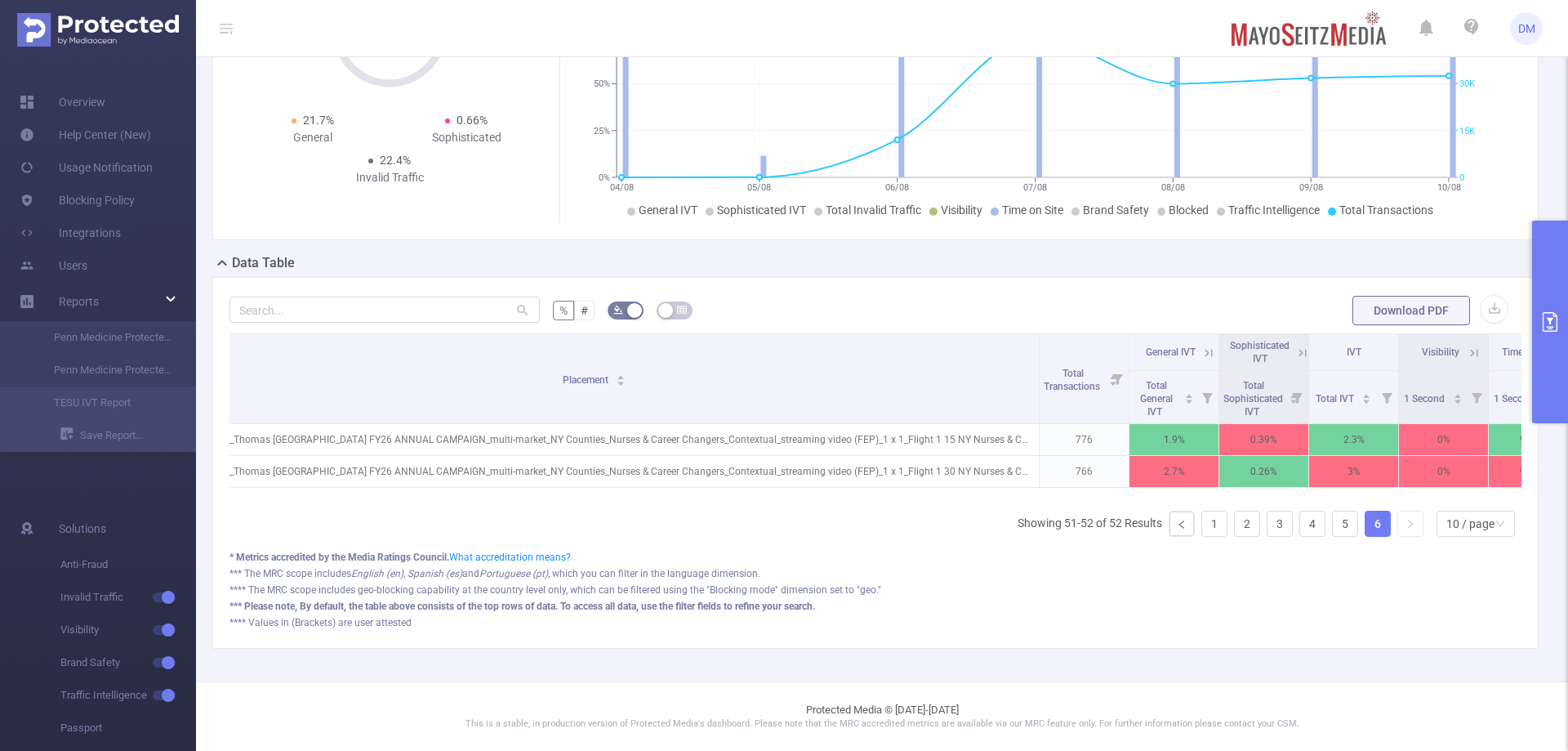
click at [1222, 615] on div "**** The MRC scope includes geo-blocking capability at the country level only, …" at bounding box center [875, 622] width 1292 height 14
click at [1305, 527] on link "4" at bounding box center [1312, 523] width 24 height 24
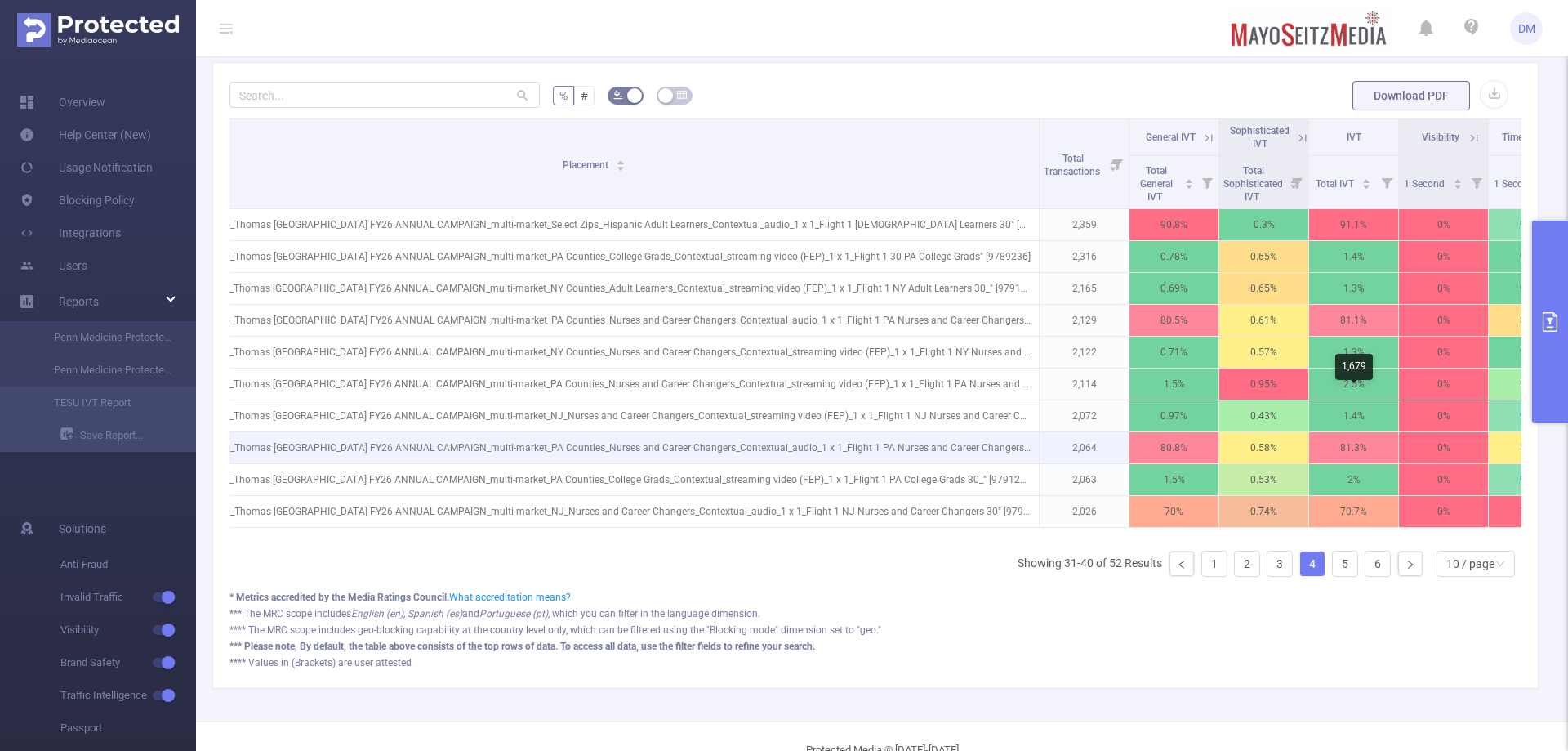
scroll to position [547, 0]
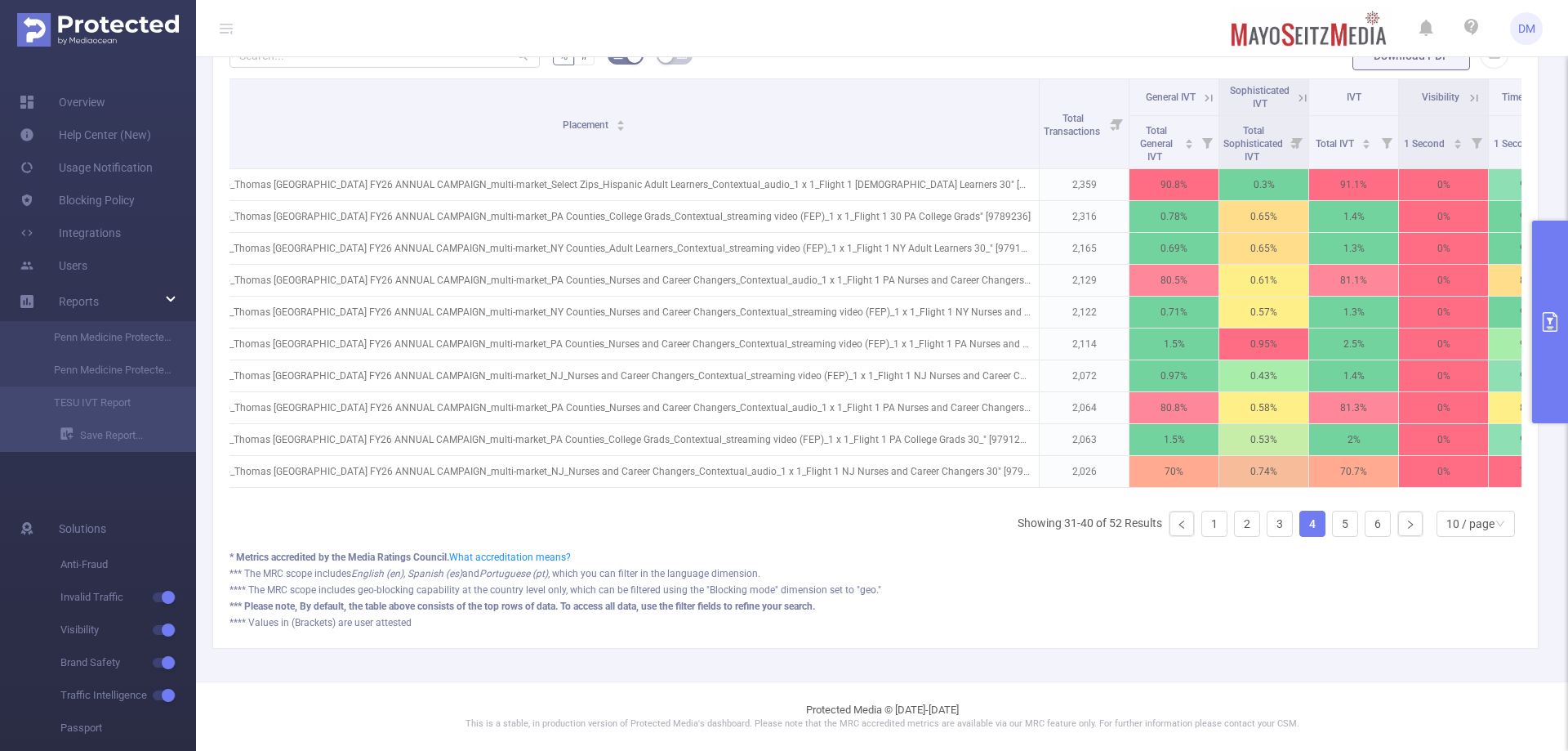
drag, startPoint x: 1161, startPoint y: 621, endPoint x: 1284, endPoint y: 553, distance: 140.5
click at [1161, 613] on div "*** Please note, By default, the table above consists of the top rows of data. …" at bounding box center [875, 606] width 1292 height 14
click at [1332, 530] on link "5" at bounding box center [1344, 523] width 24 height 24
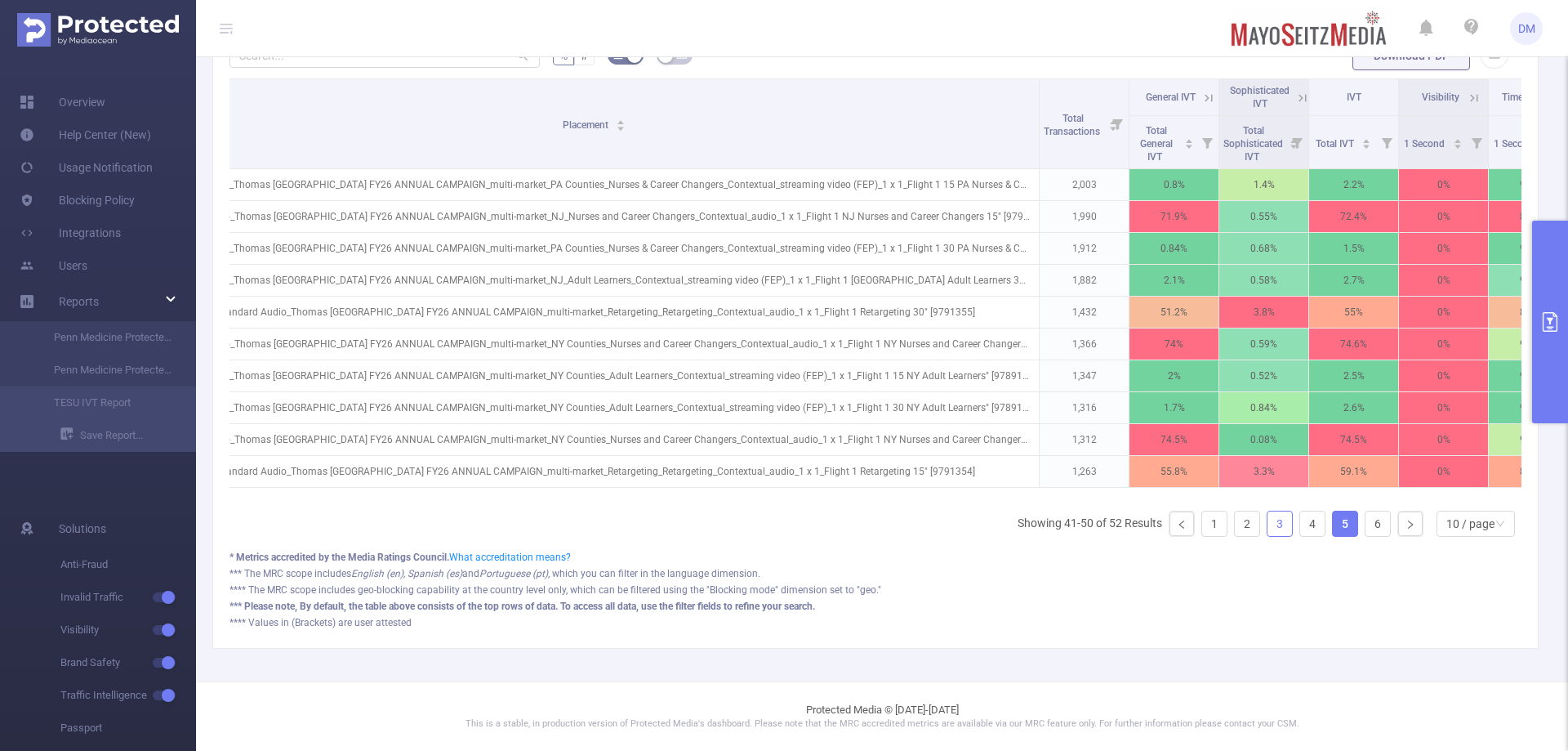
click at [1267, 532] on link "3" at bounding box center [1278, 523] width 24 height 24
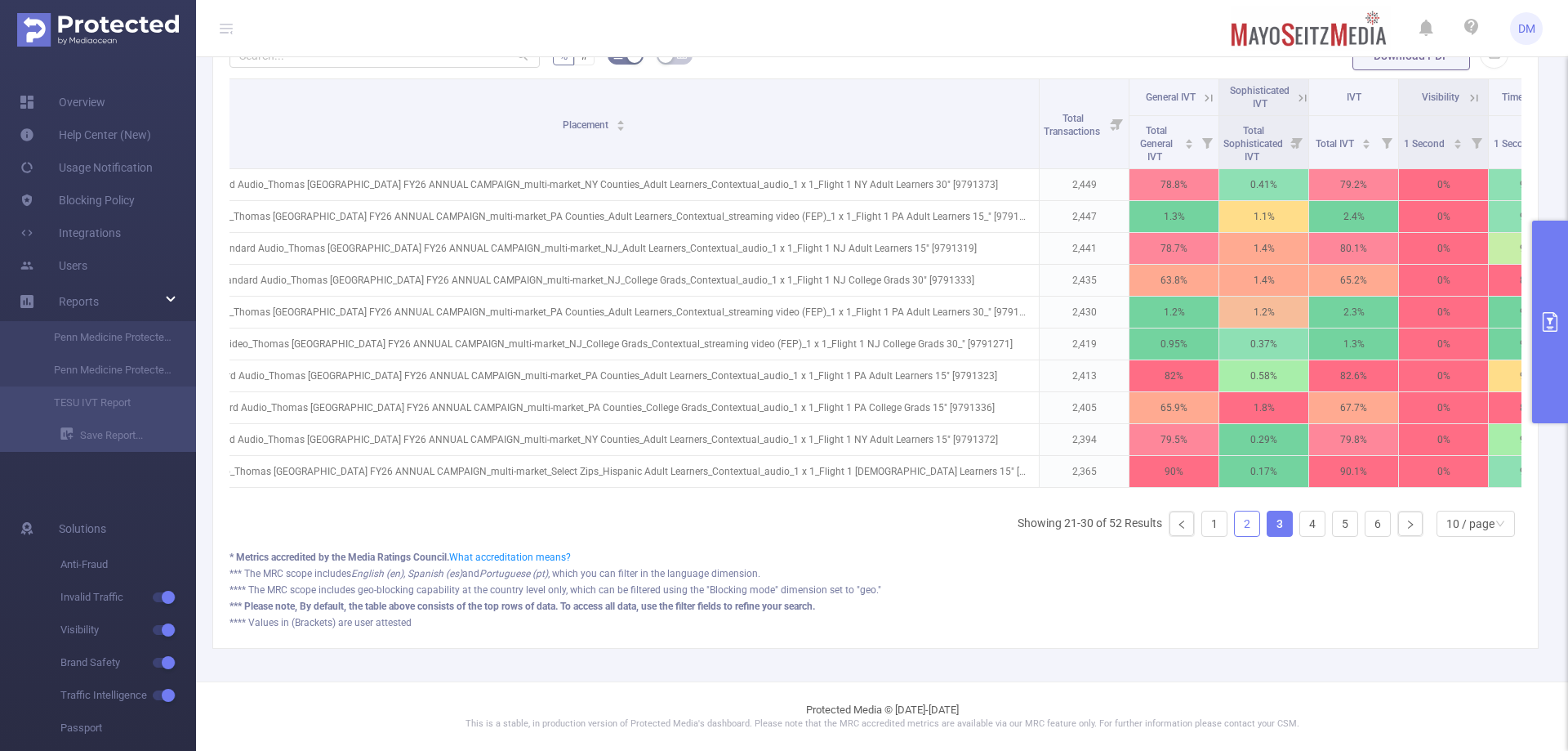
click at [1241, 528] on link "2" at bounding box center [1246, 523] width 24 height 24
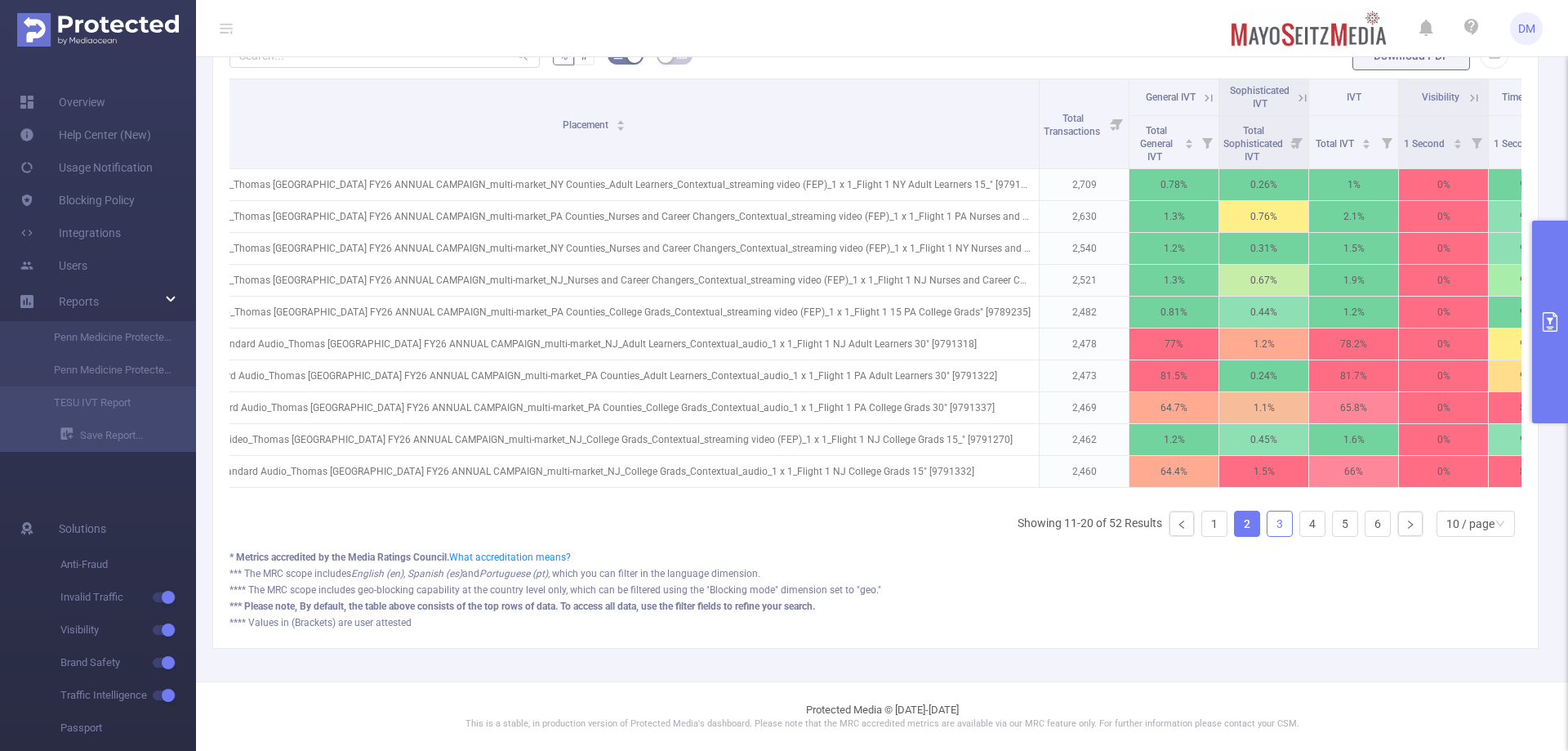
click at [1267, 532] on link "3" at bounding box center [1278, 523] width 24 height 24
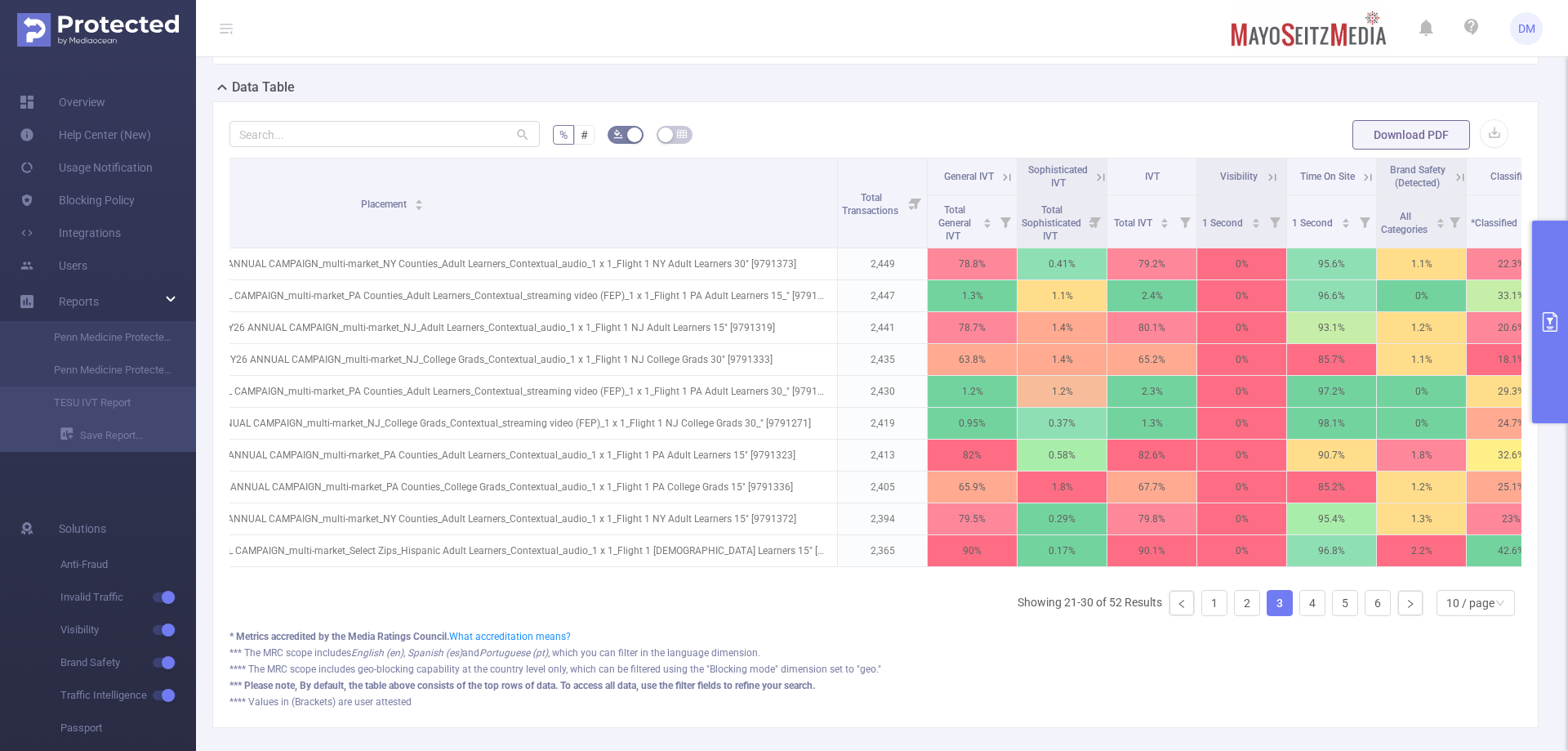
scroll to position [0, 506]
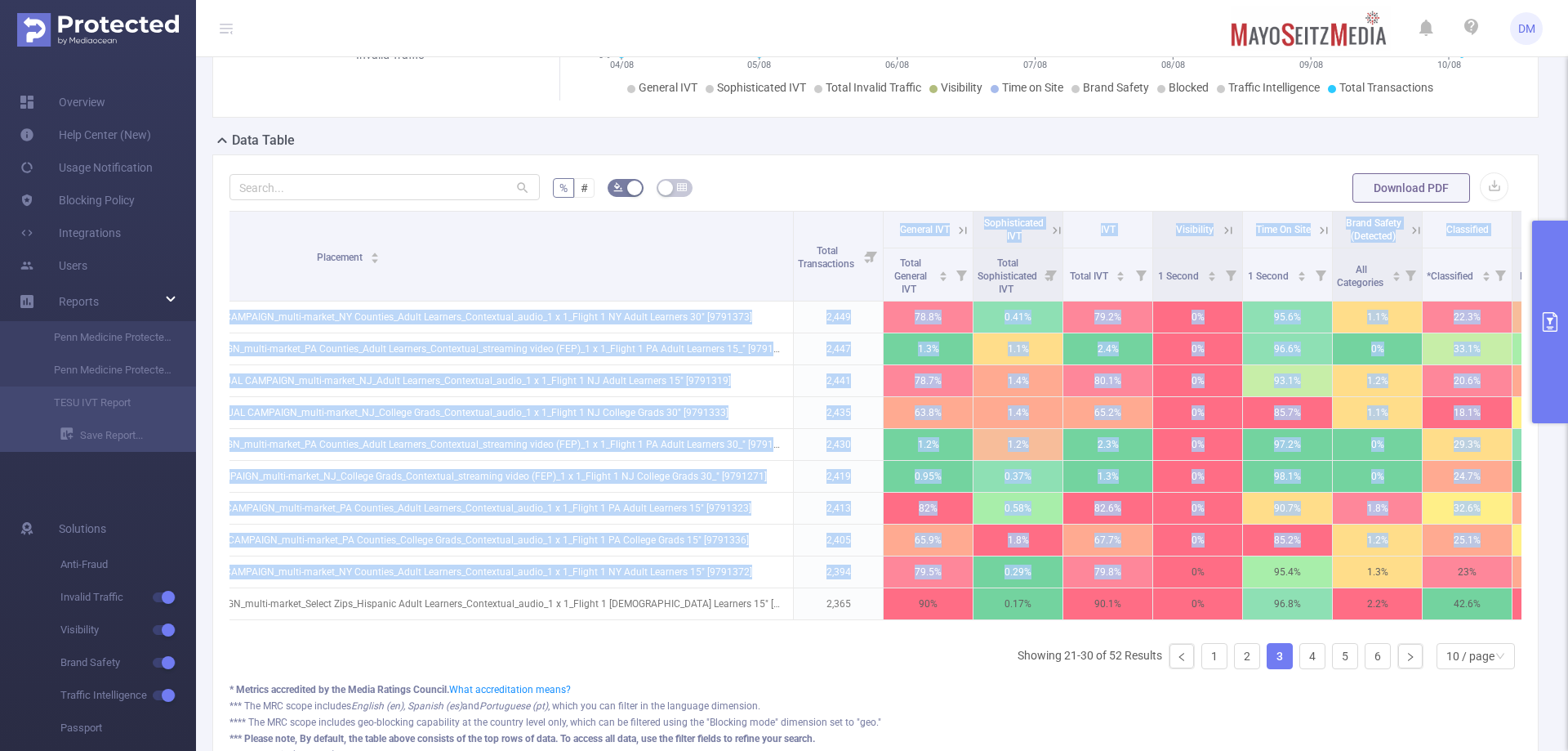
drag, startPoint x: 1007, startPoint y: 588, endPoint x: 1130, endPoint y: 588, distance: 123.0
click at [1130, 588] on div "Campaign Site Placement Total Transactions General IVT Sophisticated IVT IVT Vi…" at bounding box center [875, 420] width 1292 height 419
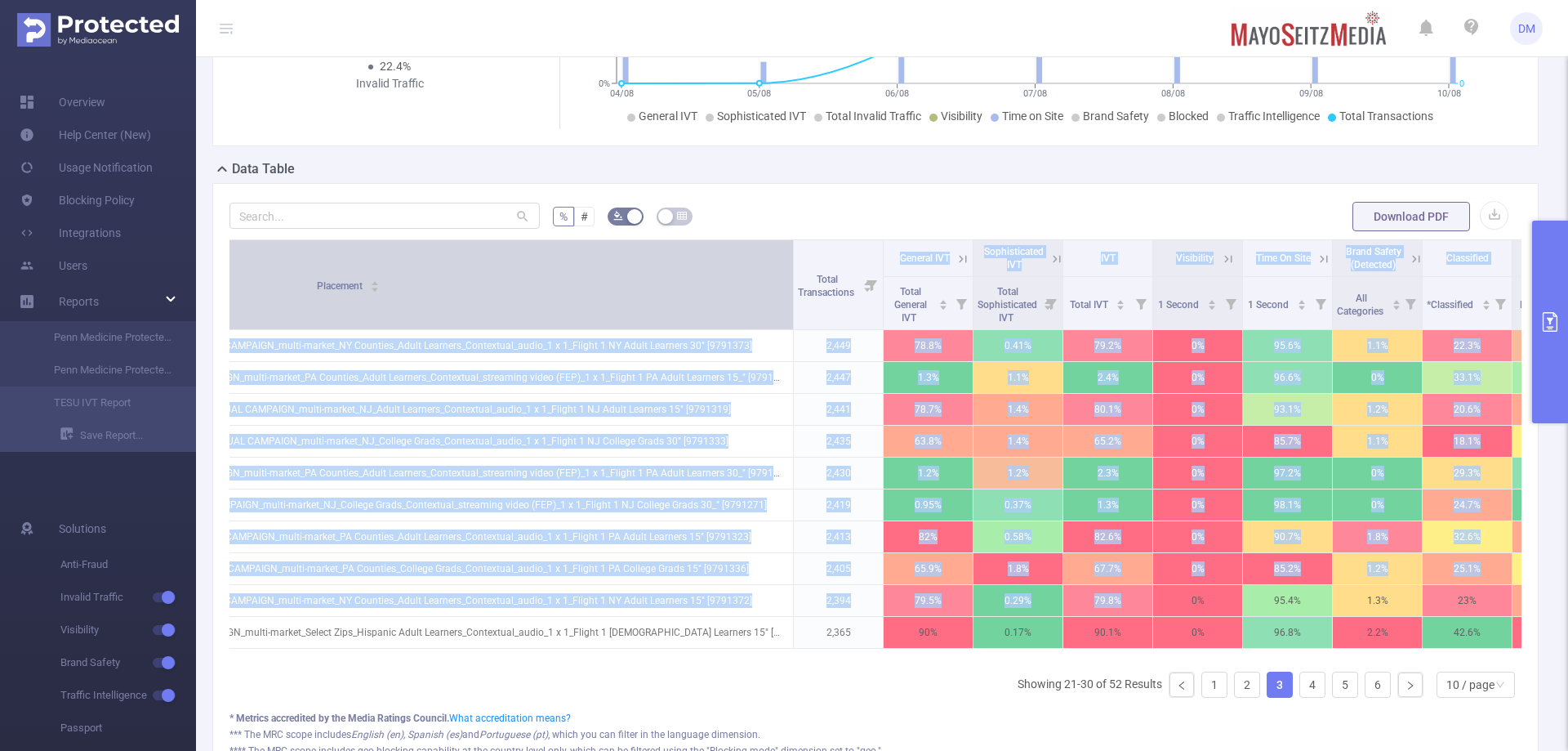
click at [380, 276] on div "Placement" at bounding box center [348, 284] width 64 height 16
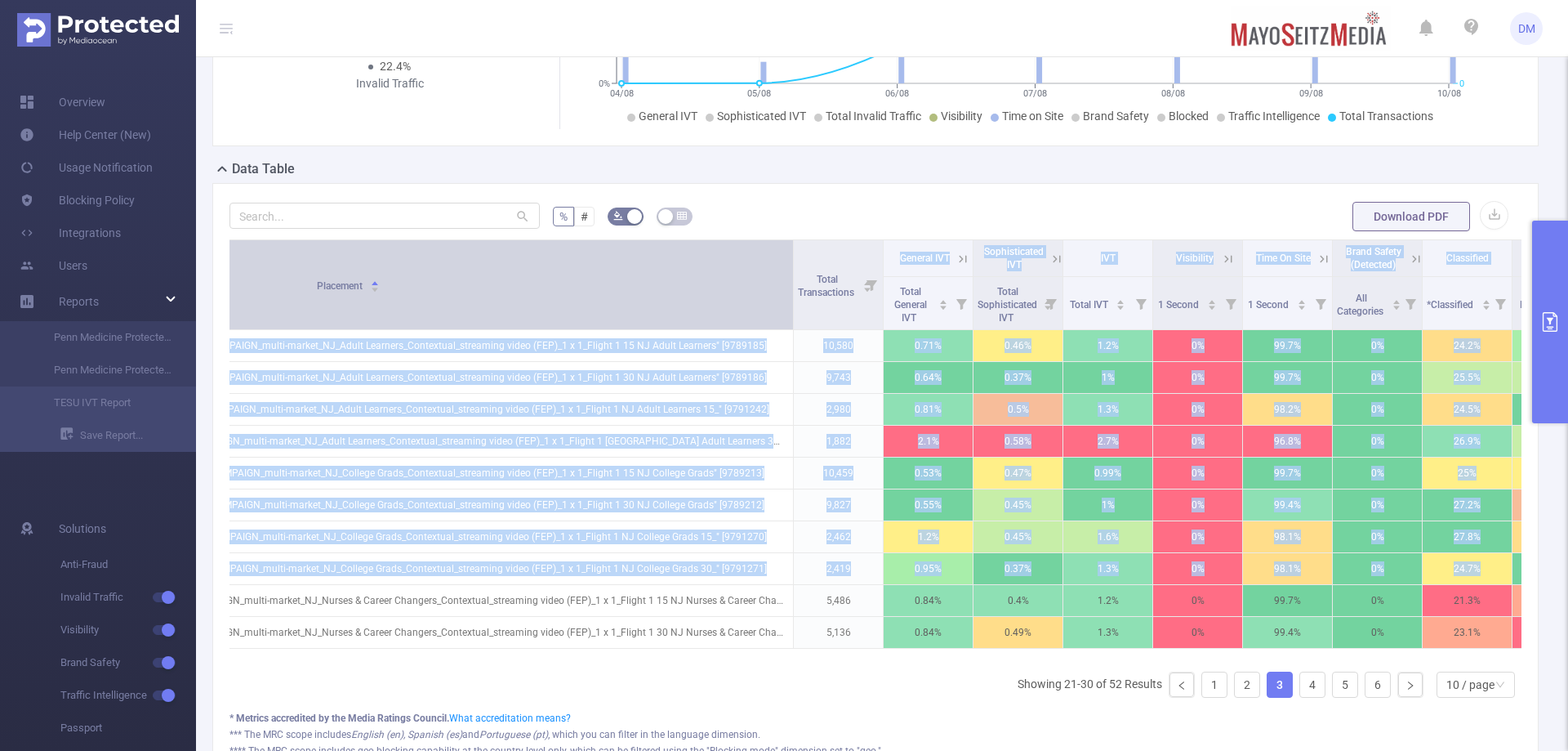
click at [380, 276] on div "Placement" at bounding box center [348, 284] width 64 height 16
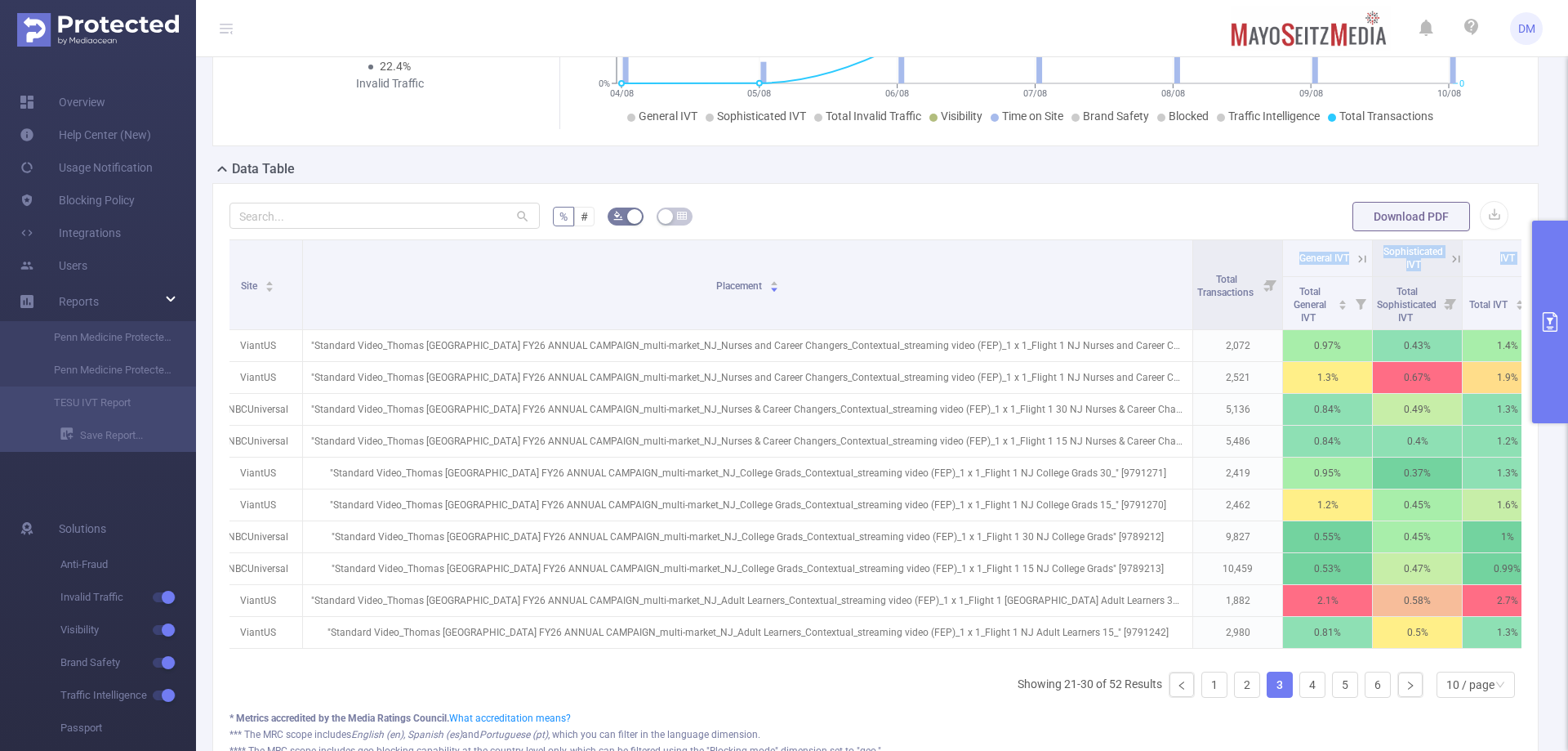
scroll to position [0, 111]
click at [1357, 301] on icon at bounding box center [1358, 304] width 11 height 11
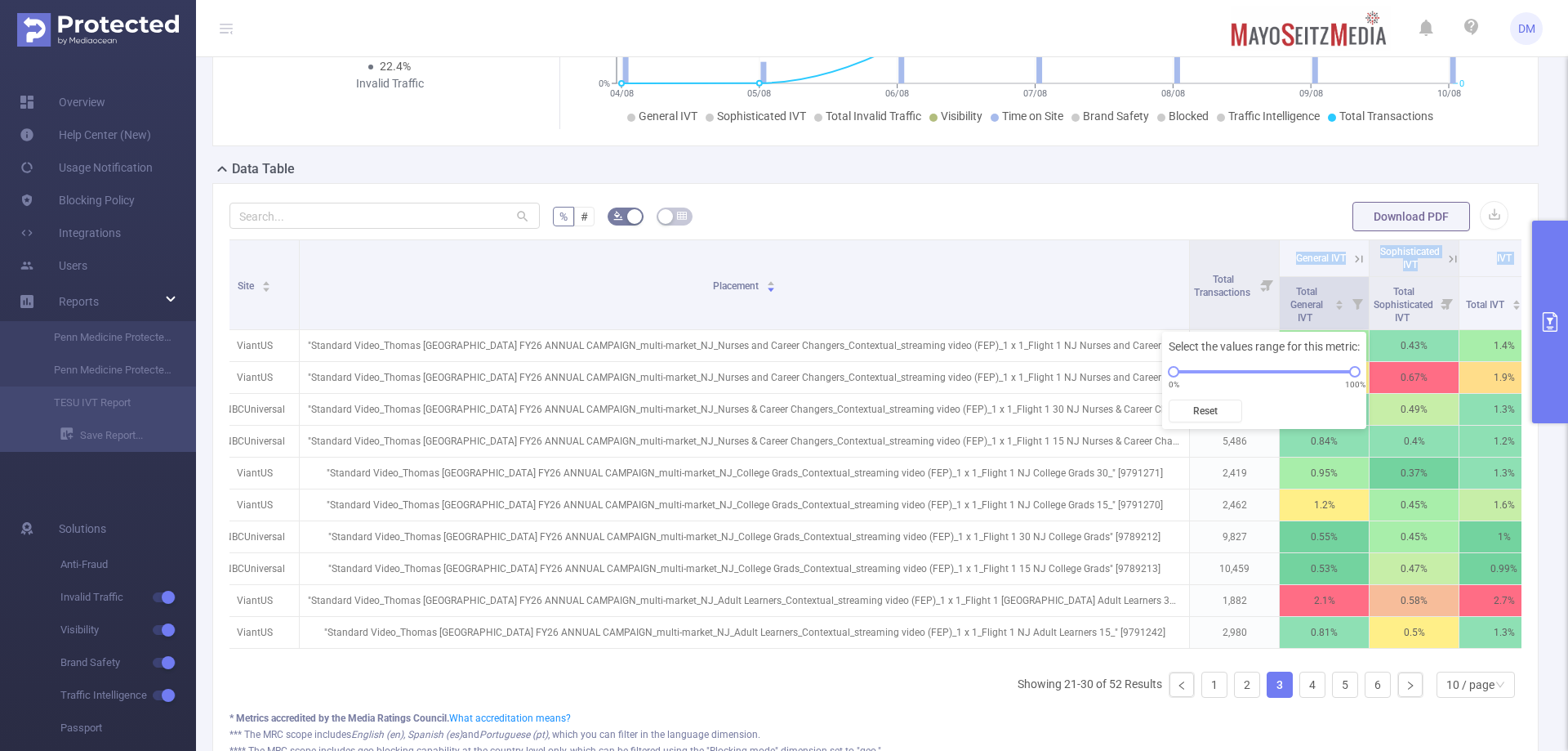
click at [1357, 301] on icon at bounding box center [1358, 304] width 11 height 11
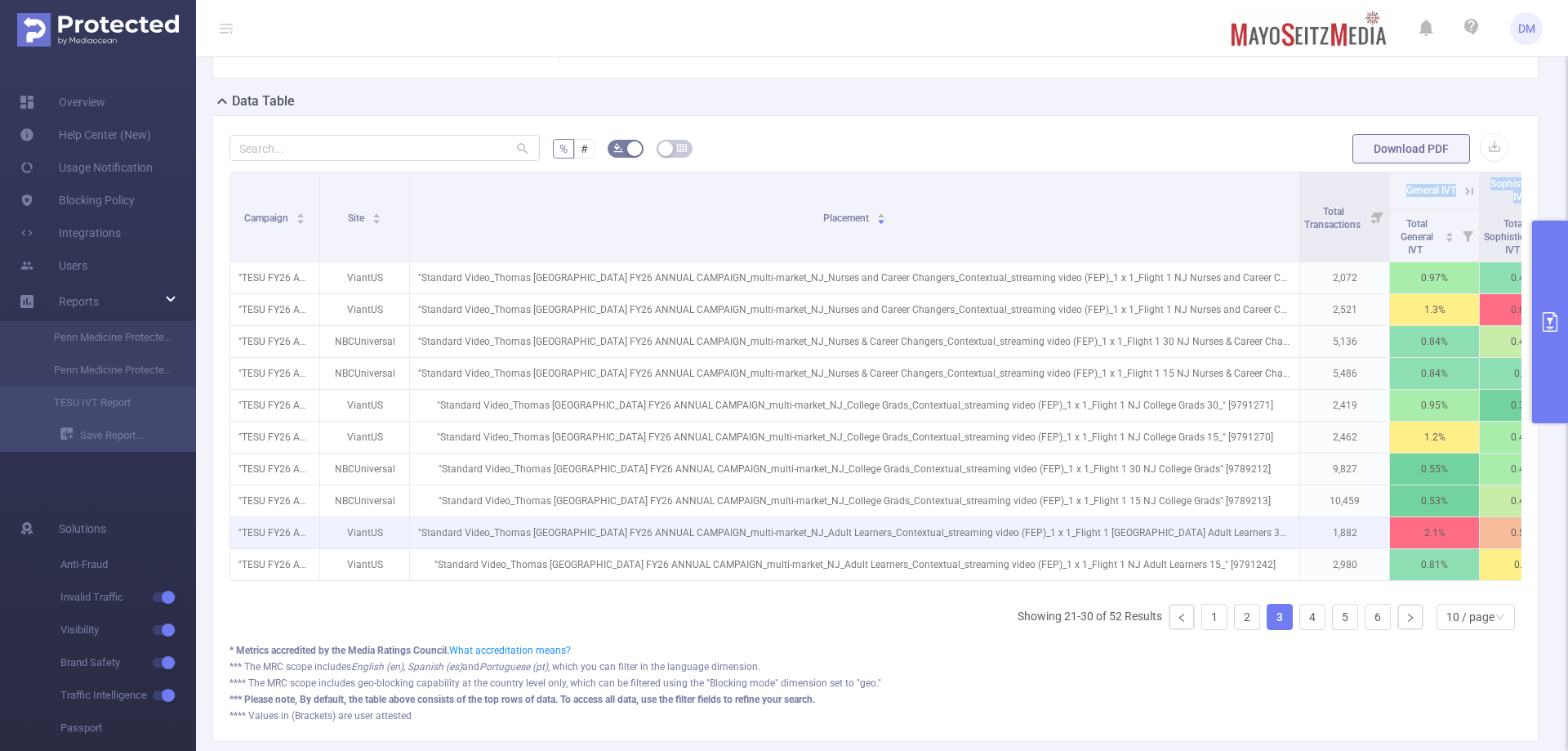
scroll to position [490, 0]
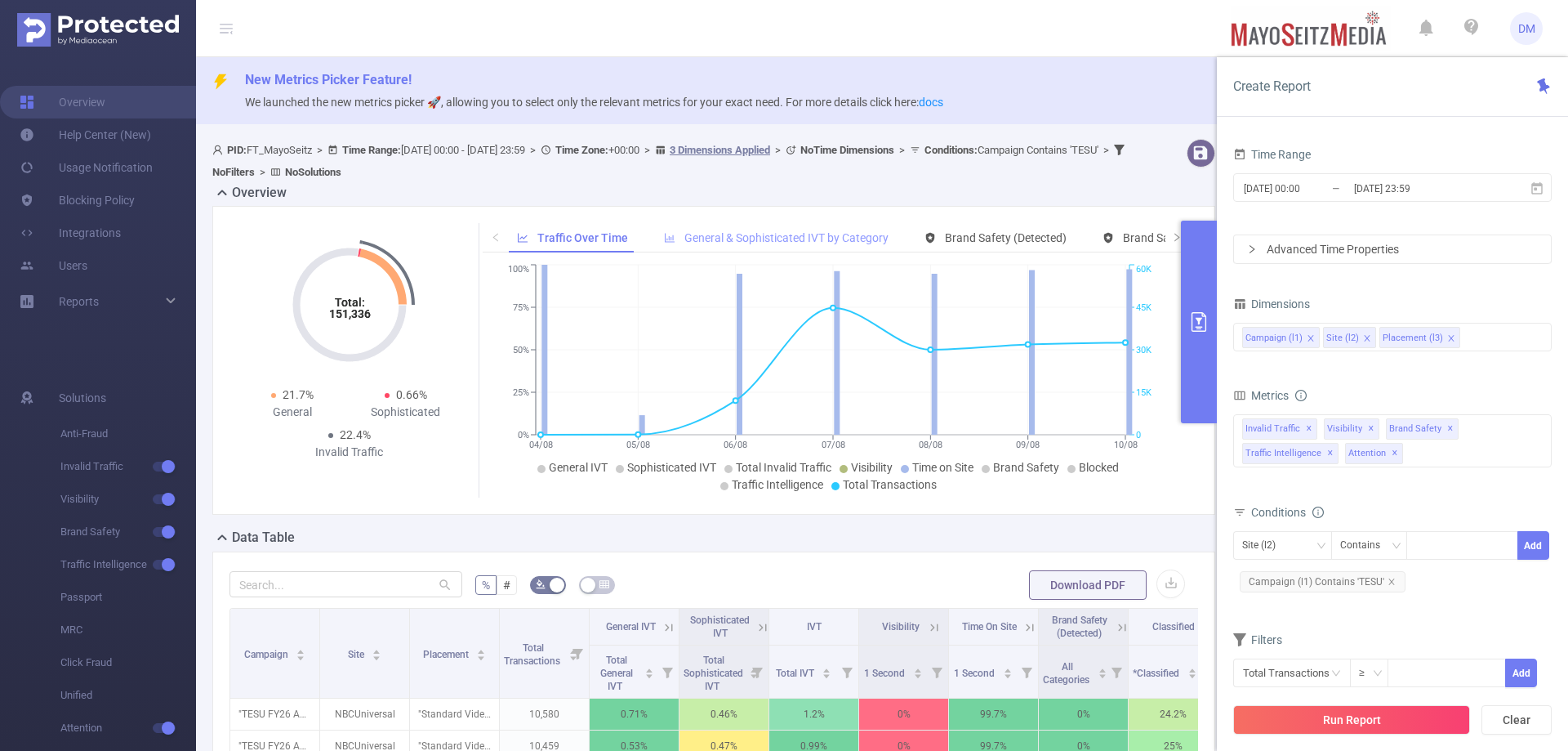
click at [734, 242] on span "General & Sophisticated IVT by Category" at bounding box center [786, 237] width 204 height 13
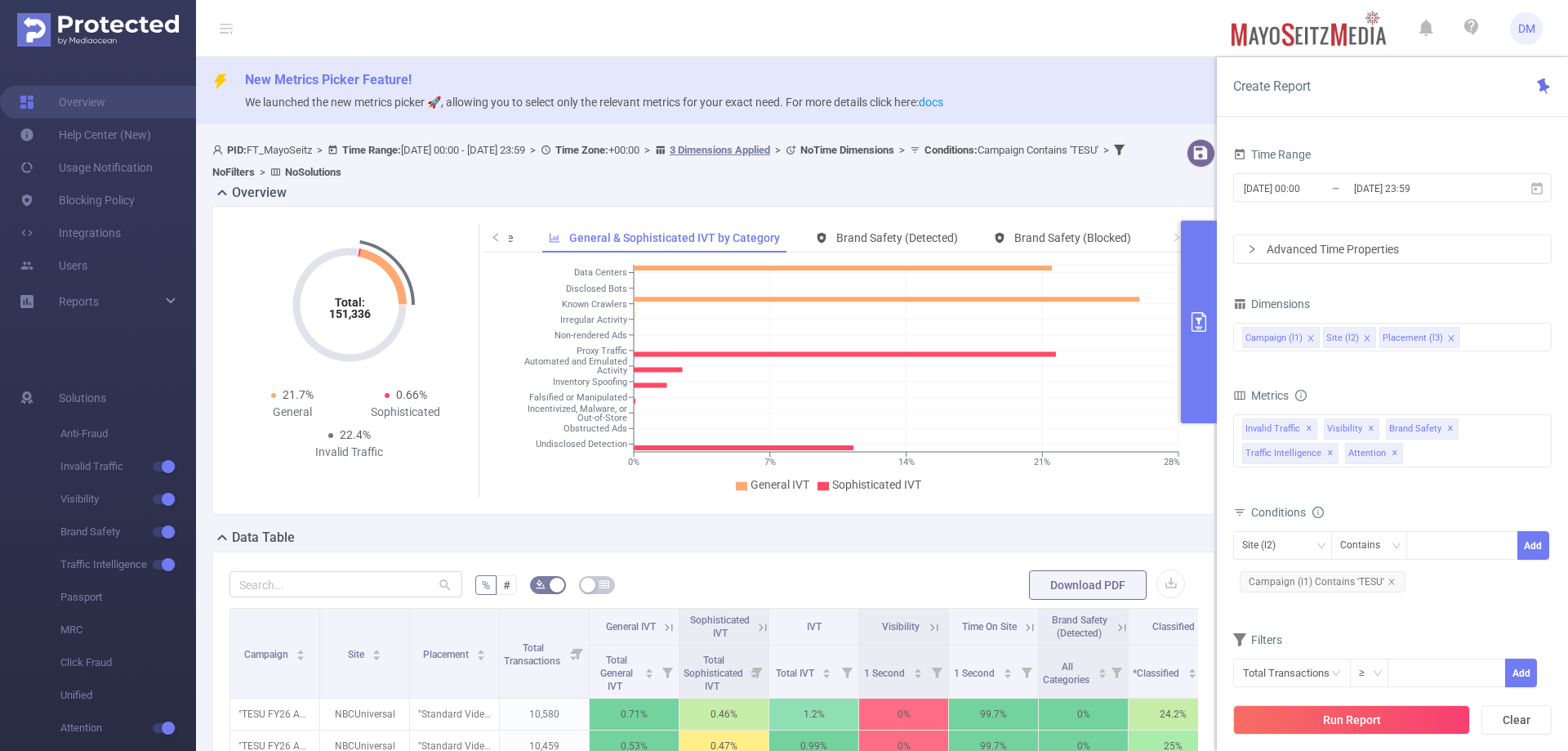
click at [601, 442] on tspan "Undisclosed Detection" at bounding box center [582, 445] width 92 height 11
click at [601, 441] on tspan "Undisclosed Detection" at bounding box center [582, 445] width 92 height 11
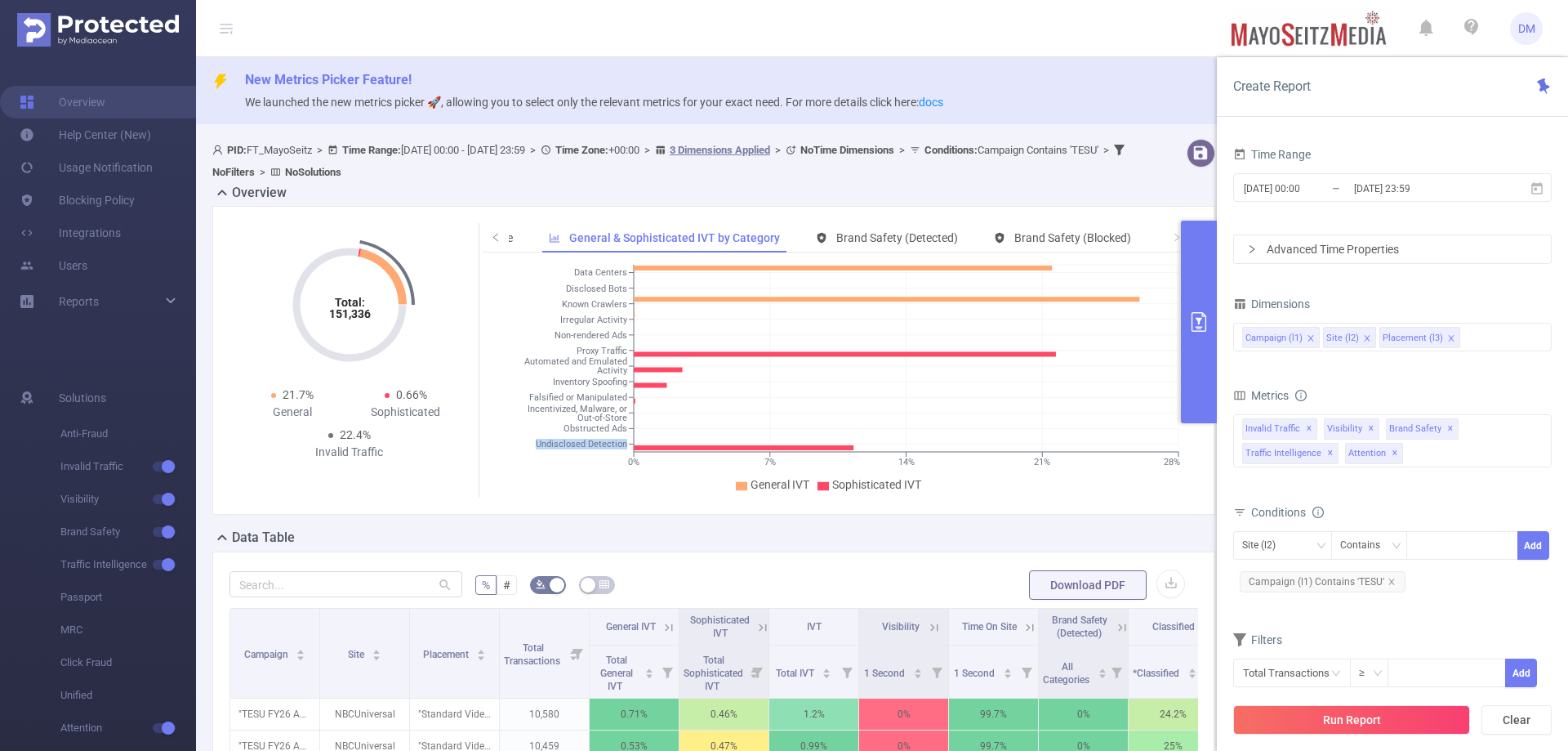
click at [562, 469] on icon "0% 7% 14% 21% 28% Data Centers Disclosed Bots Known Crawlers Irregular Activity…" at bounding box center [833, 379] width 699 height 237
click at [936, 225] on div "Brand Safety (Detected)" at bounding box center [886, 238] width 158 height 31
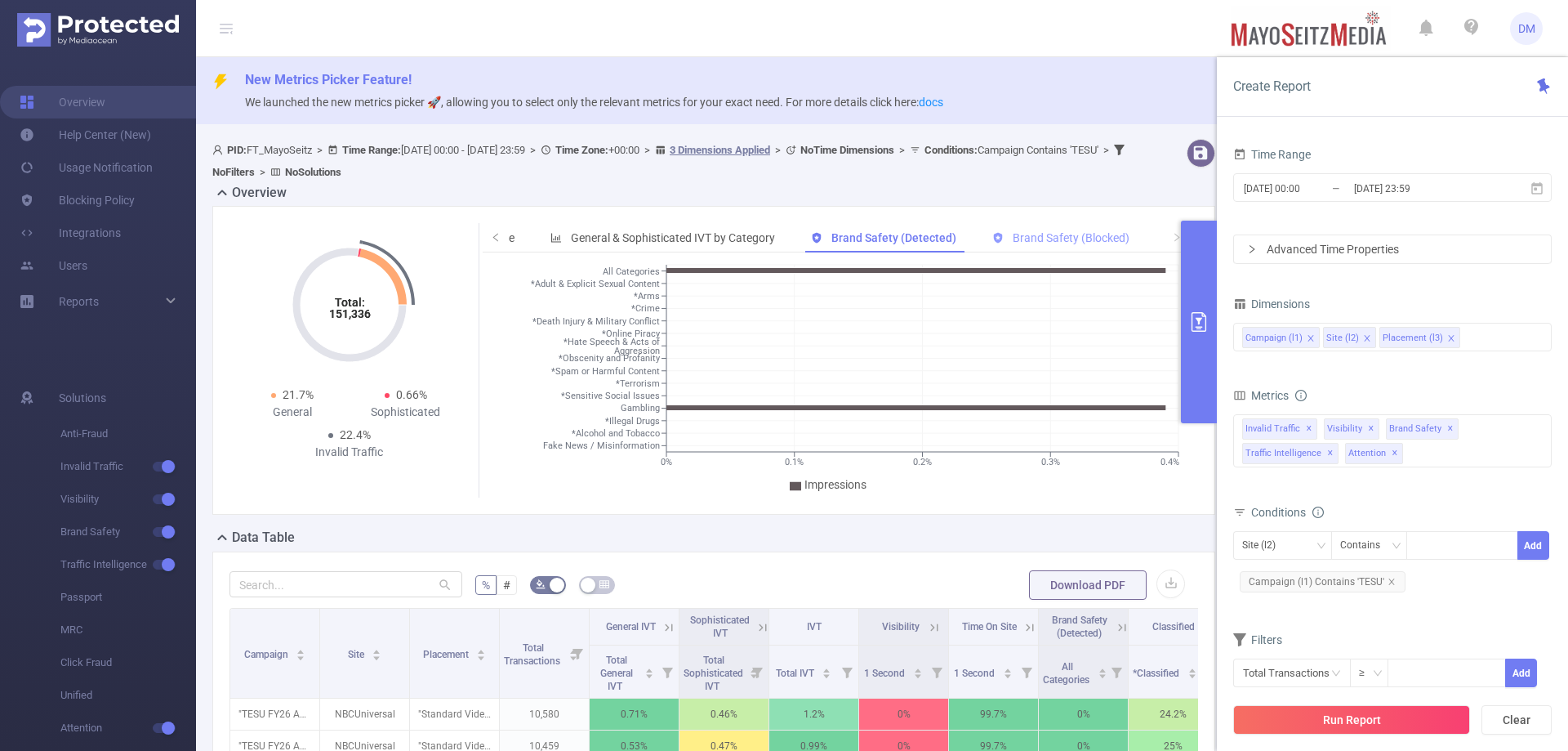
click at [1045, 240] on span "Brand Safety (Blocked)" at bounding box center [1071, 237] width 117 height 13
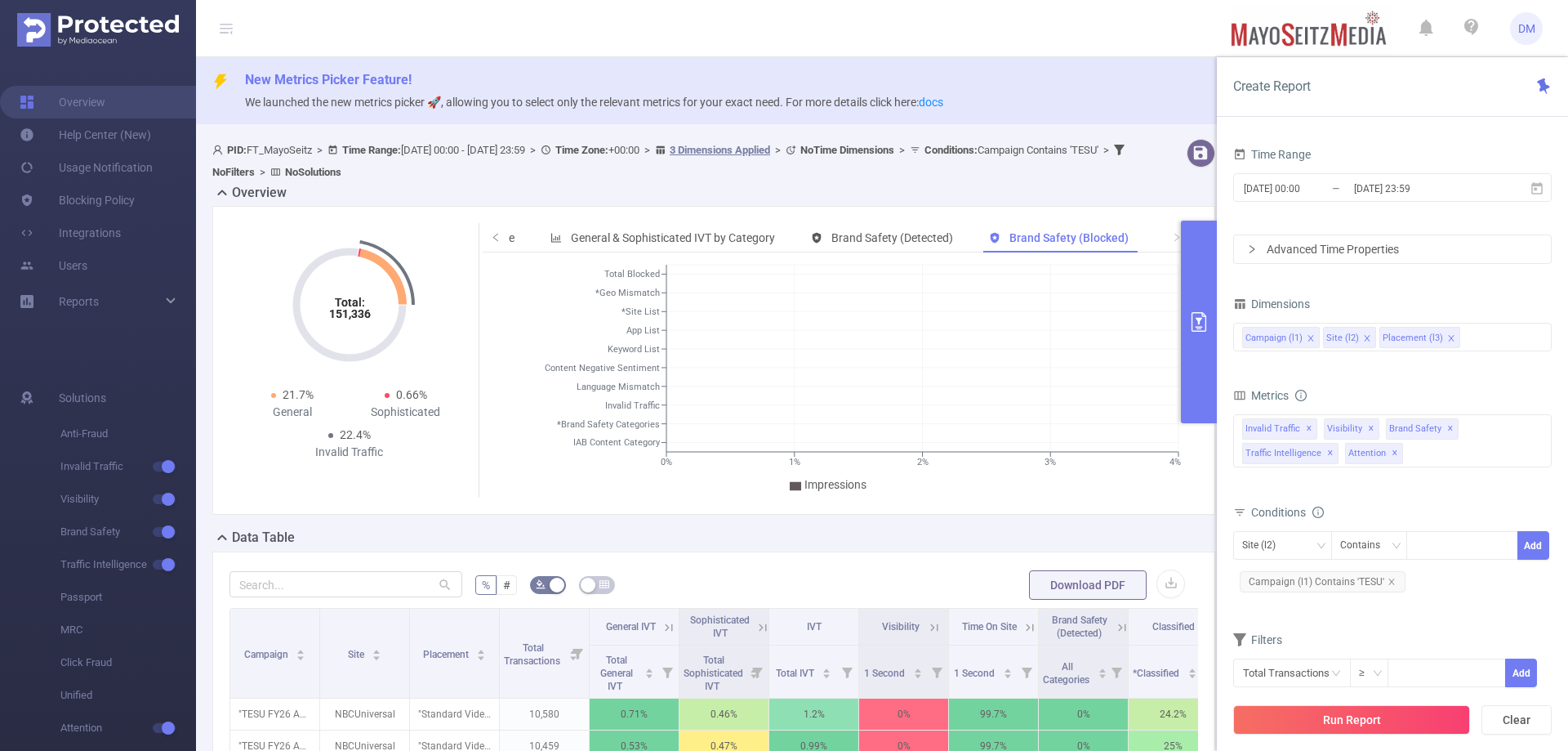
click at [1172, 242] on icon "icon: right" at bounding box center [1176, 237] width 10 height 10
click at [1171, 238] on span at bounding box center [1176, 237] width 12 height 17
click at [647, 231] on span "General & Sophisticated IVT by Category" at bounding box center [673, 237] width 204 height 13
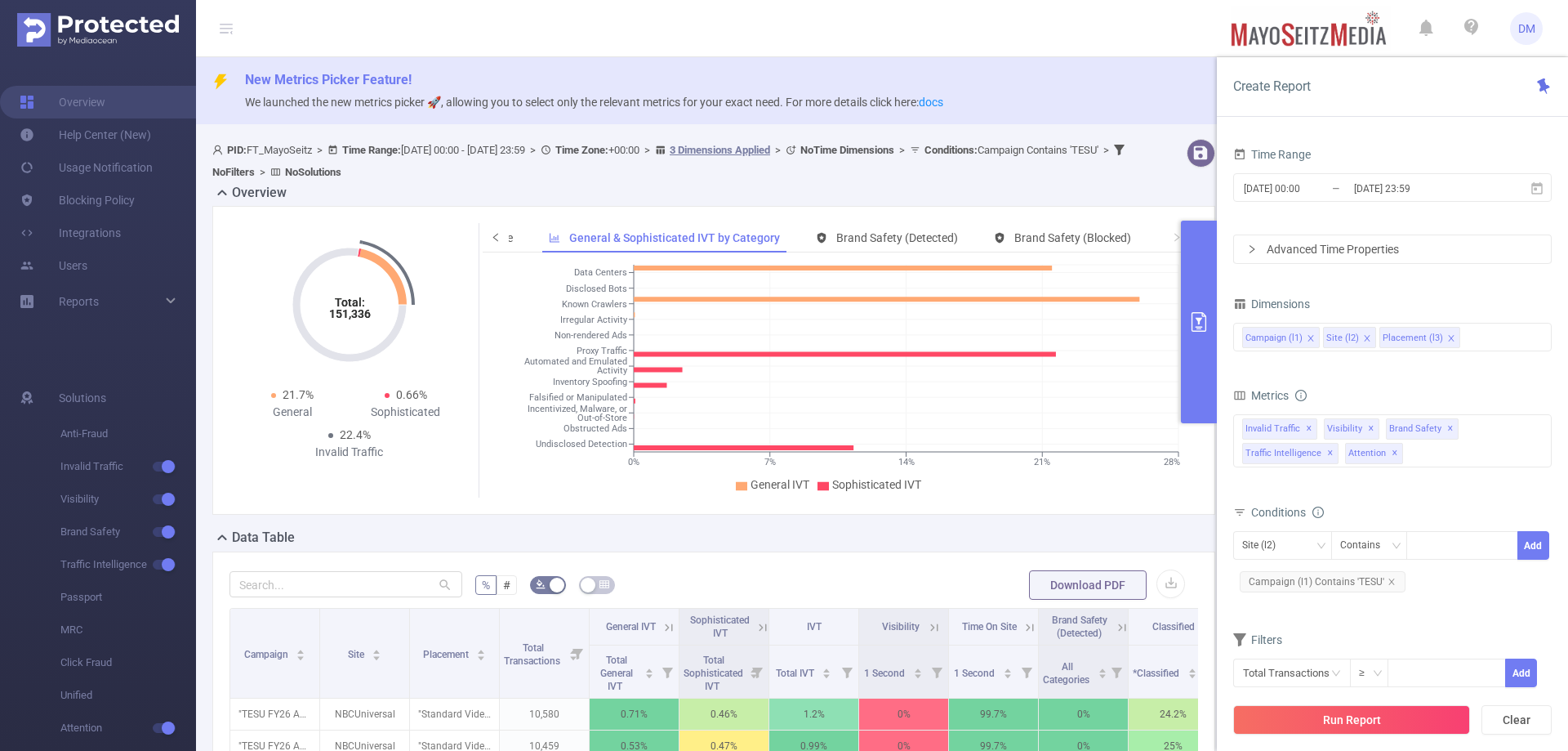
click at [497, 238] on span at bounding box center [495, 237] width 12 height 17
click at [496, 239] on icon "icon: left" at bounding box center [495, 237] width 10 height 10
click at [552, 240] on span "Traffic Over Time" at bounding box center [580, 237] width 85 height 13
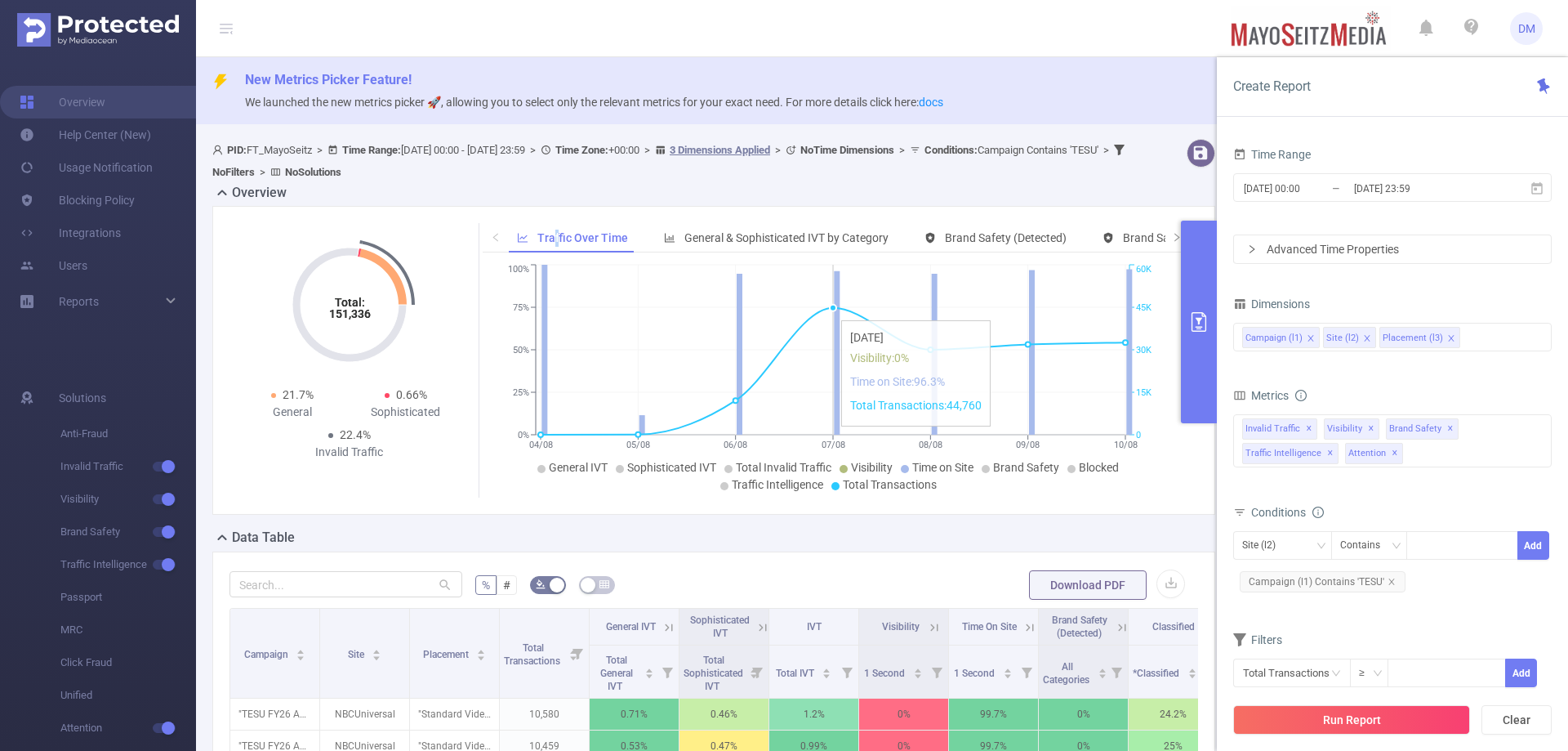
scroll to position [326, 0]
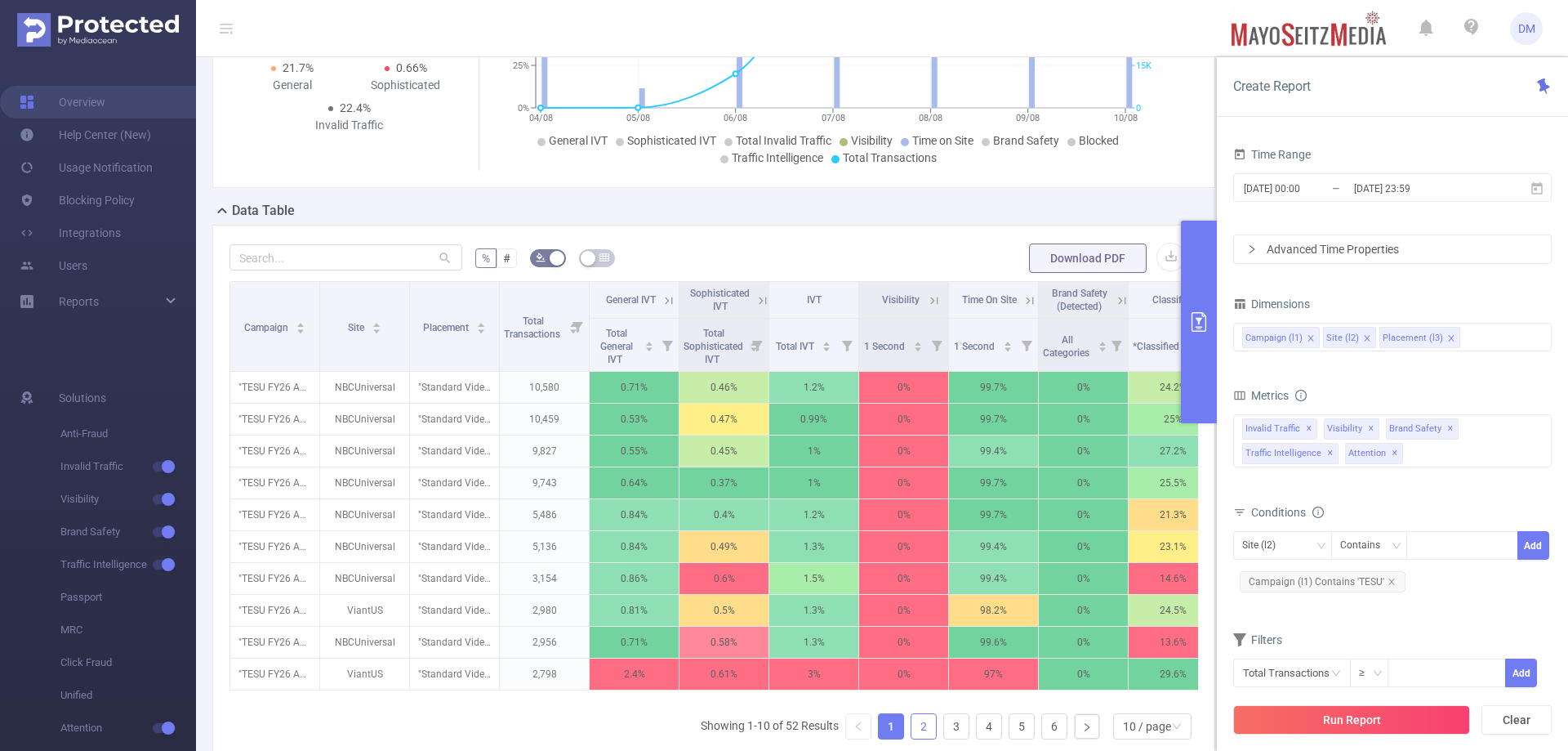
click at [917, 737] on link "2" at bounding box center [923, 726] width 24 height 24
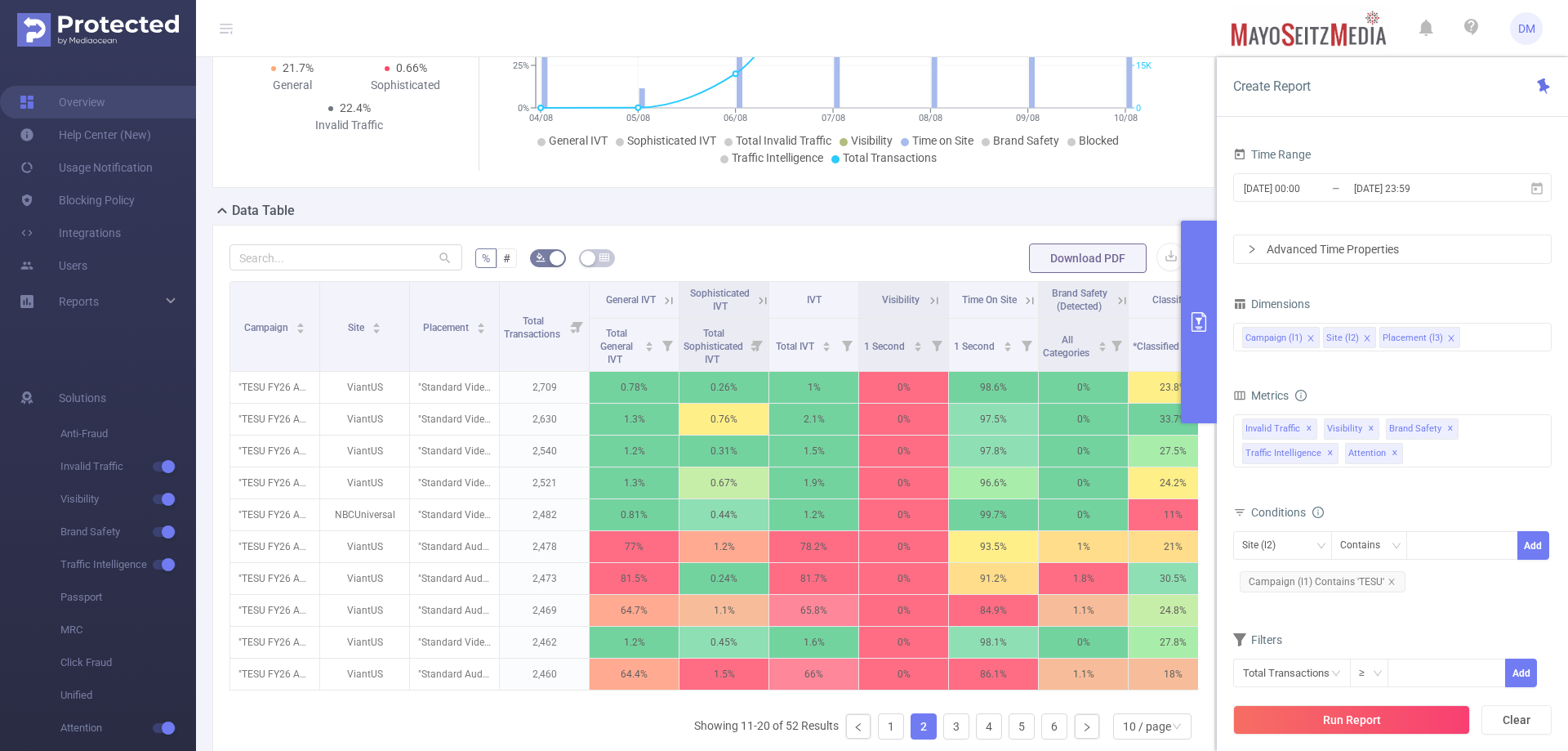
click at [958, 738] on ul "Showing 11-20 of 52 Results 1 2 3 4 5 6 10 / page" at bounding box center [946, 726] width 503 height 26
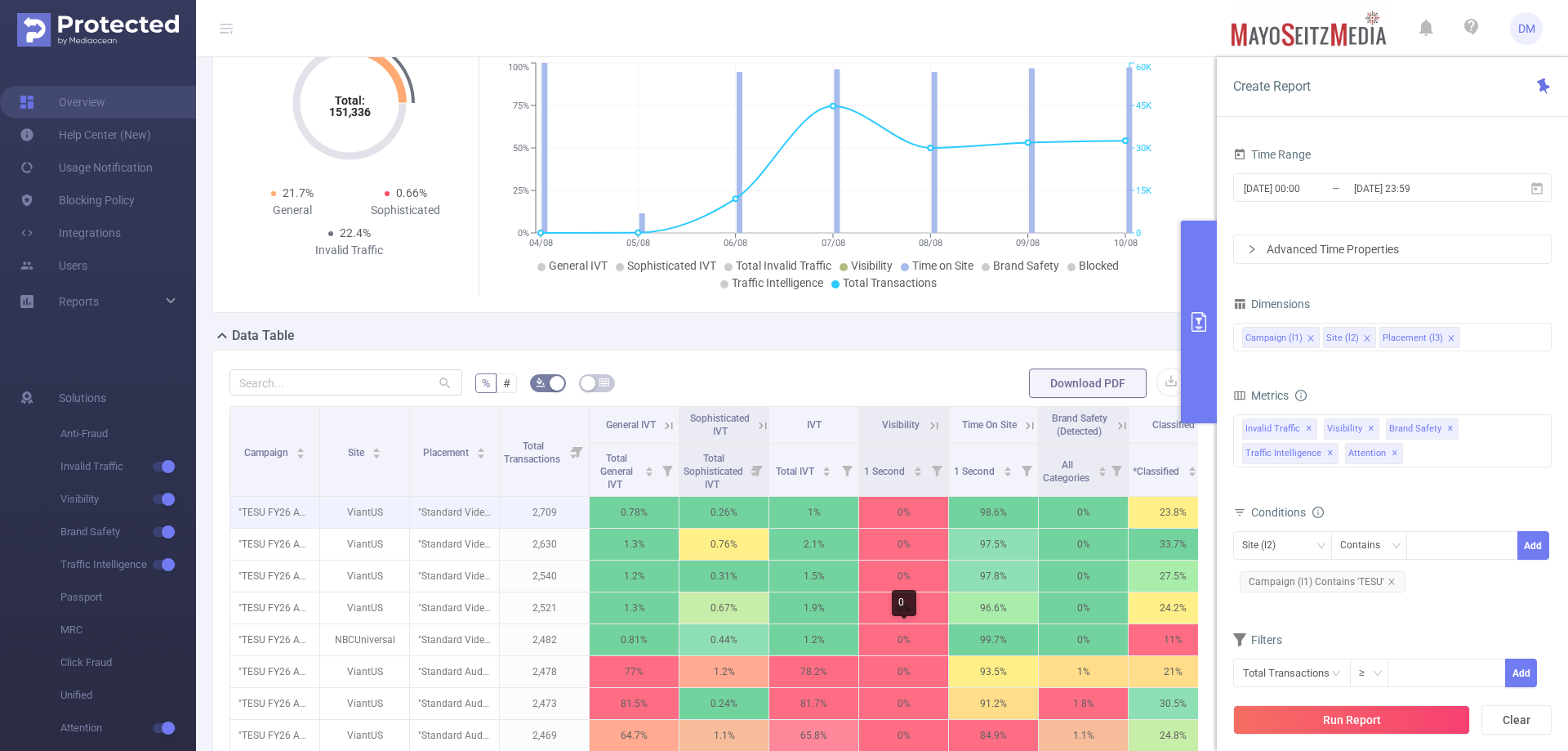
scroll to position [0, 0]
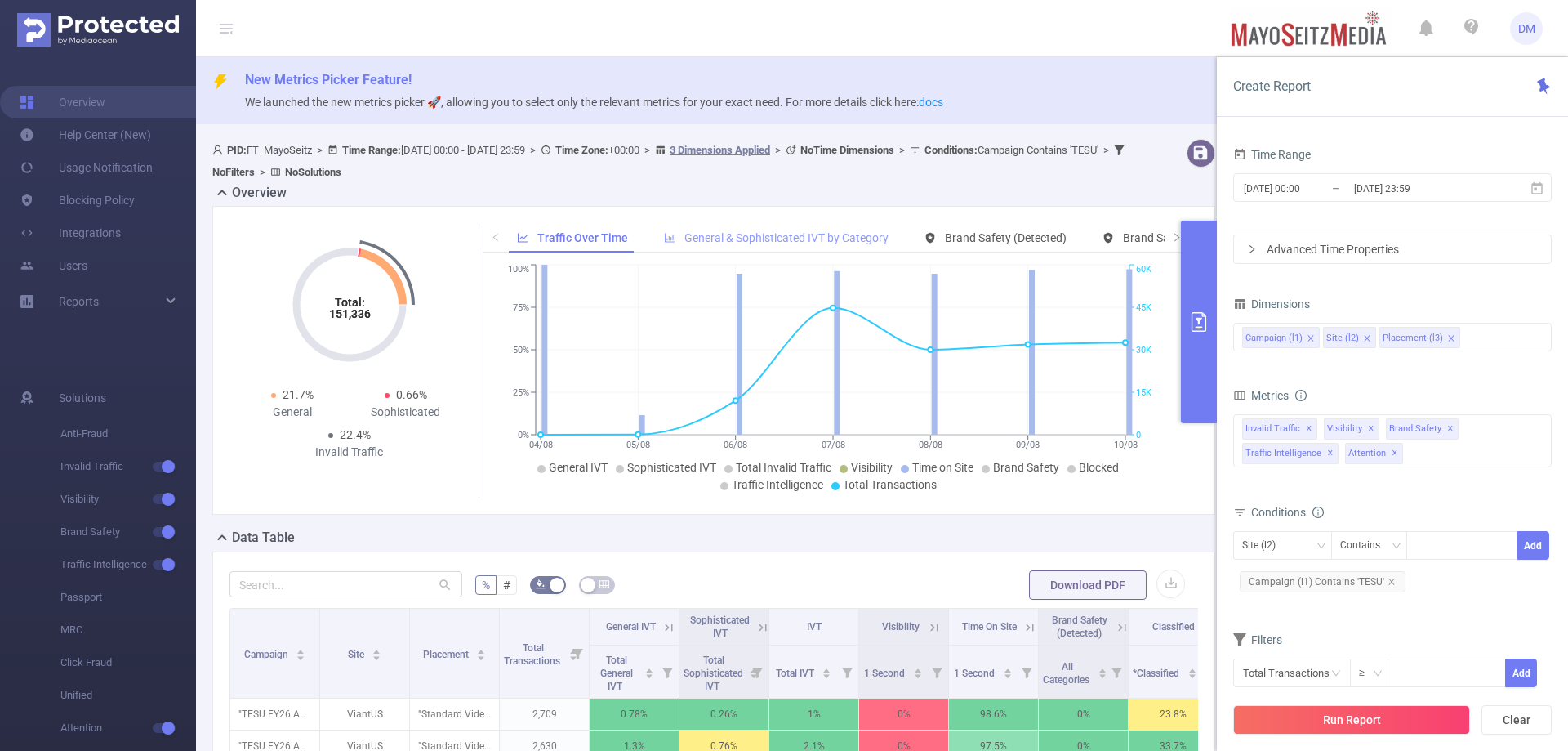
click at [762, 233] on span "General & Sophisticated IVT by Category" at bounding box center [786, 237] width 204 height 13
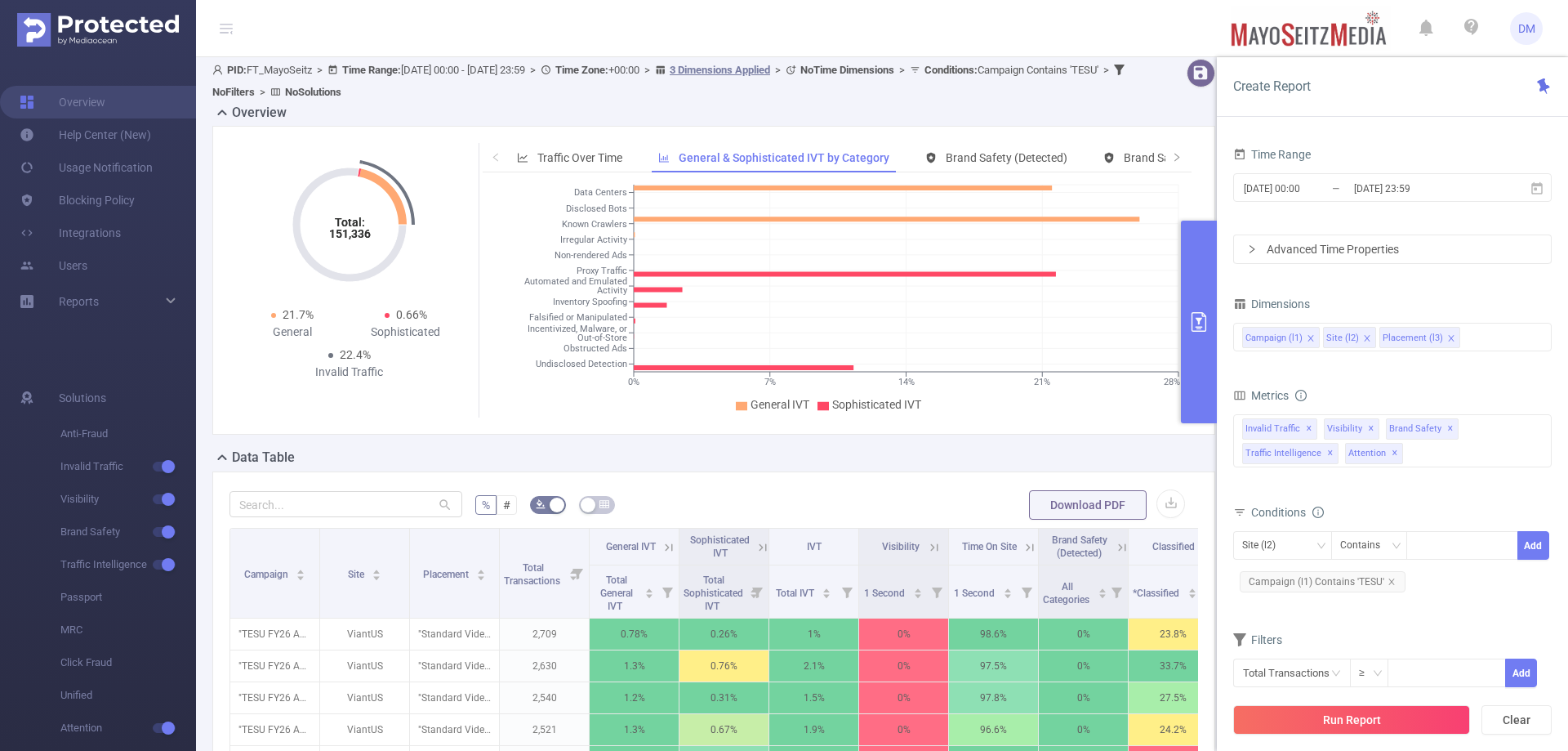
scroll to position [51, 0]
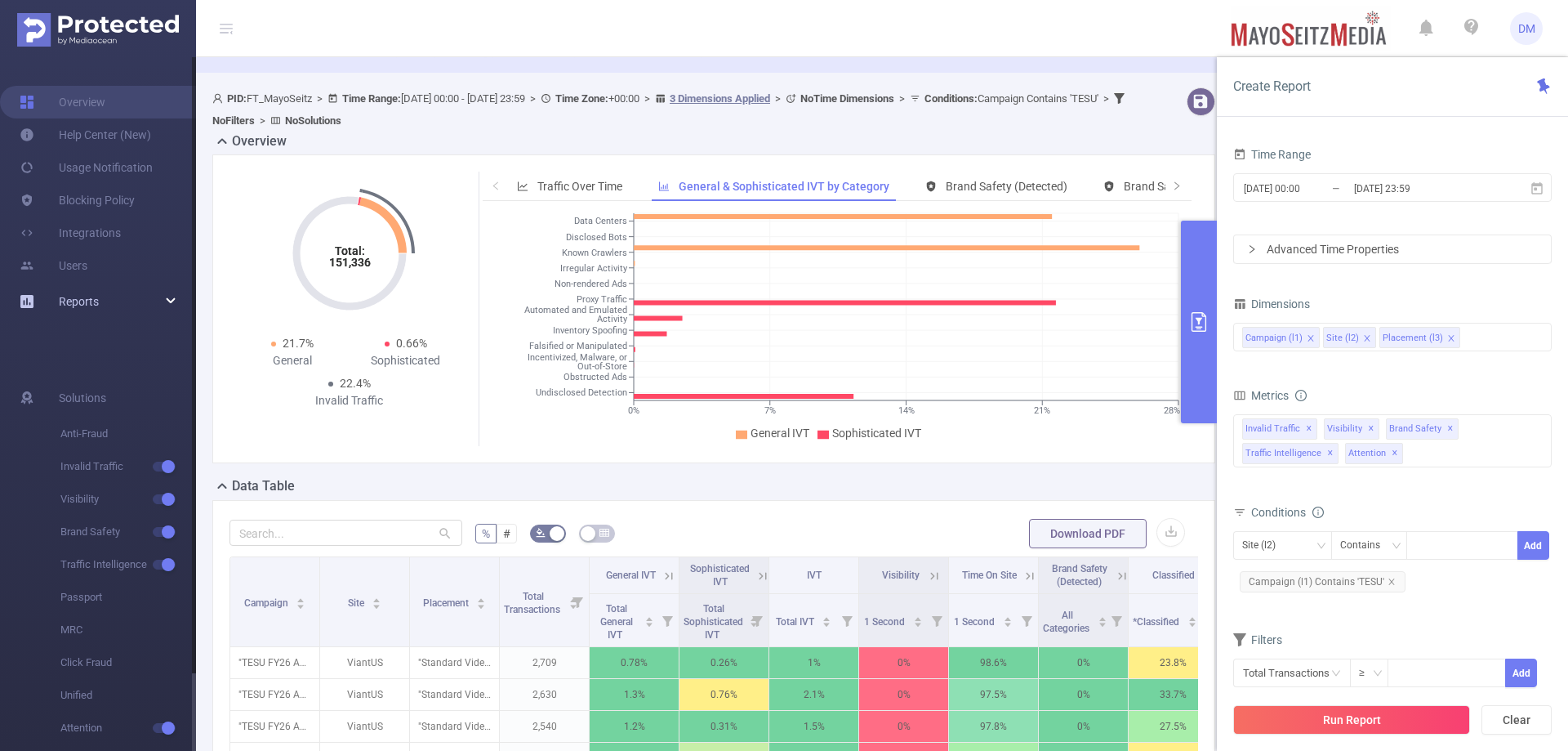
click at [140, 299] on div "Reports" at bounding box center [98, 301] width 196 height 32
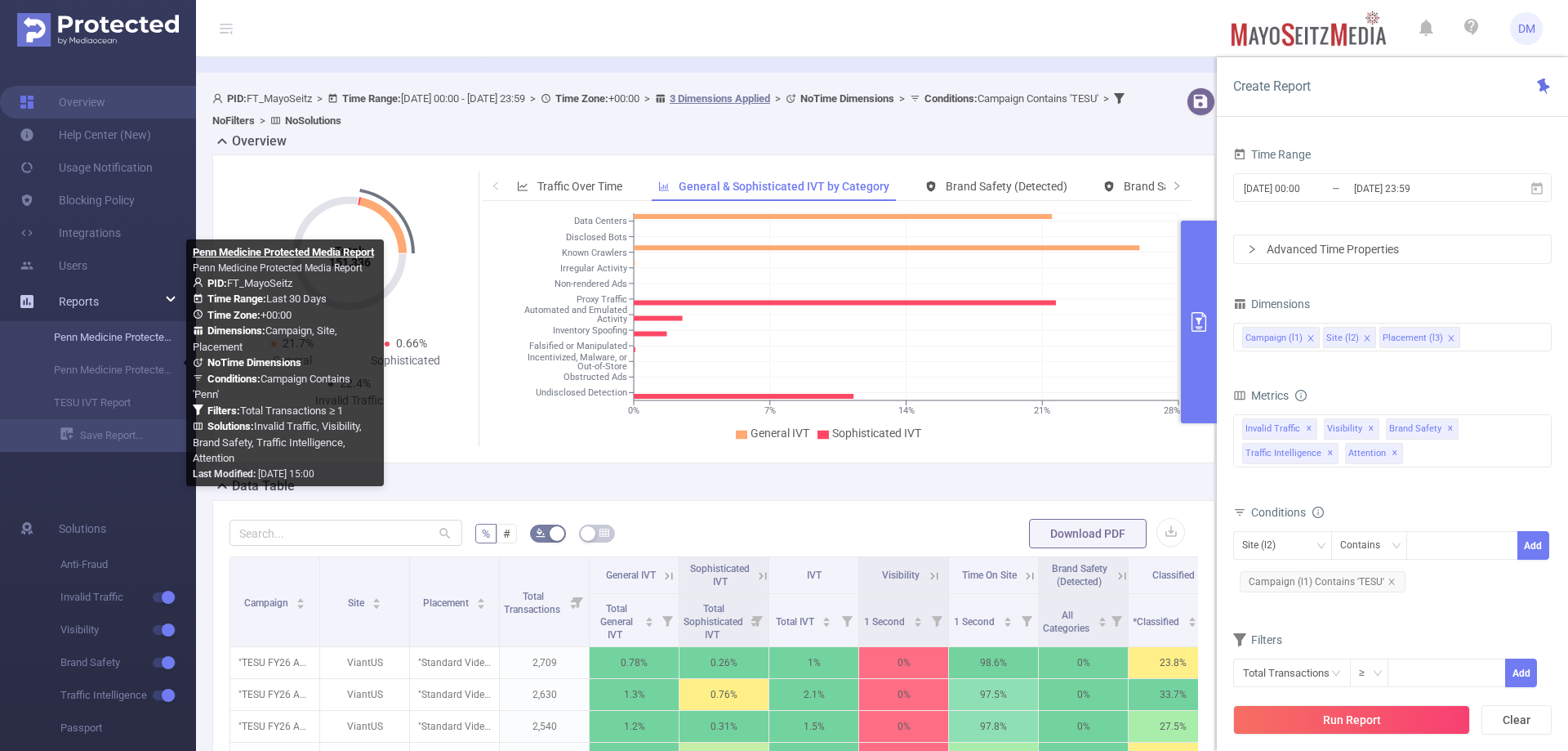
click at [105, 336] on link "Penn Medicine Protected Media" at bounding box center [104, 337] width 144 height 32
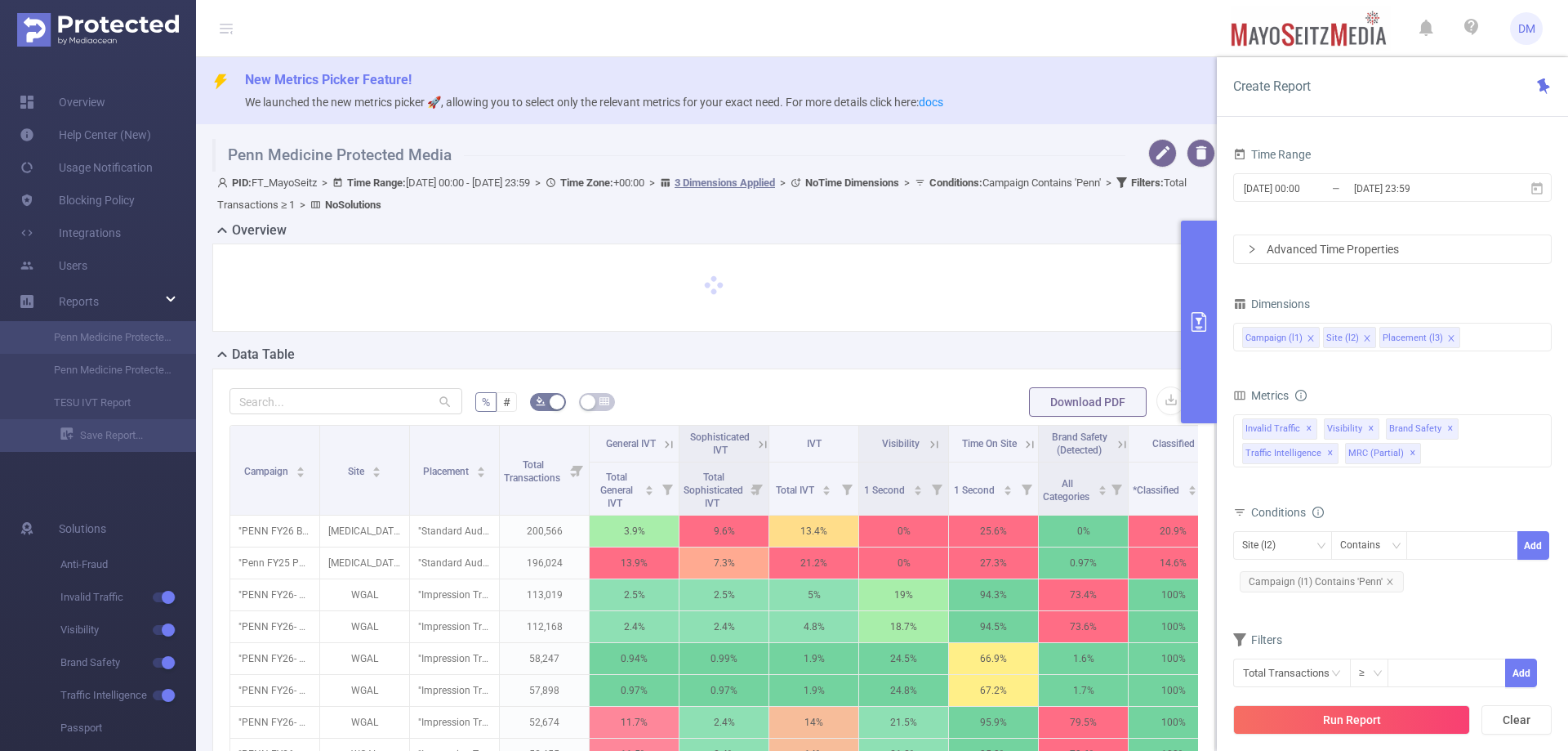
click at [550, 183] on span "PID: FT_MayoSeitz > Time Range: 2025-08-04 00:00 - 2025-08-10 23:59 > Time Zone…" at bounding box center [702, 193] width 969 height 34
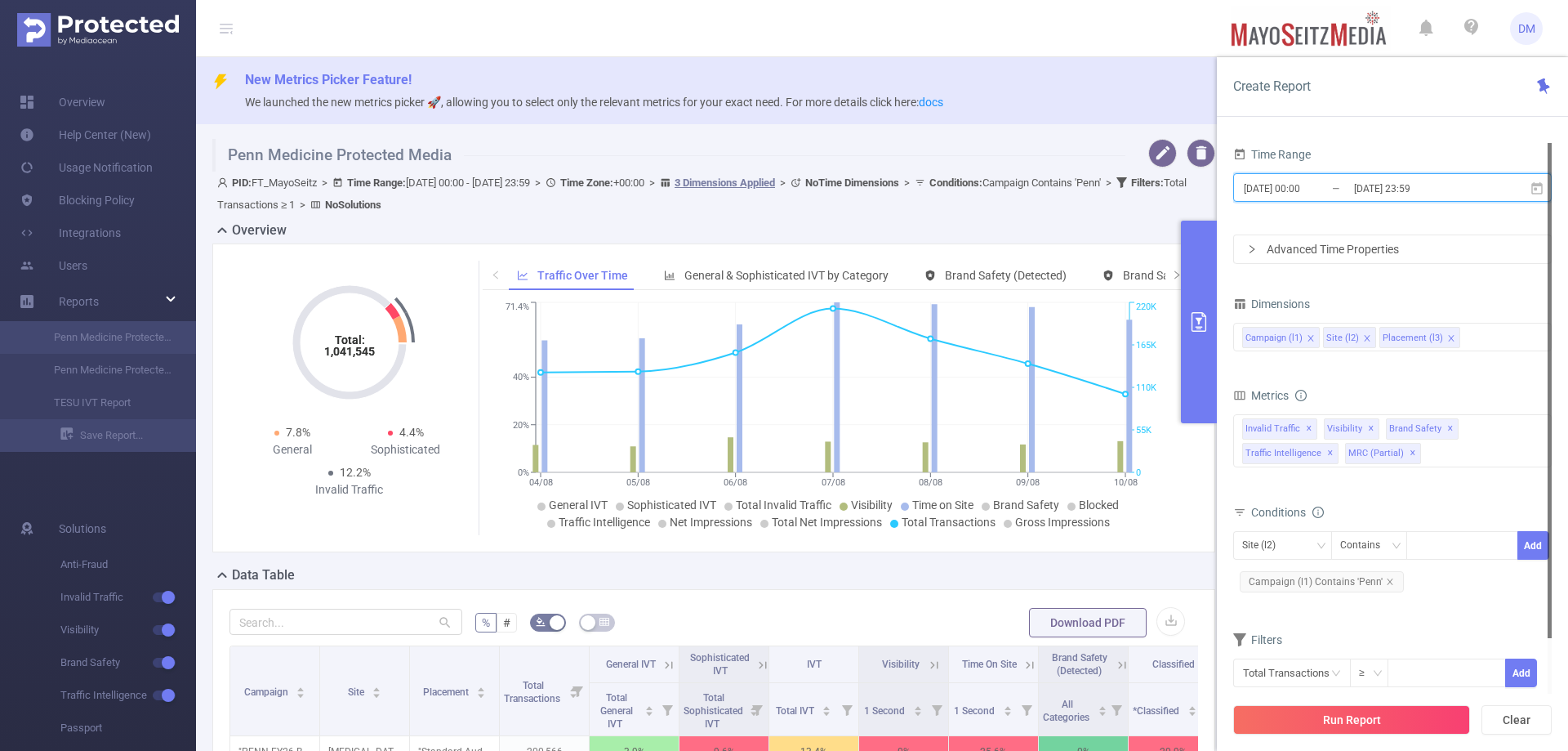
drag, startPoint x: 1536, startPoint y: 189, endPoint x: 1547, endPoint y: 194, distance: 12.1
click at [1547, 194] on section "Time Range 2025-08-04 00:00 _ 2025-08-10 23:59 Advanced Time Properties Dimensi…" at bounding box center [1392, 418] width 318 height 550
click at [1540, 182] on icon at bounding box center [1537, 189] width 14 height 14
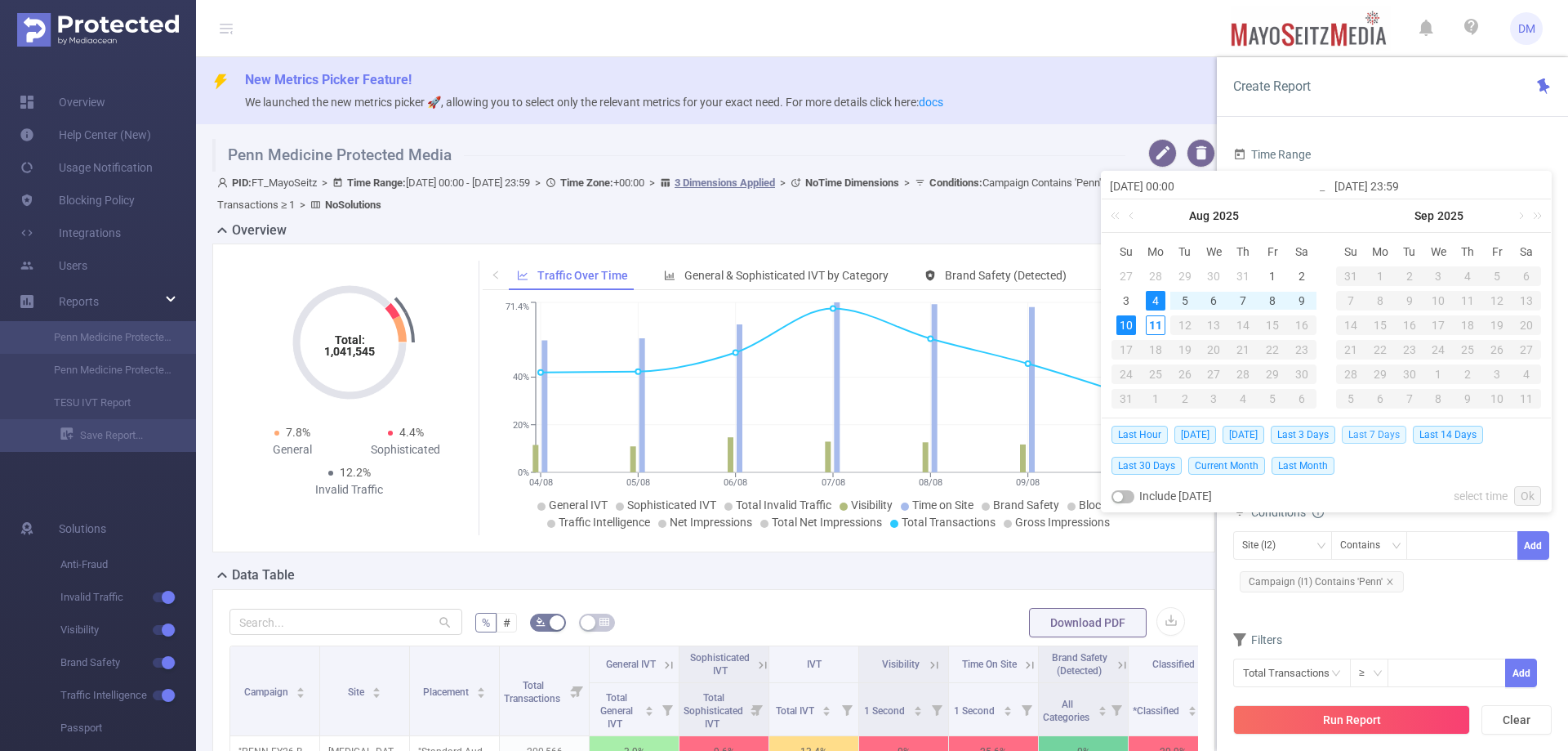
click at [1377, 430] on span "Last 7 Days" at bounding box center [1374, 434] width 65 height 18
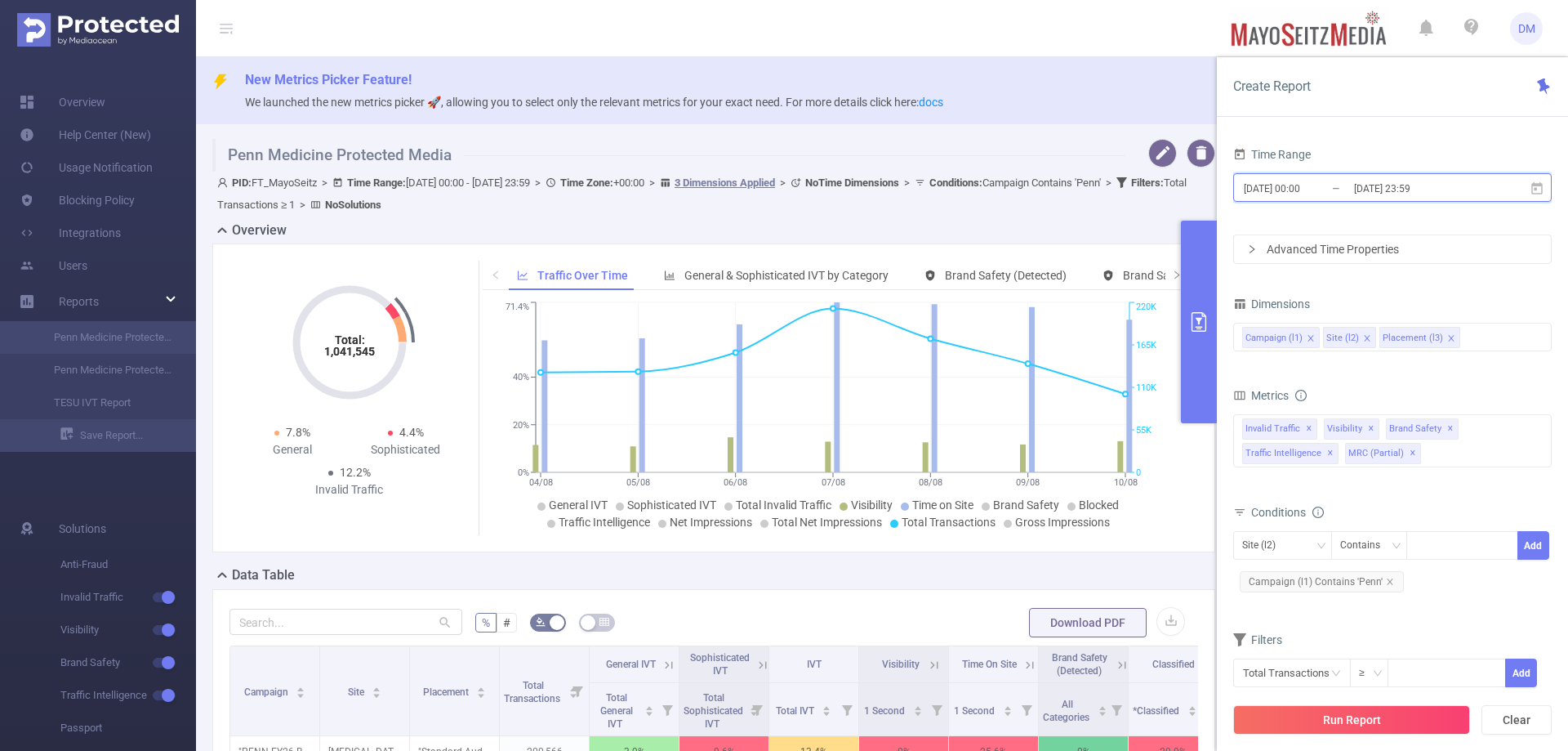
click at [1534, 188] on icon at bounding box center [1537, 188] width 12 height 13
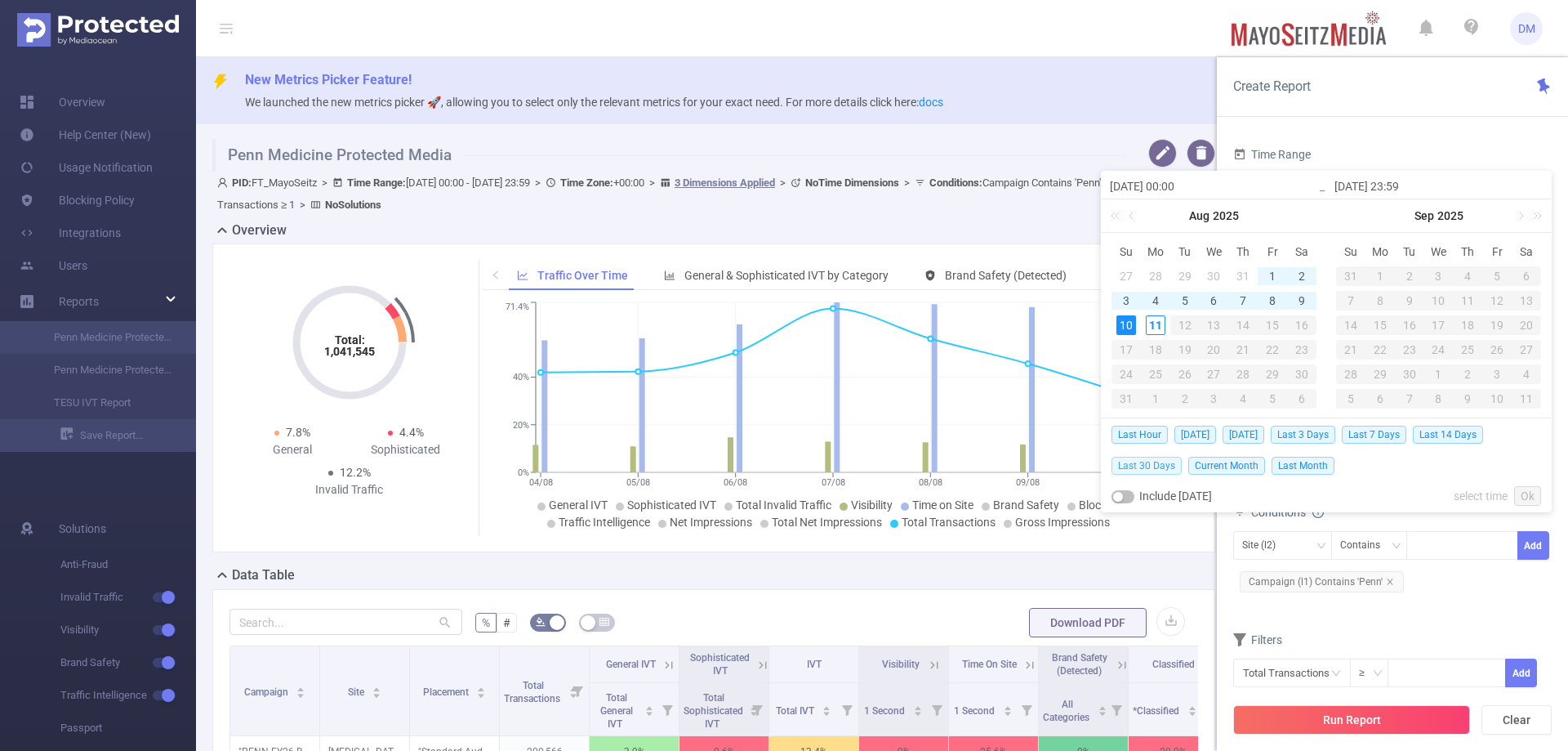
click at [1162, 464] on span "Last 30 Days" at bounding box center [1146, 466] width 70 height 18
type input "[DATE] 00:00"
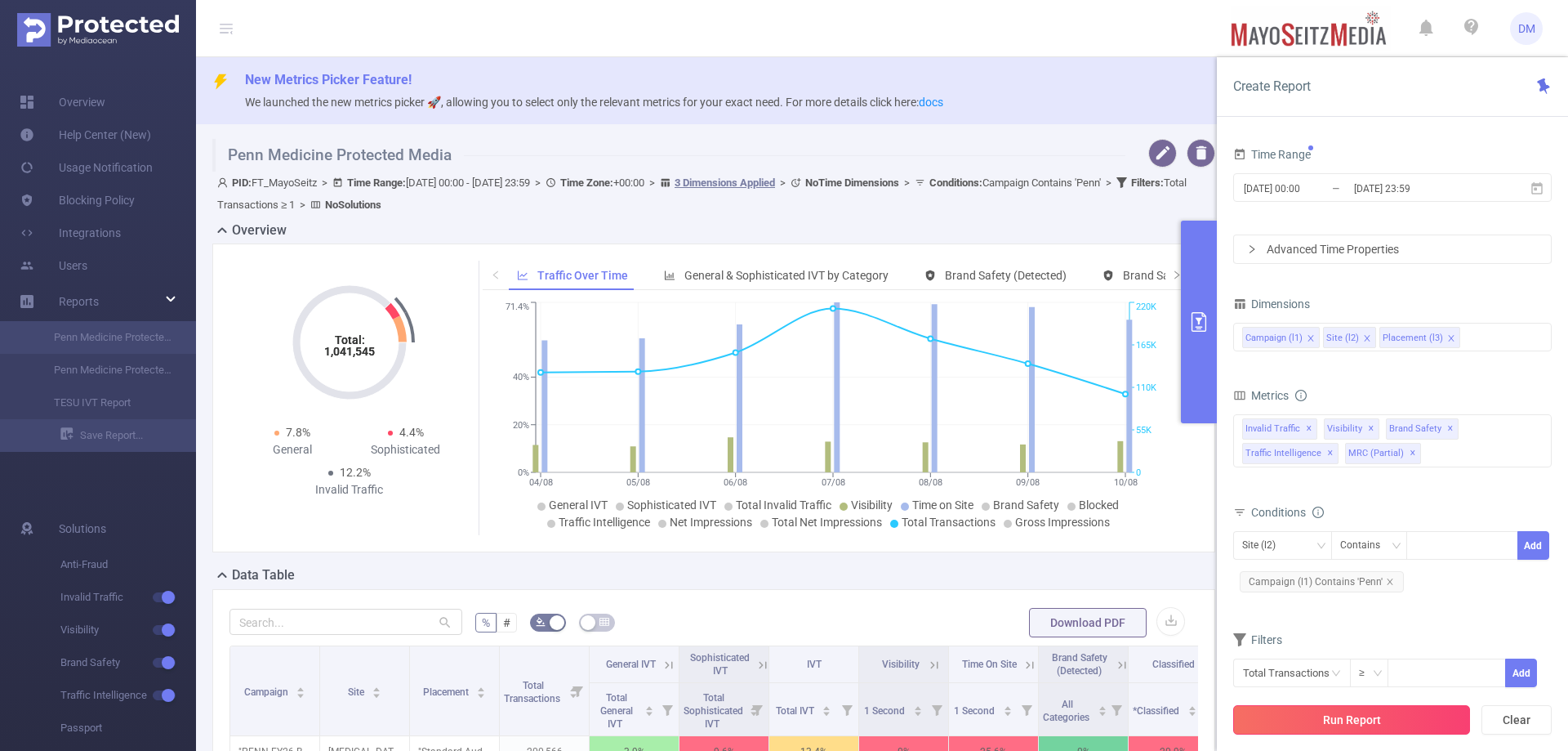
click at [1385, 734] on button "Run Report" at bounding box center [1350, 720] width 236 height 30
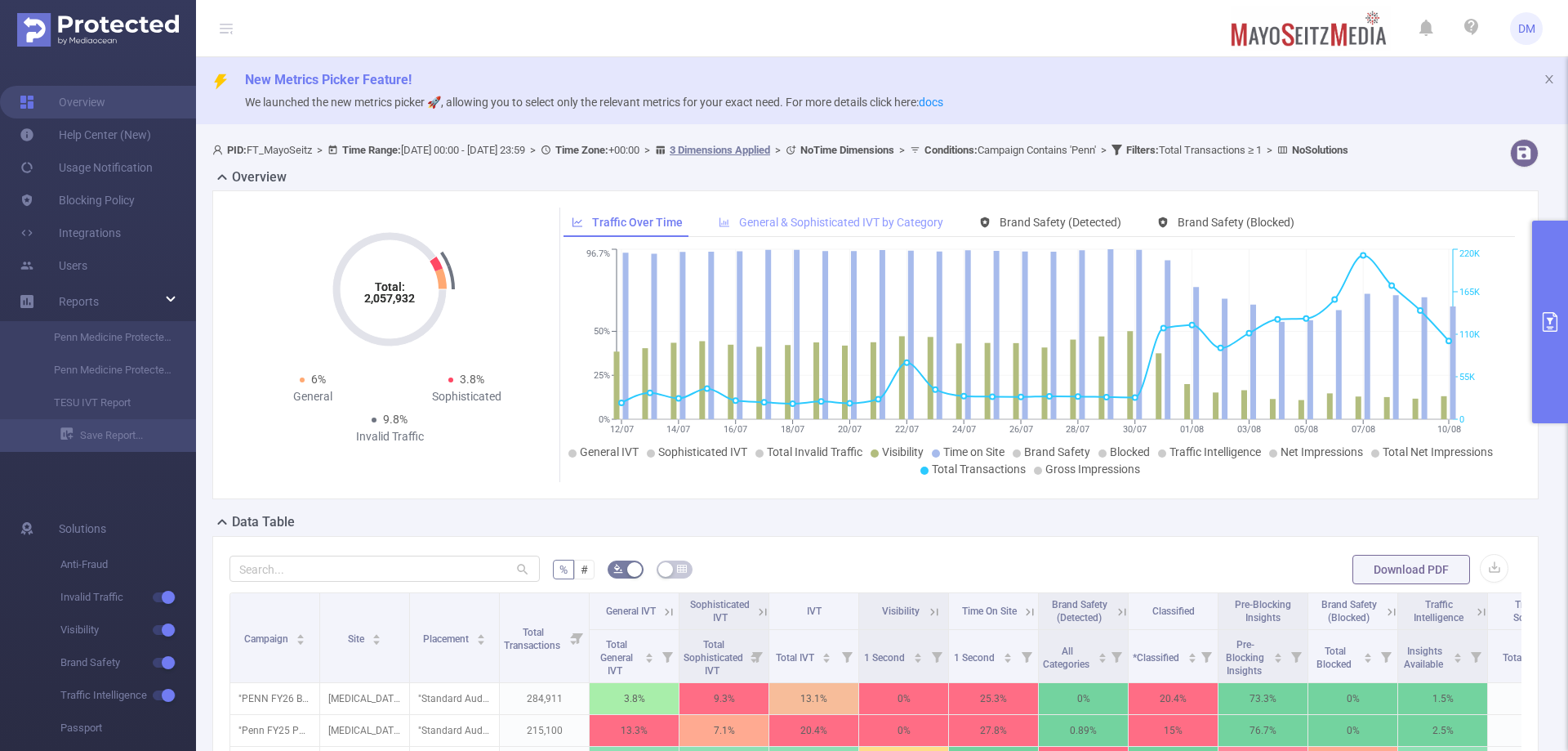
click at [832, 228] on span "General & Sophisticated IVT by Category" at bounding box center [841, 222] width 204 height 13
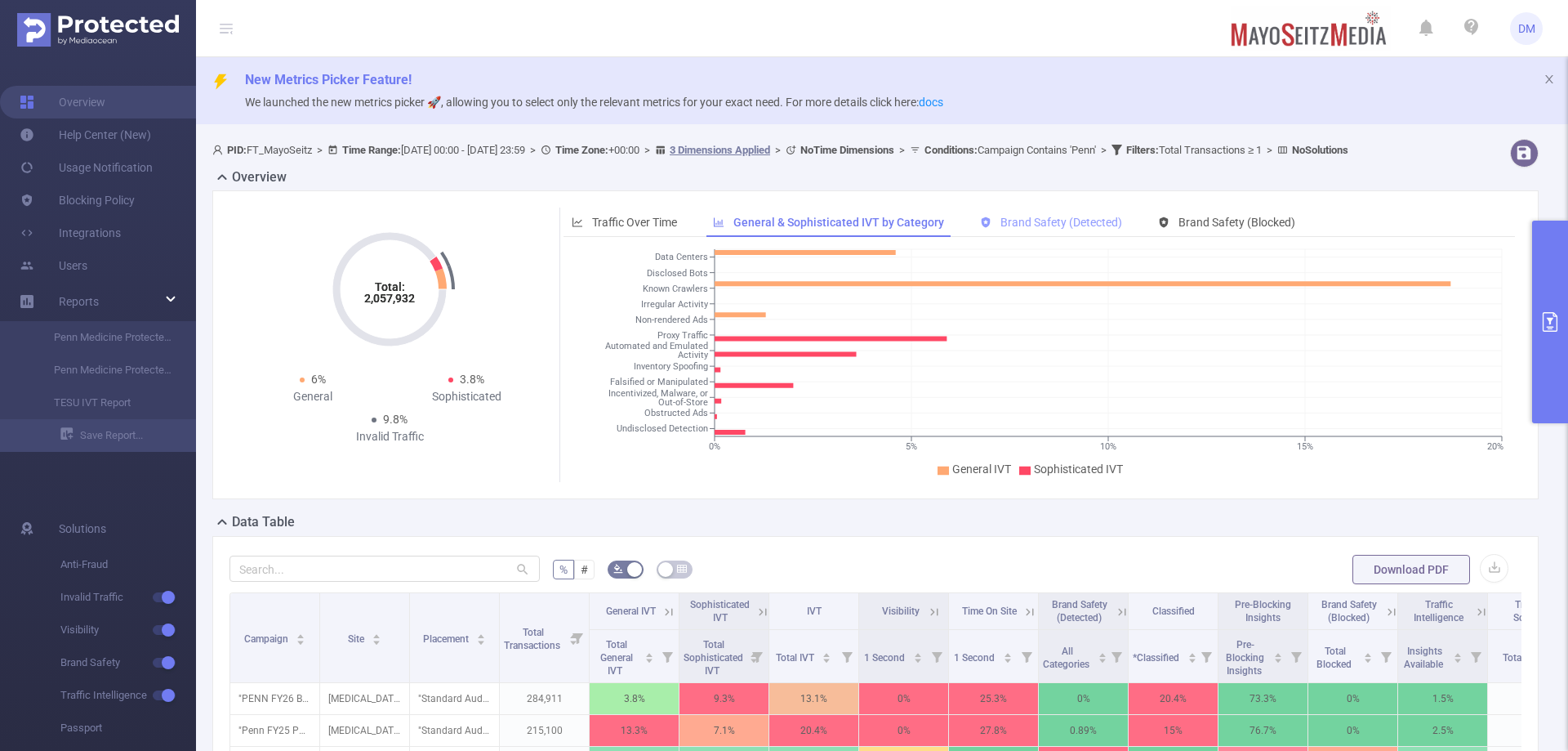
click at [1005, 228] on span "Brand Safety (Detected)" at bounding box center [1061, 222] width 121 height 13
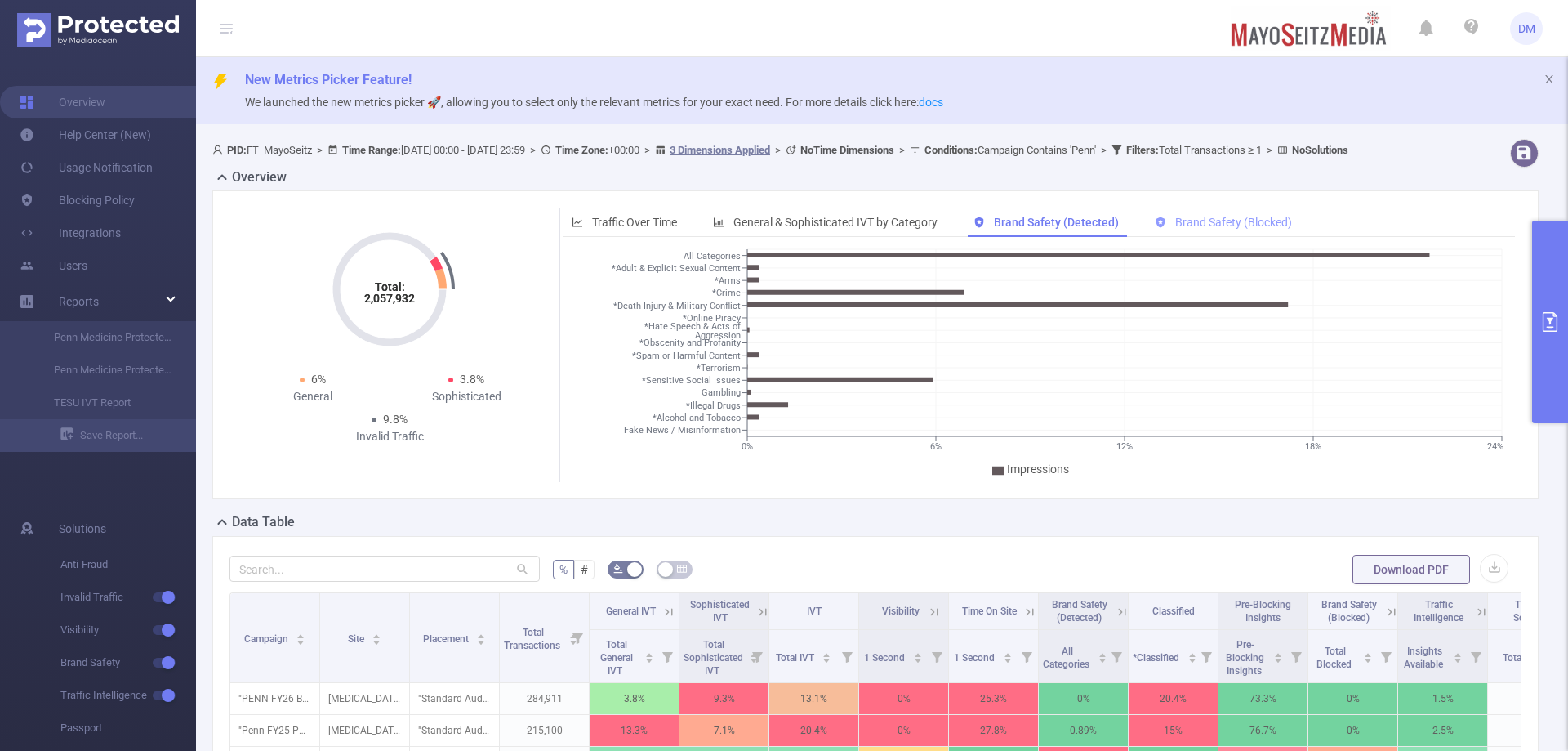
click at [1241, 226] on div "Brand Safety (Blocked)" at bounding box center [1223, 223] width 154 height 31
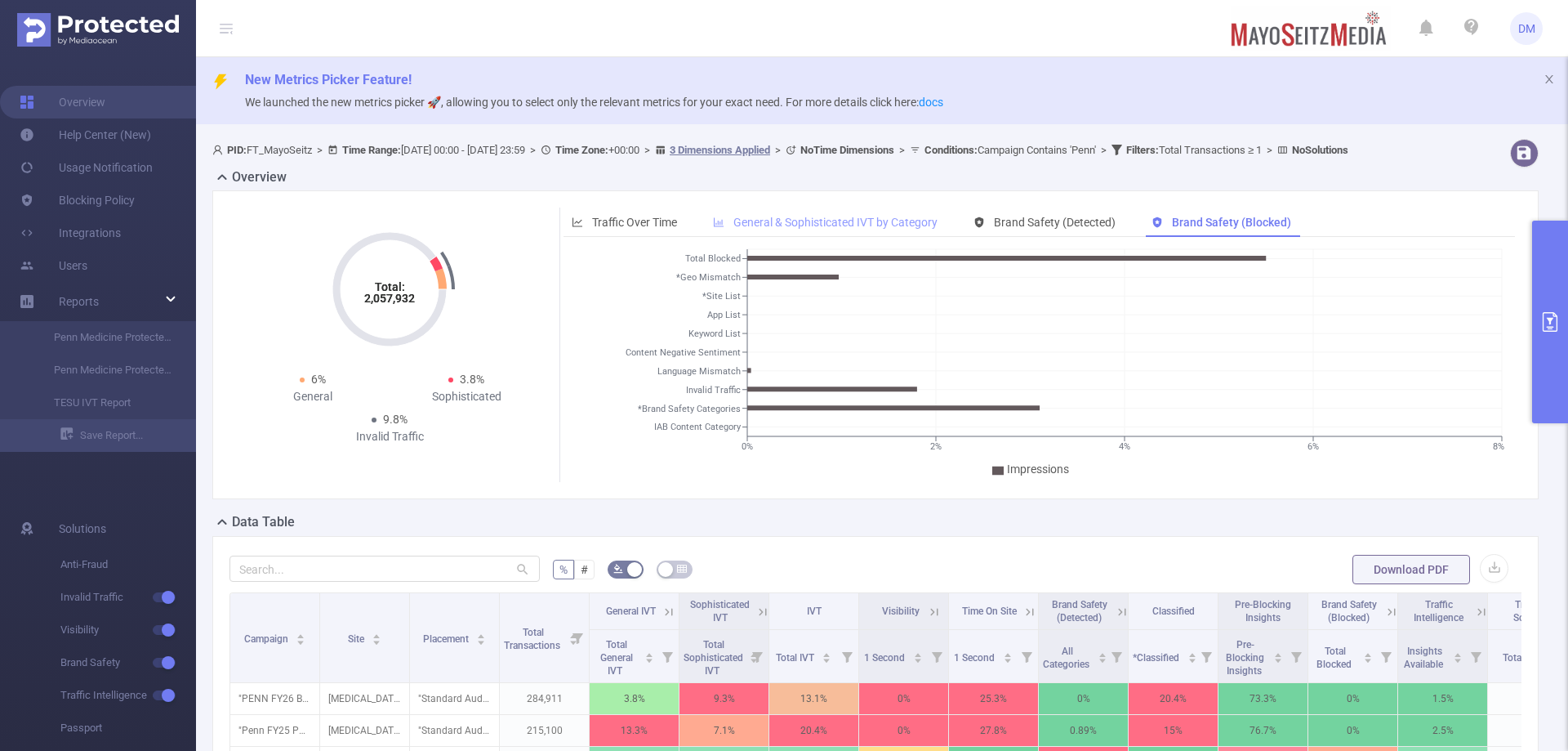
click at [851, 228] on span "General & Sophisticated IVT by Category" at bounding box center [835, 222] width 204 height 13
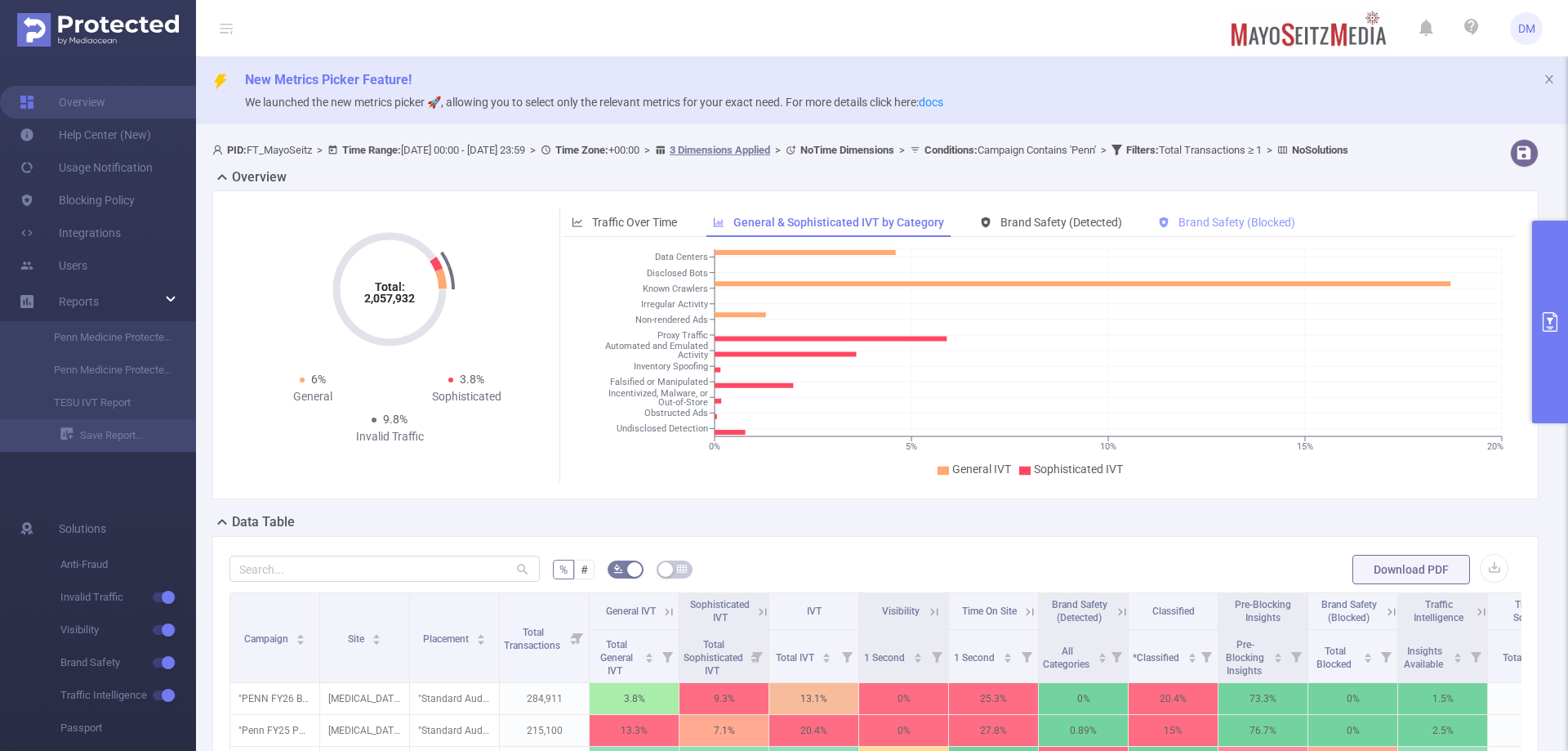
click at [1254, 228] on span "Brand Safety (Blocked)" at bounding box center [1237, 222] width 117 height 13
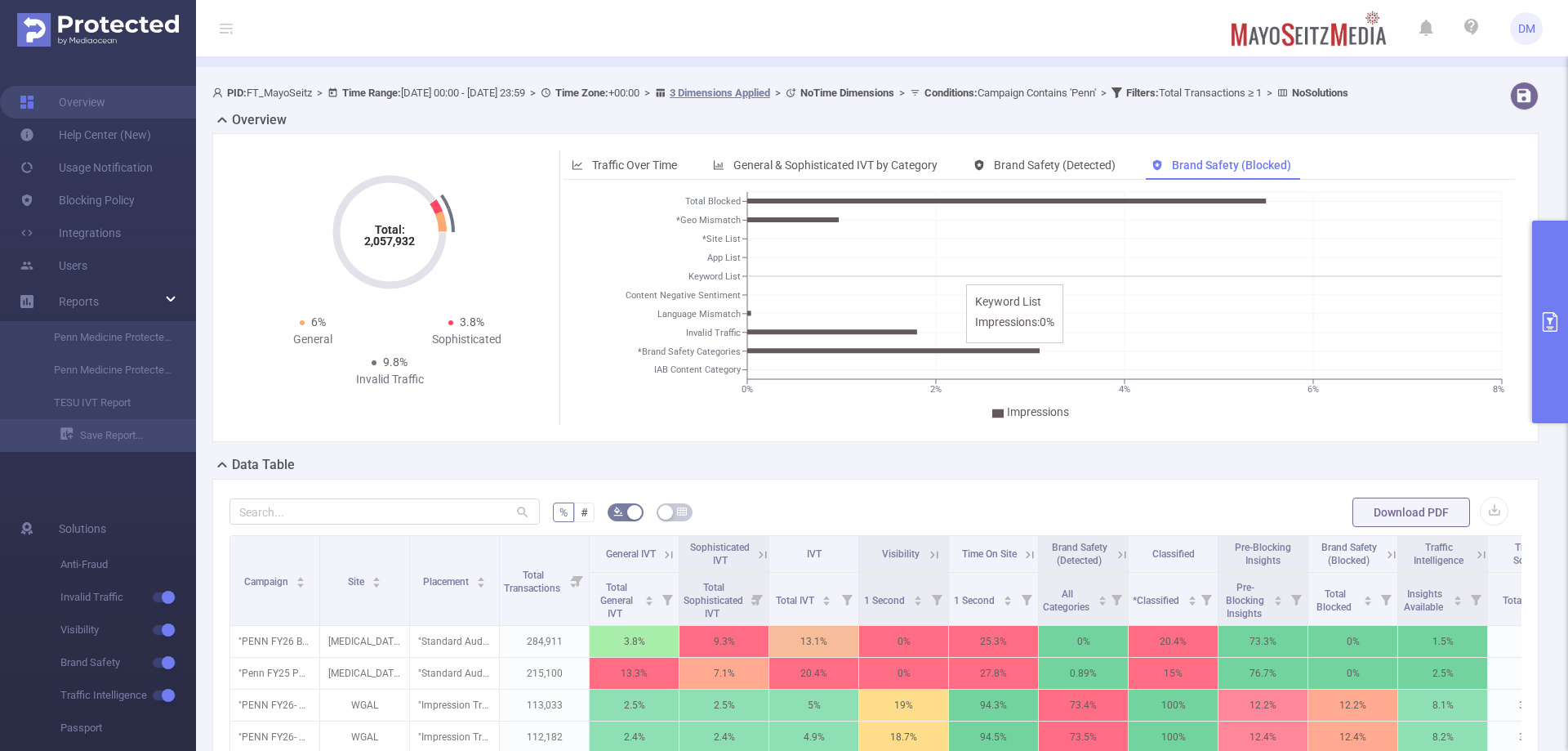
scroll to position [82, 0]
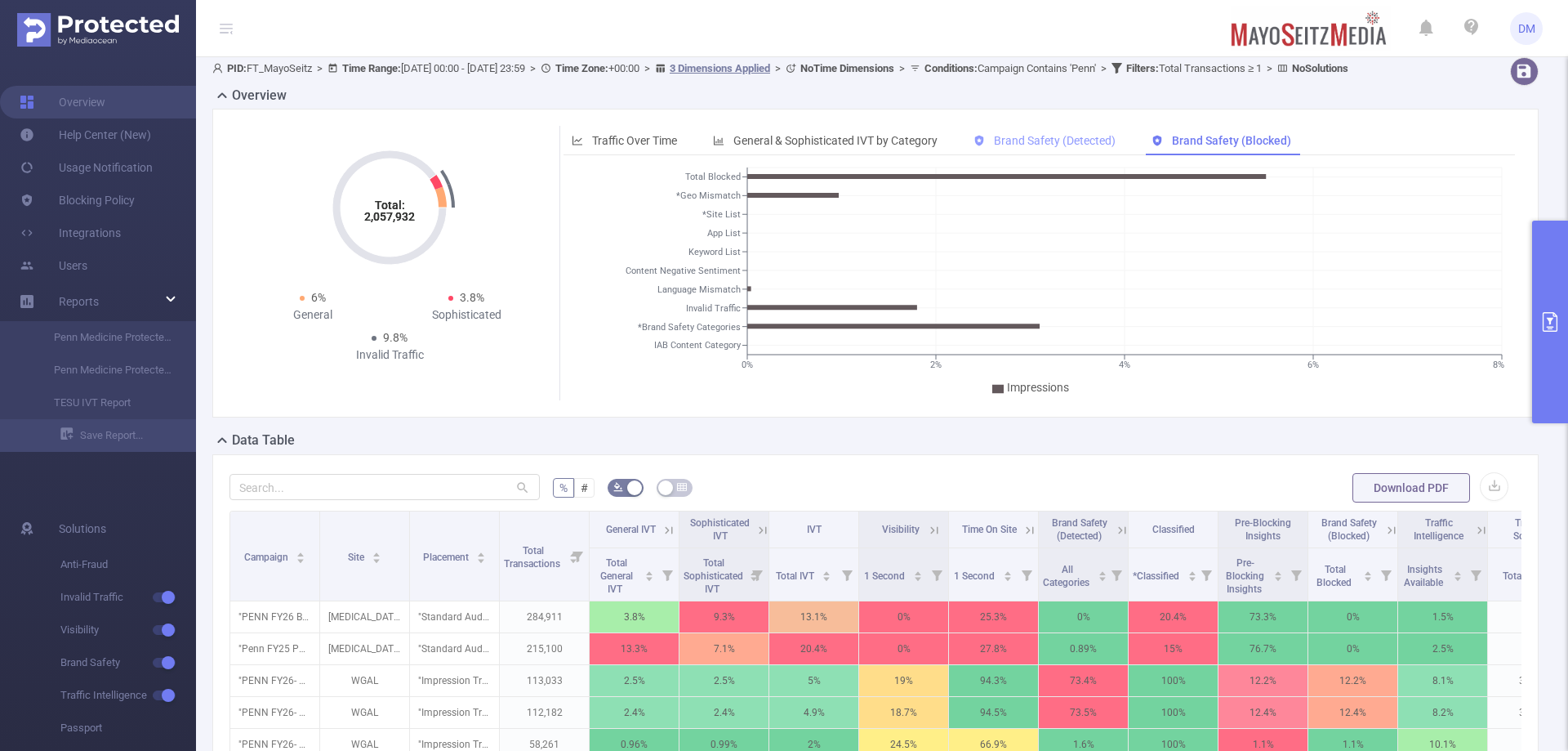
click at [1034, 147] on span "Brand Safety (Detected)" at bounding box center [1054, 140] width 121 height 13
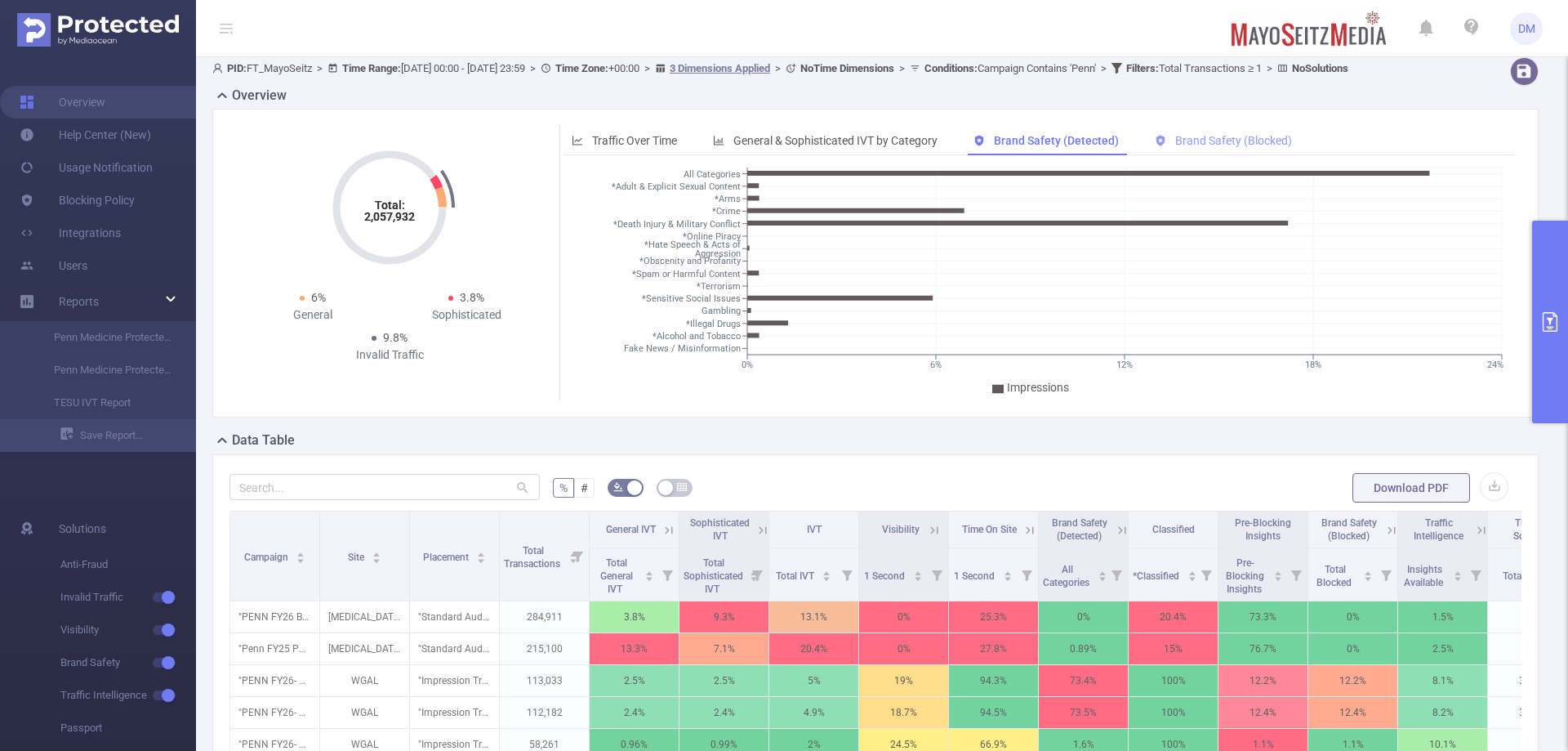
drag, startPoint x: 1225, startPoint y: 156, endPoint x: 1211, endPoint y: 155, distance: 14.0
click at [1223, 147] on span "Brand Safety (Blocked)" at bounding box center [1234, 140] width 117 height 13
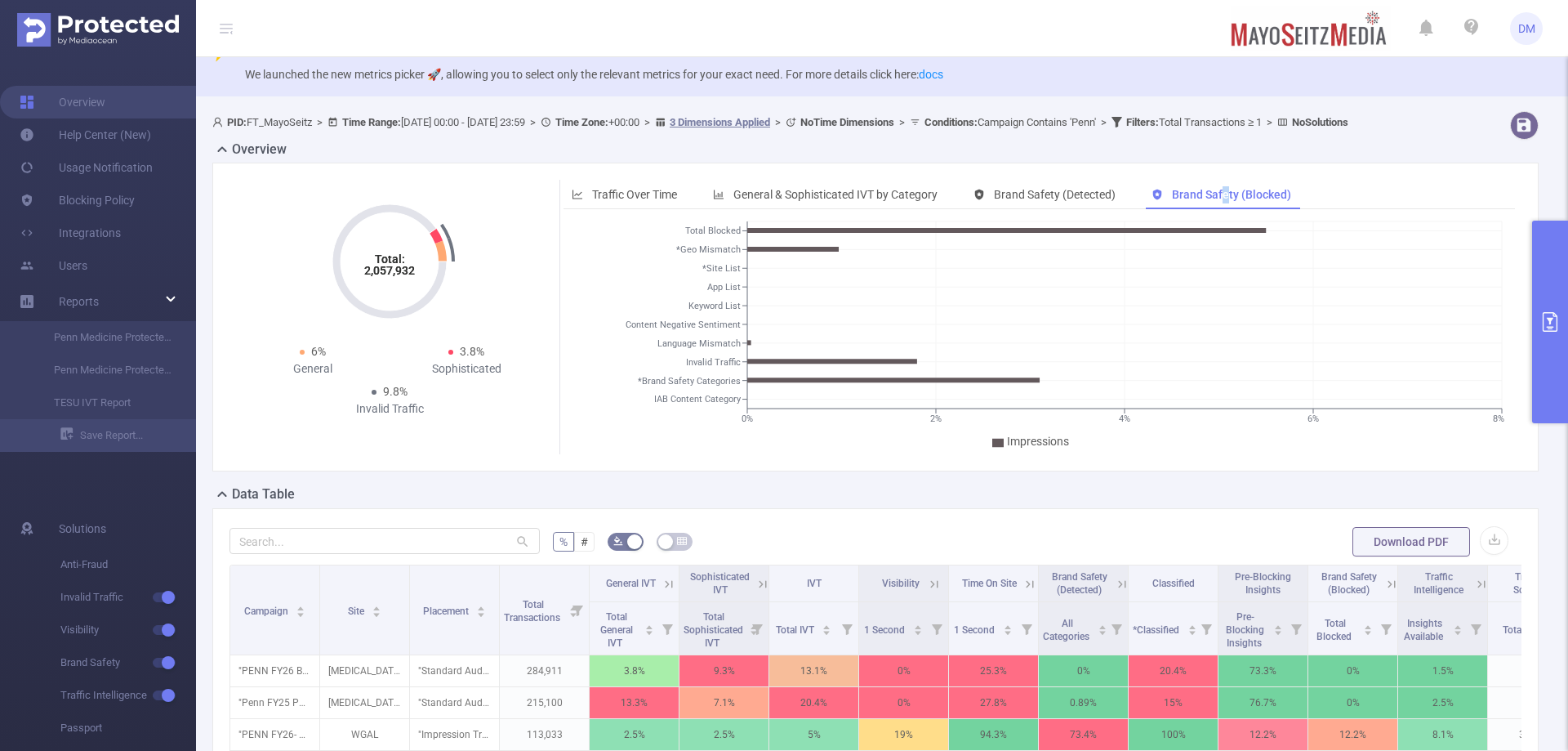
scroll to position [0, 0]
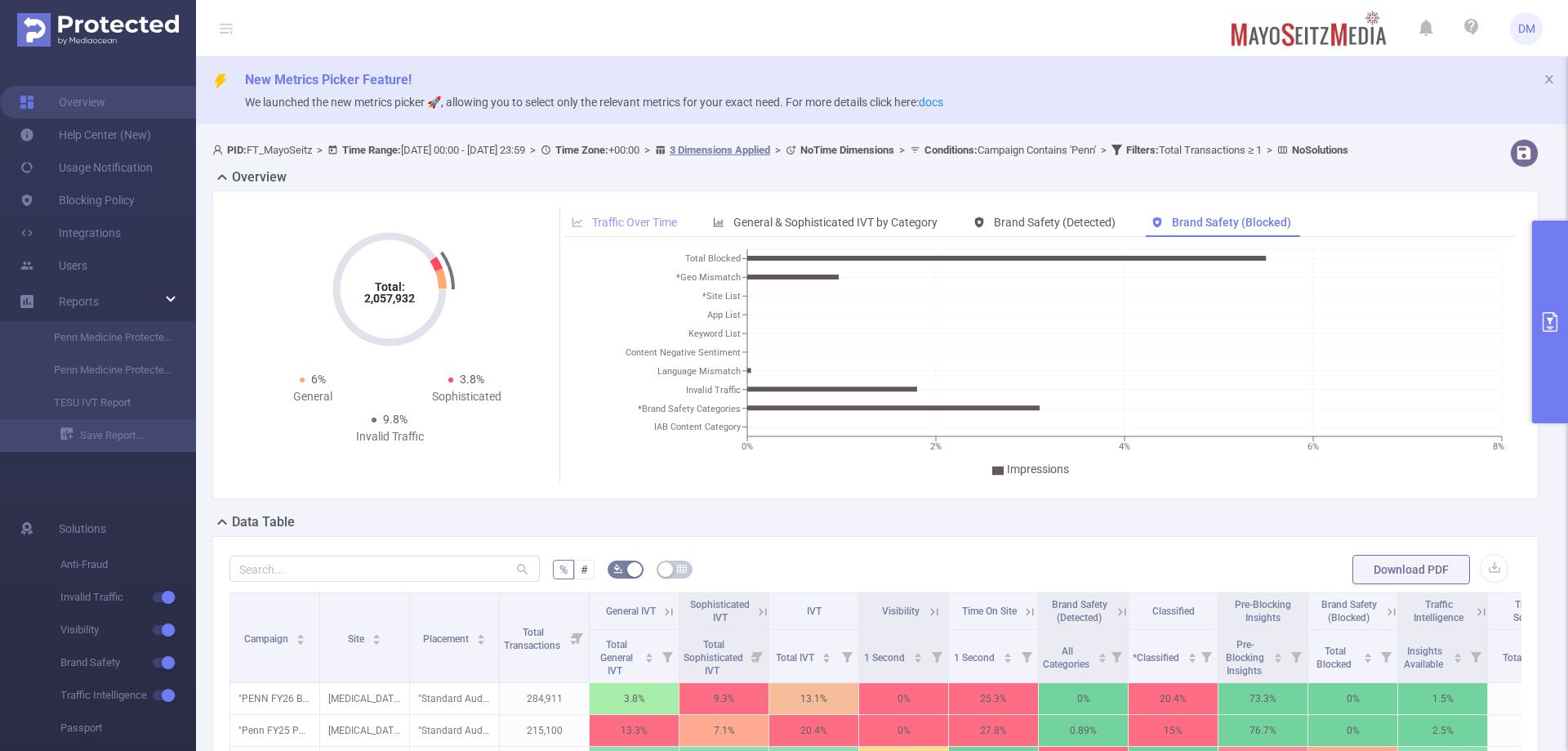
click at [628, 228] on span "Traffic Over Time" at bounding box center [634, 222] width 85 height 13
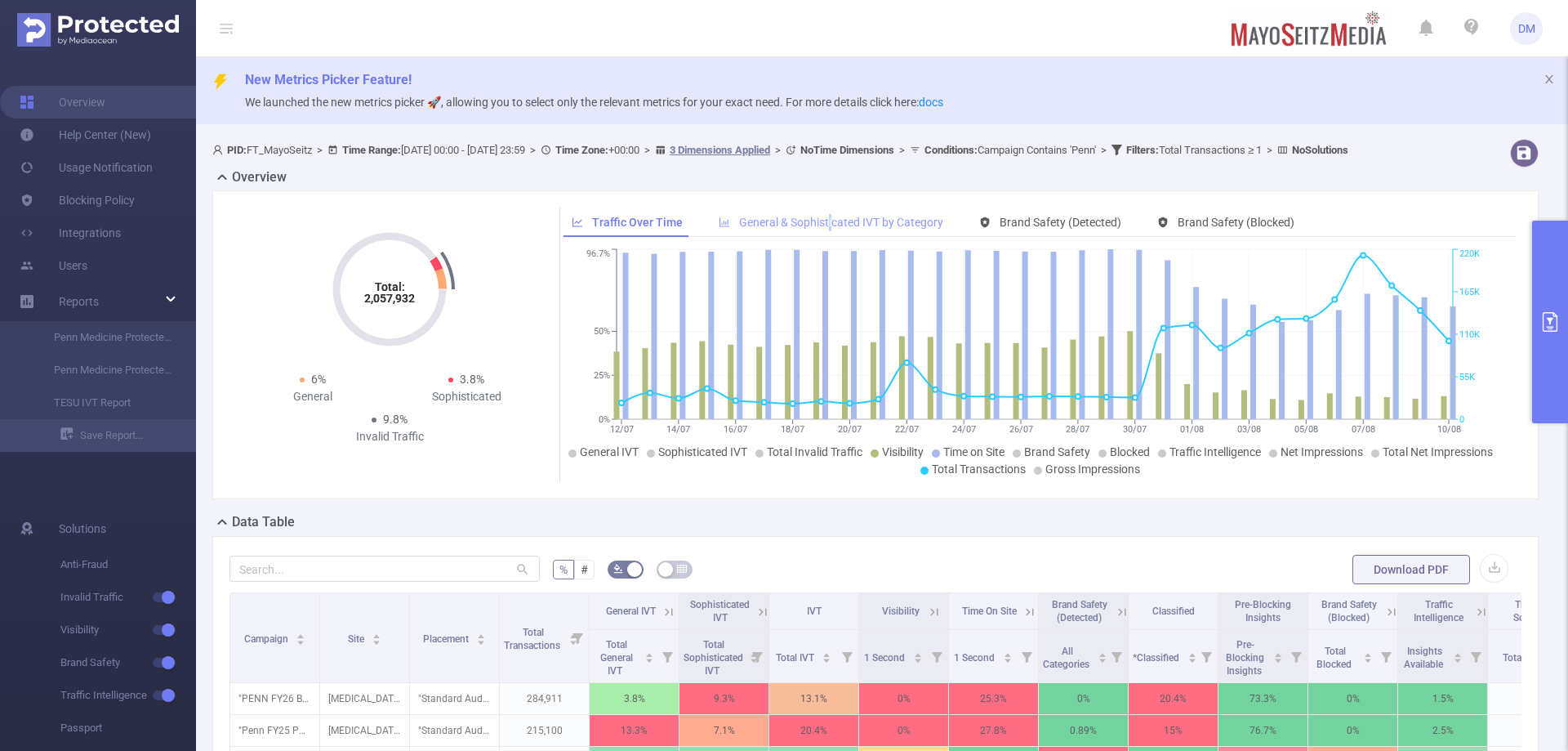
click at [824, 237] on div "General & Sophisticated IVT by Category" at bounding box center [831, 223] width 241 height 31
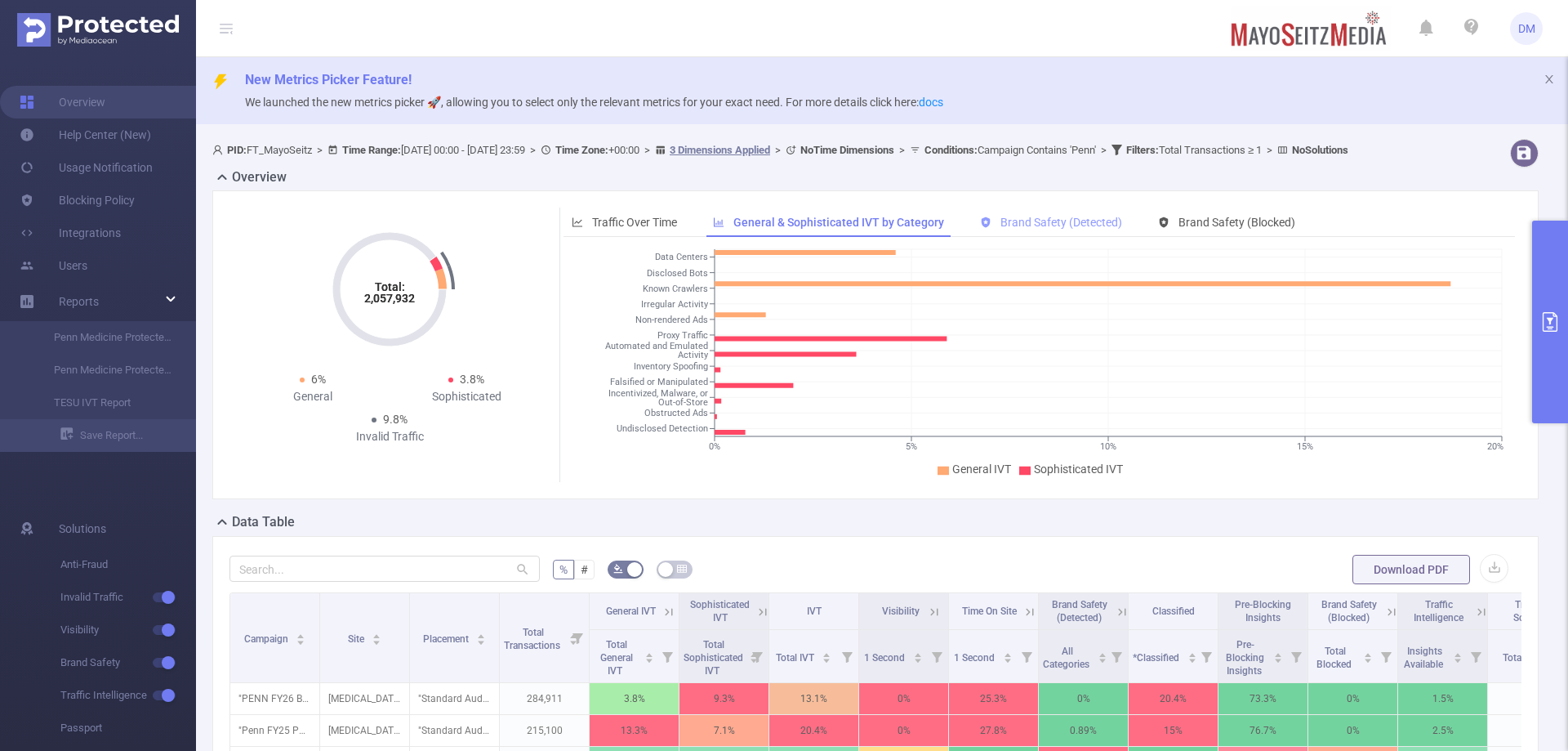
drag, startPoint x: 1029, startPoint y: 237, endPoint x: 980, endPoint y: 235, distance: 49.0
click at [1029, 228] on span "Brand Safety (Detected)" at bounding box center [1061, 222] width 121 height 13
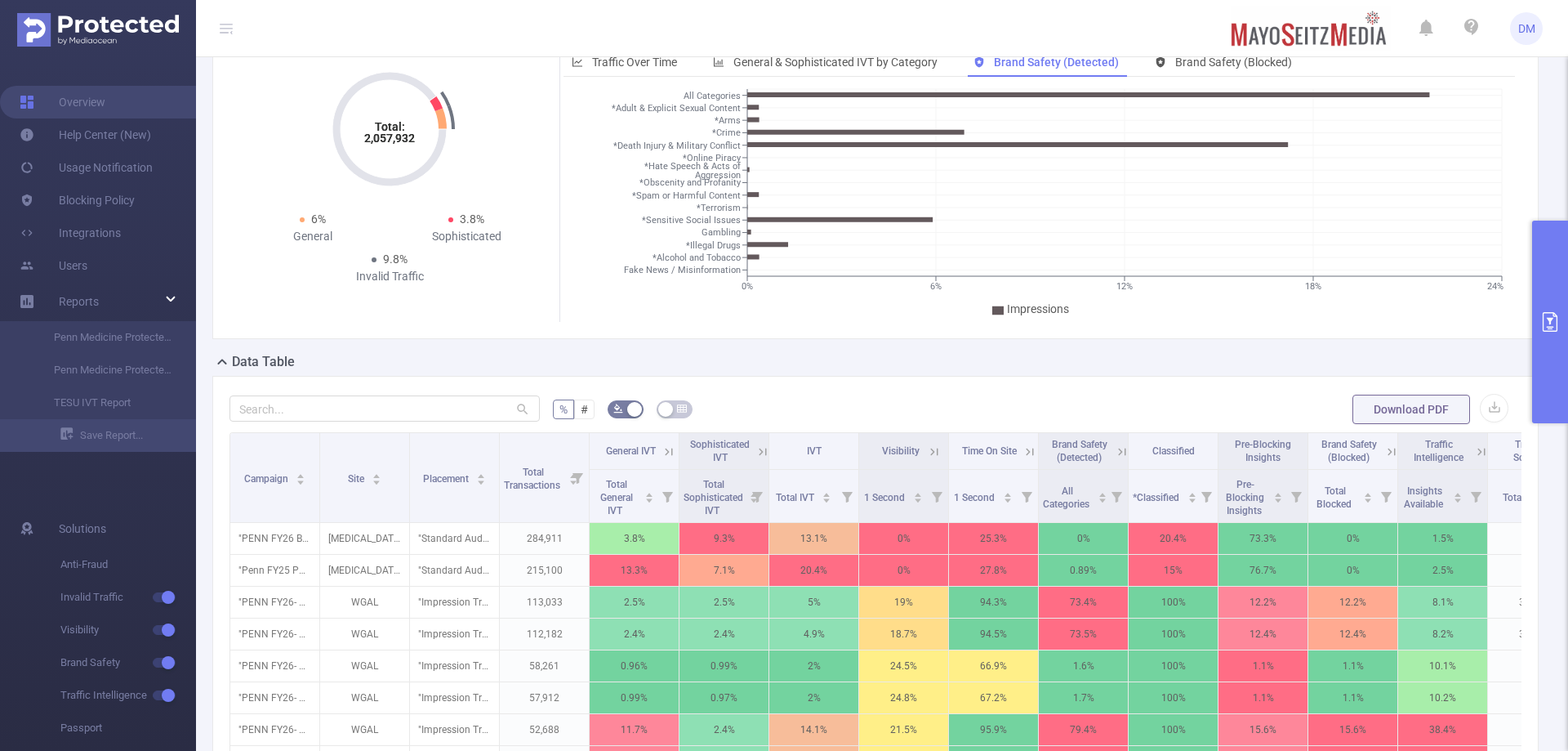
scroll to position [245, 0]
